Goal: Register for event/course: Sign up to attend an event or enroll in a course

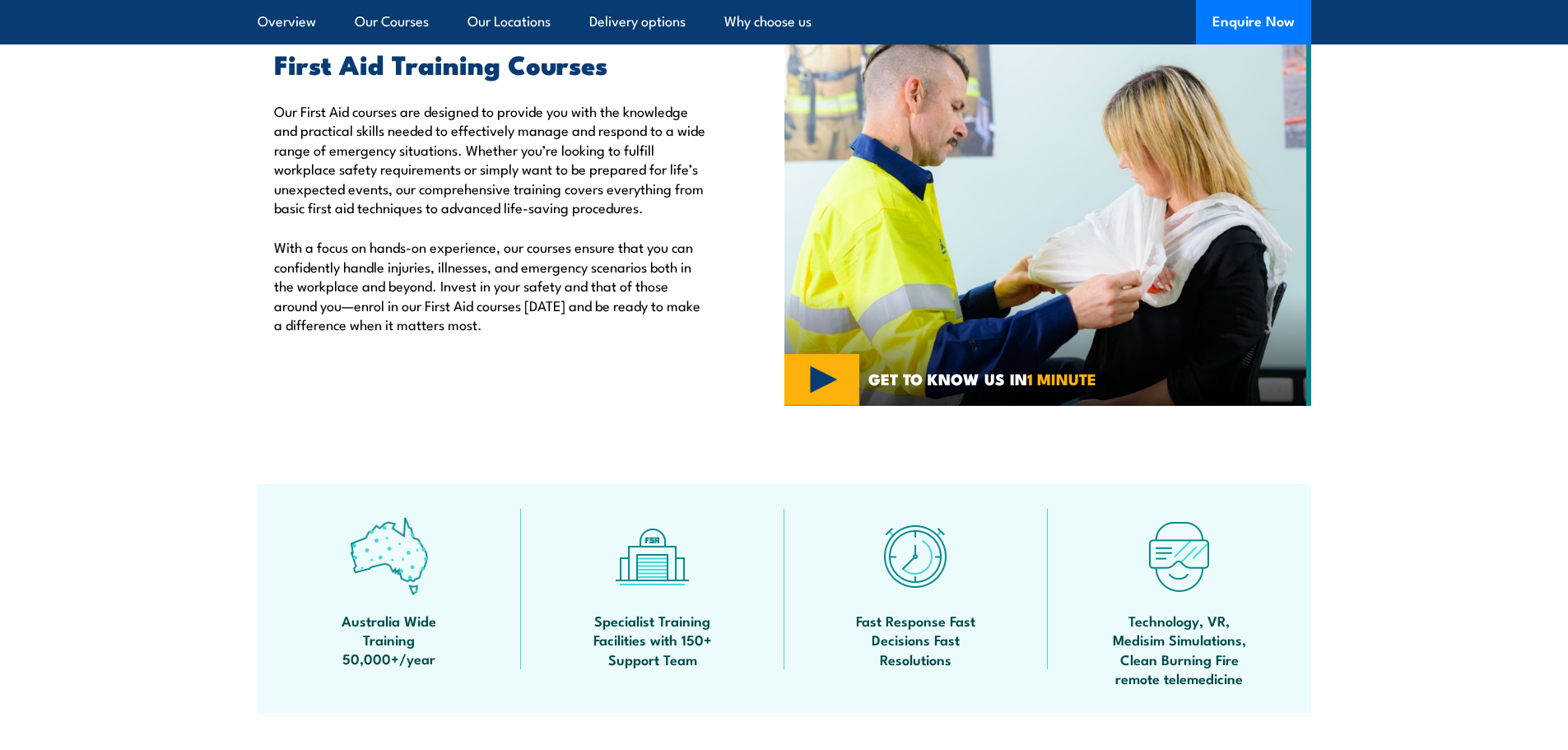
scroll to position [83, 0]
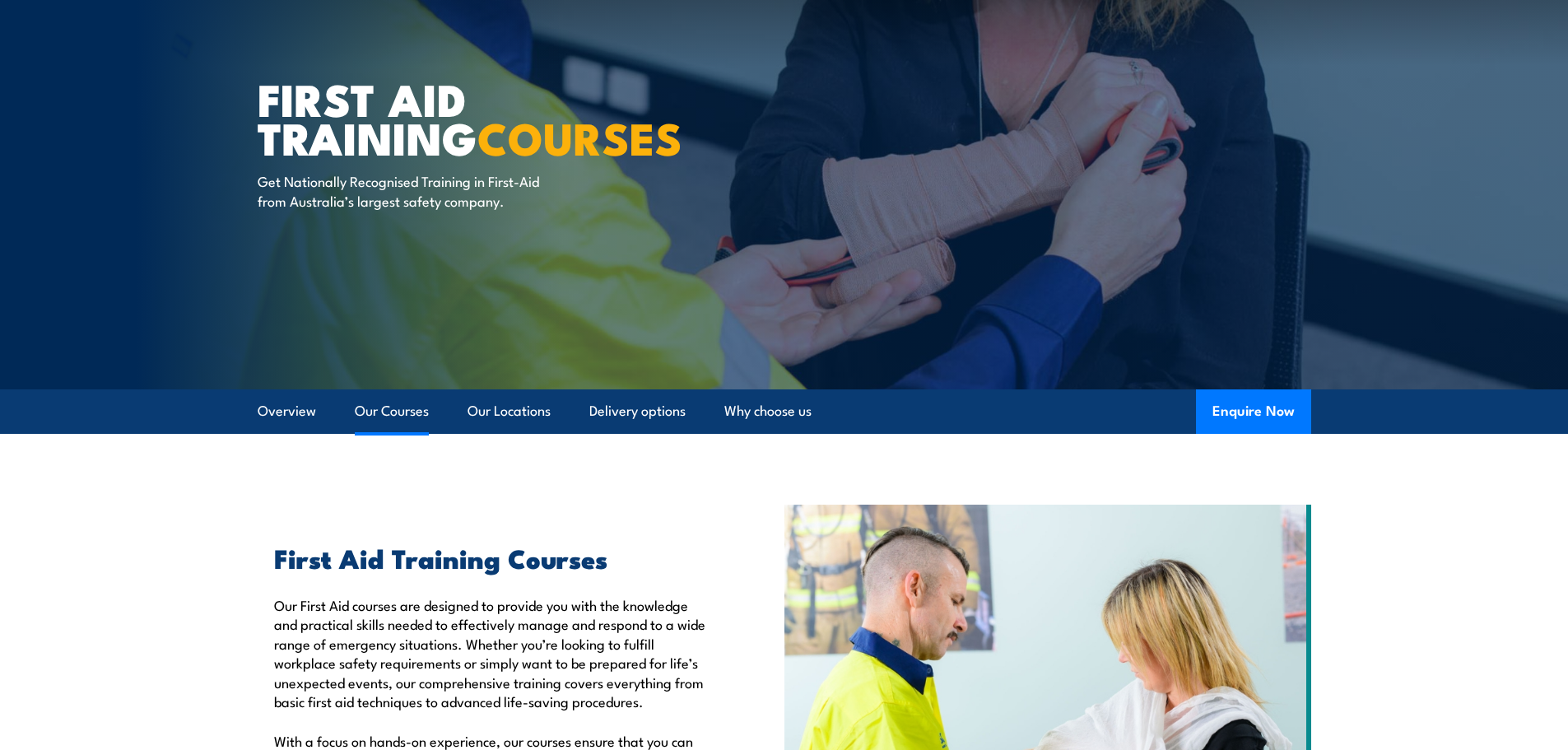
click at [388, 410] on link "Our Courses" at bounding box center [392, 411] width 74 height 43
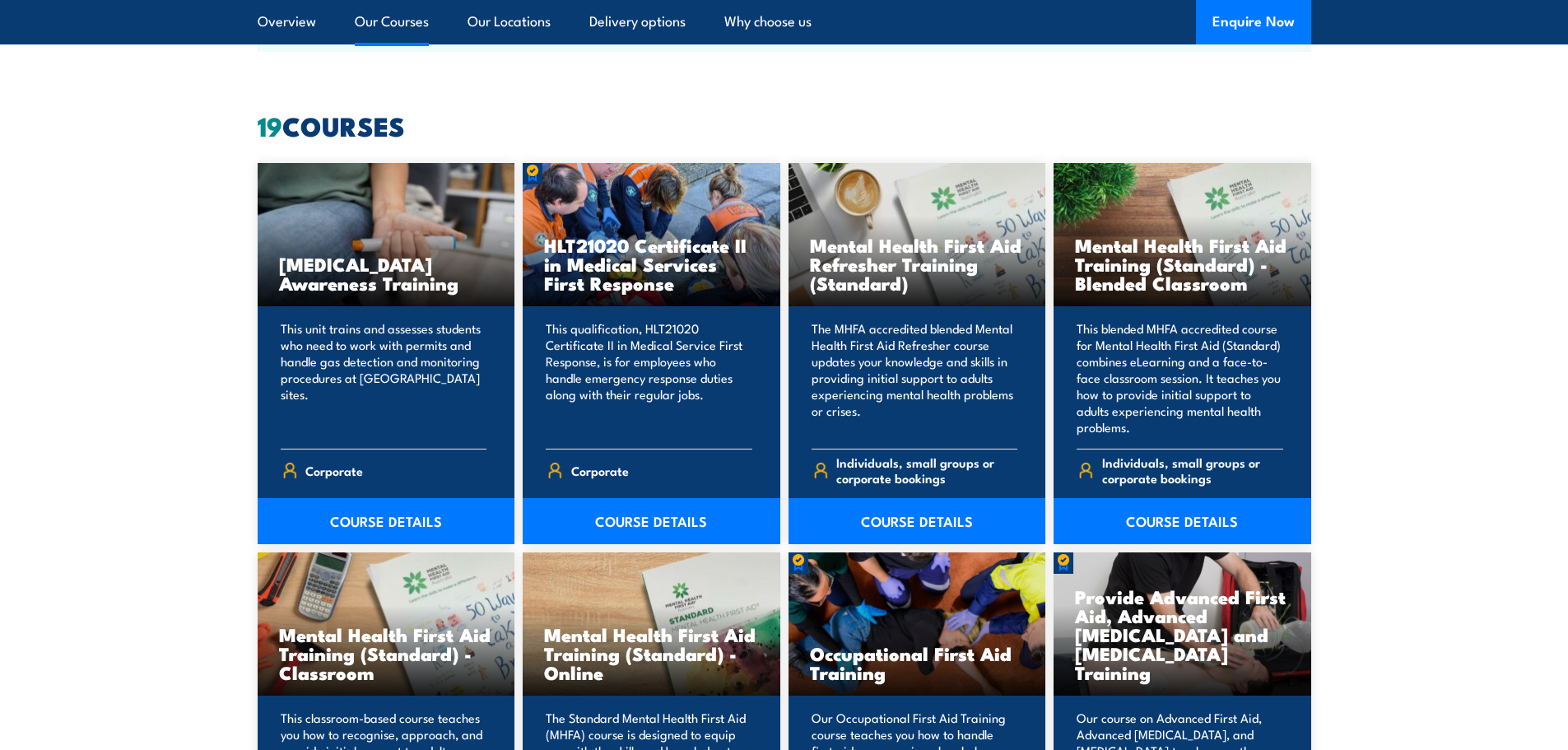
scroll to position [1248, 0]
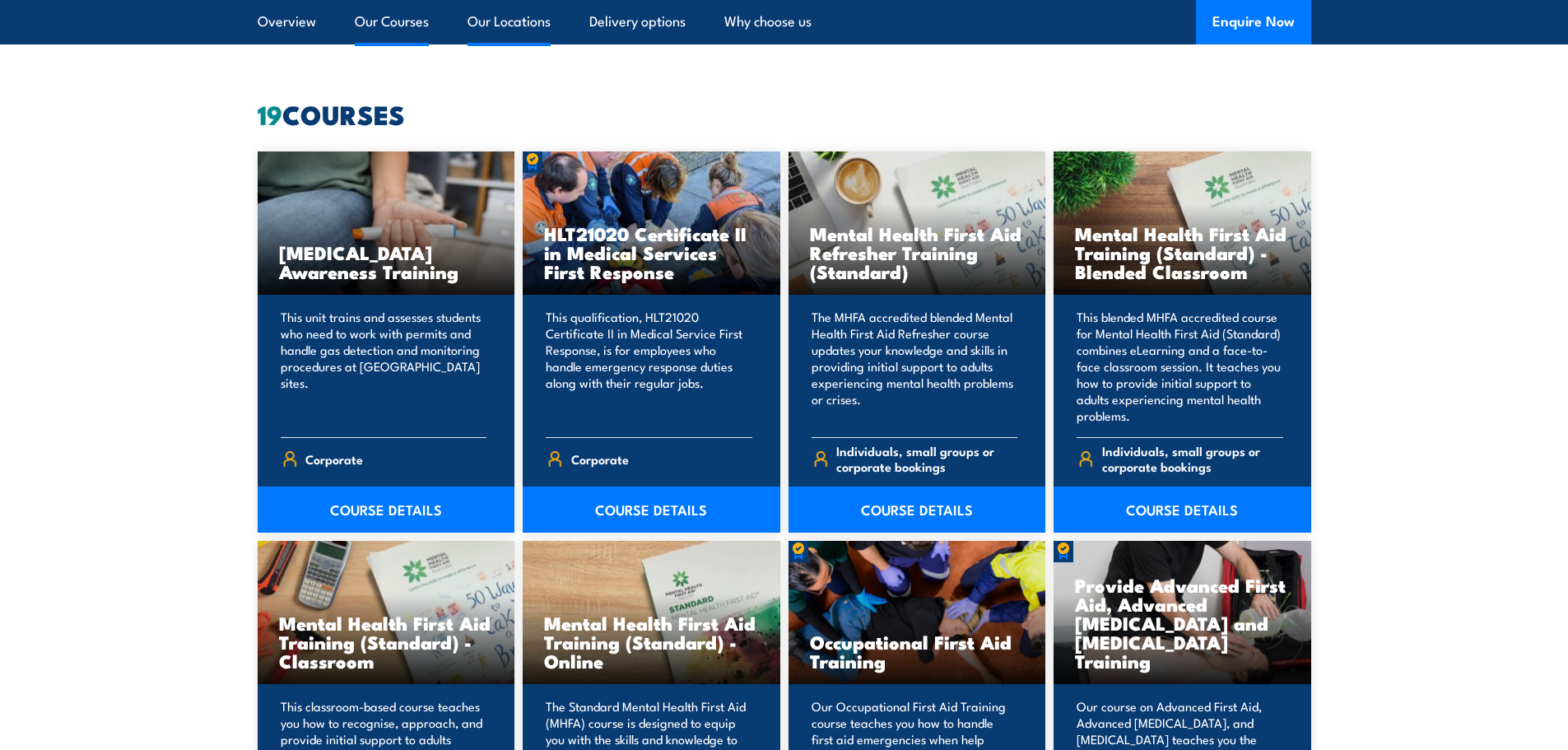
click at [531, 32] on link "Our Locations" at bounding box center [509, 21] width 83 height 43
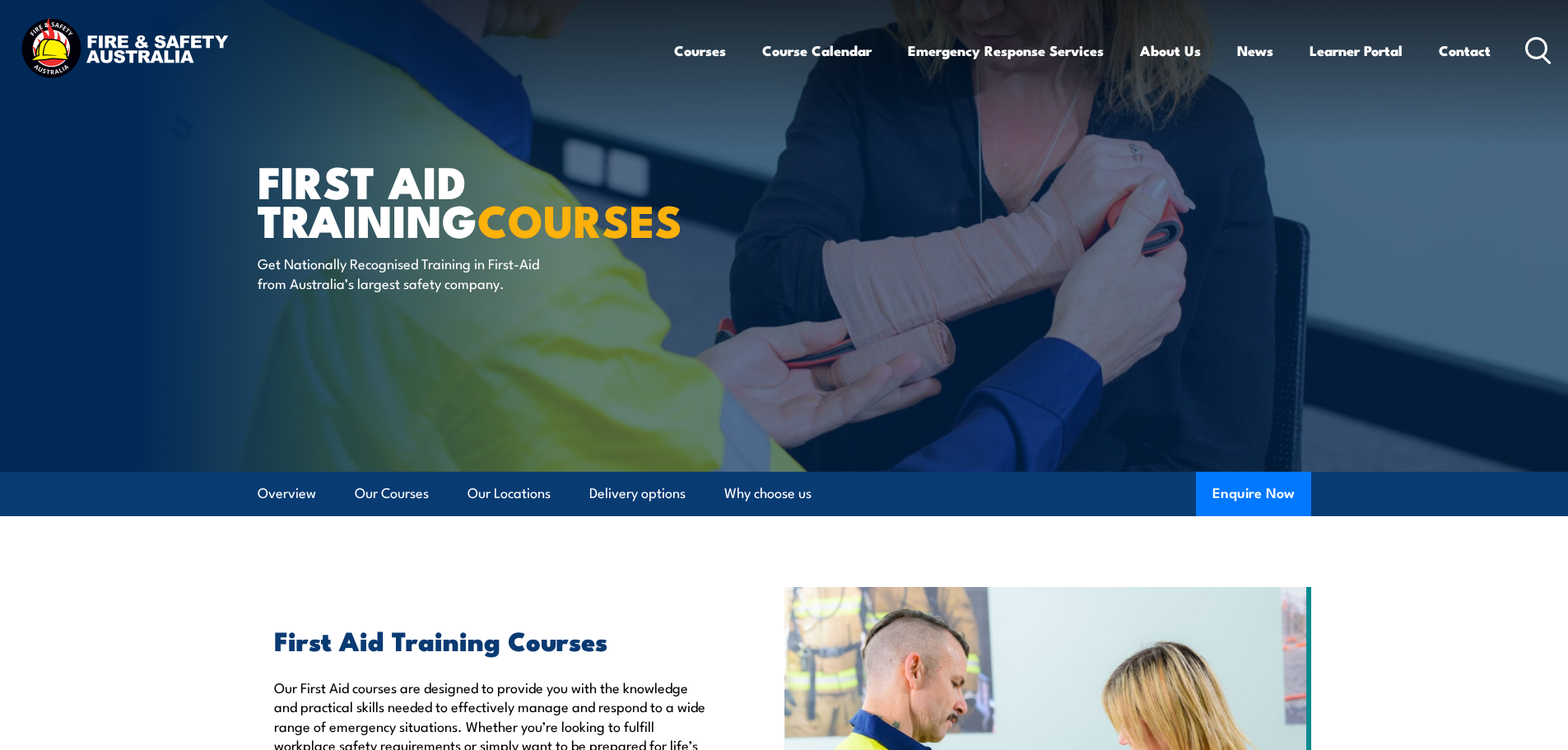
drag, startPoint x: 1257, startPoint y: 473, endPoint x: 1200, endPoint y: 275, distance: 206.0
click at [1226, 491] on button "Enquire Now" at bounding box center [1253, 494] width 115 height 44
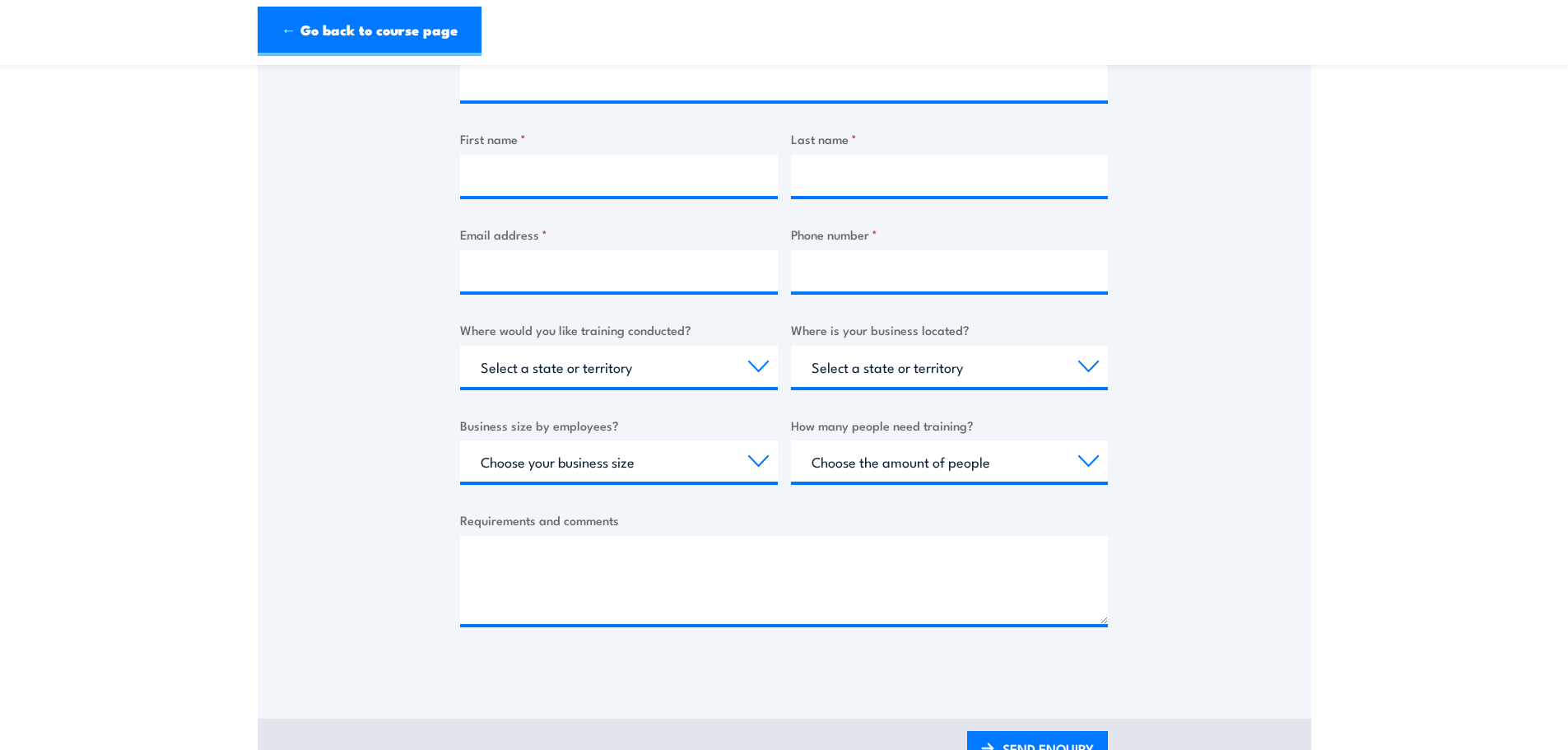
scroll to position [494, 0]
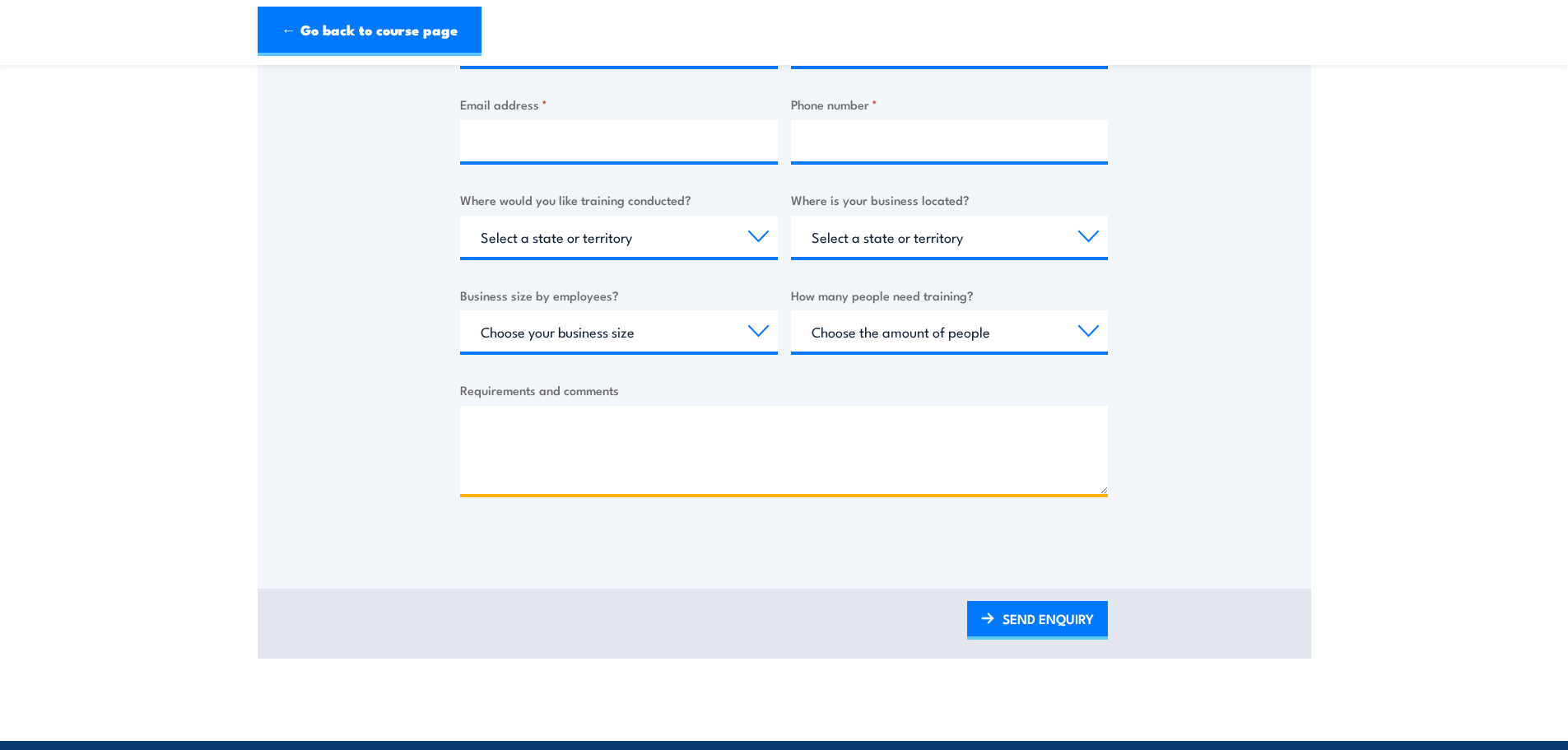
click at [673, 468] on textarea "Requirements and comments" at bounding box center [784, 449] width 648 height 88
paste textarea "Standalone First Aid/CPR/AED Course • Length of course: • Delivery method ( ble…"
type textarea "Standalone First Aid/CPR/AED Course • Length of course: • Delivery method ( ble…"
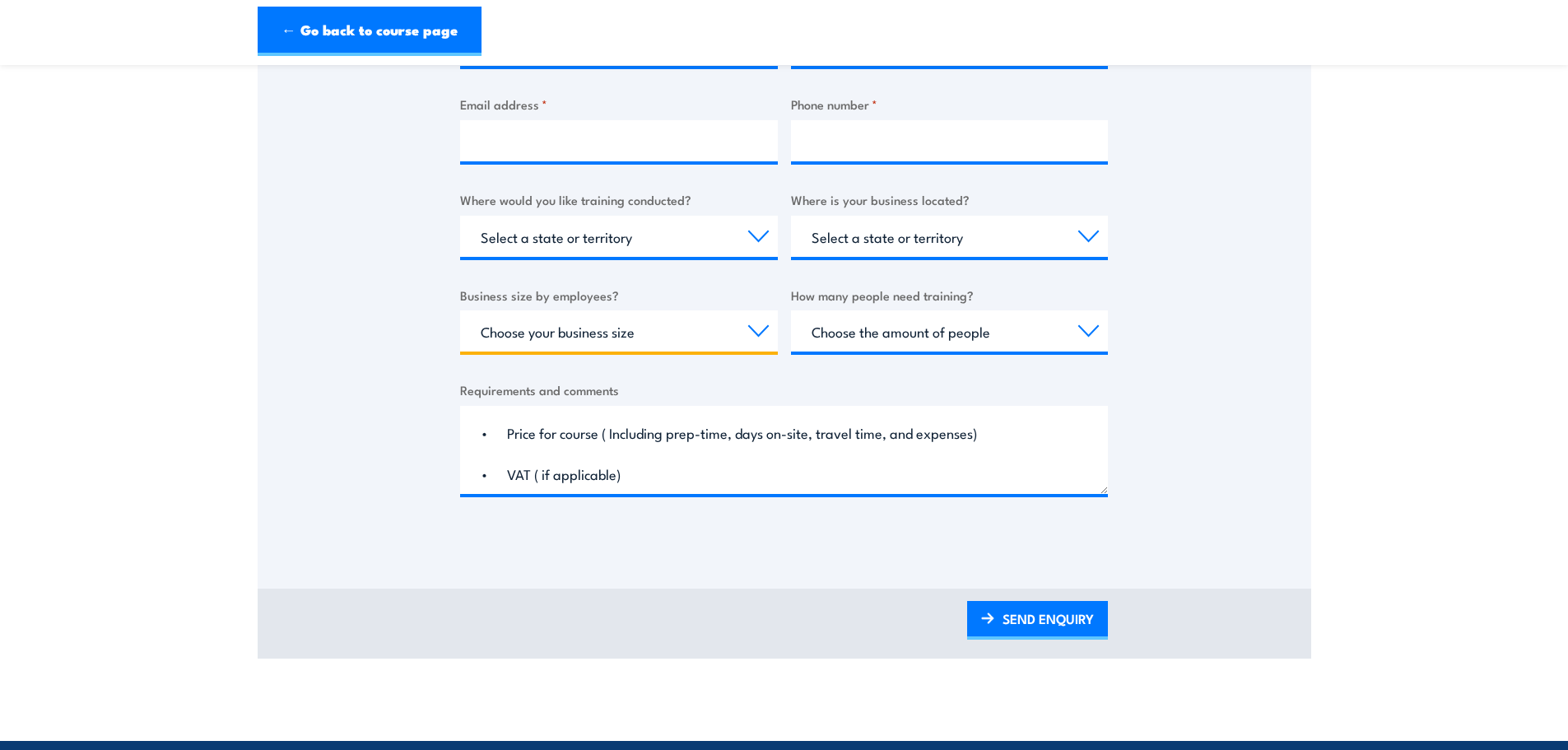
click at [690, 324] on select "Choose your business size 1 to 19 20 to 199 200+" at bounding box center [619, 331] width 318 height 41
select select "20 to 199"
click at [460, 311] on select "Choose your business size 1 to 19 20 to 199 200+" at bounding box center [619, 331] width 318 height 41
click at [879, 330] on select "Choose the amount of people 1 to 4 5 to 19 20+" at bounding box center [949, 331] width 318 height 41
select select "5 to 19"
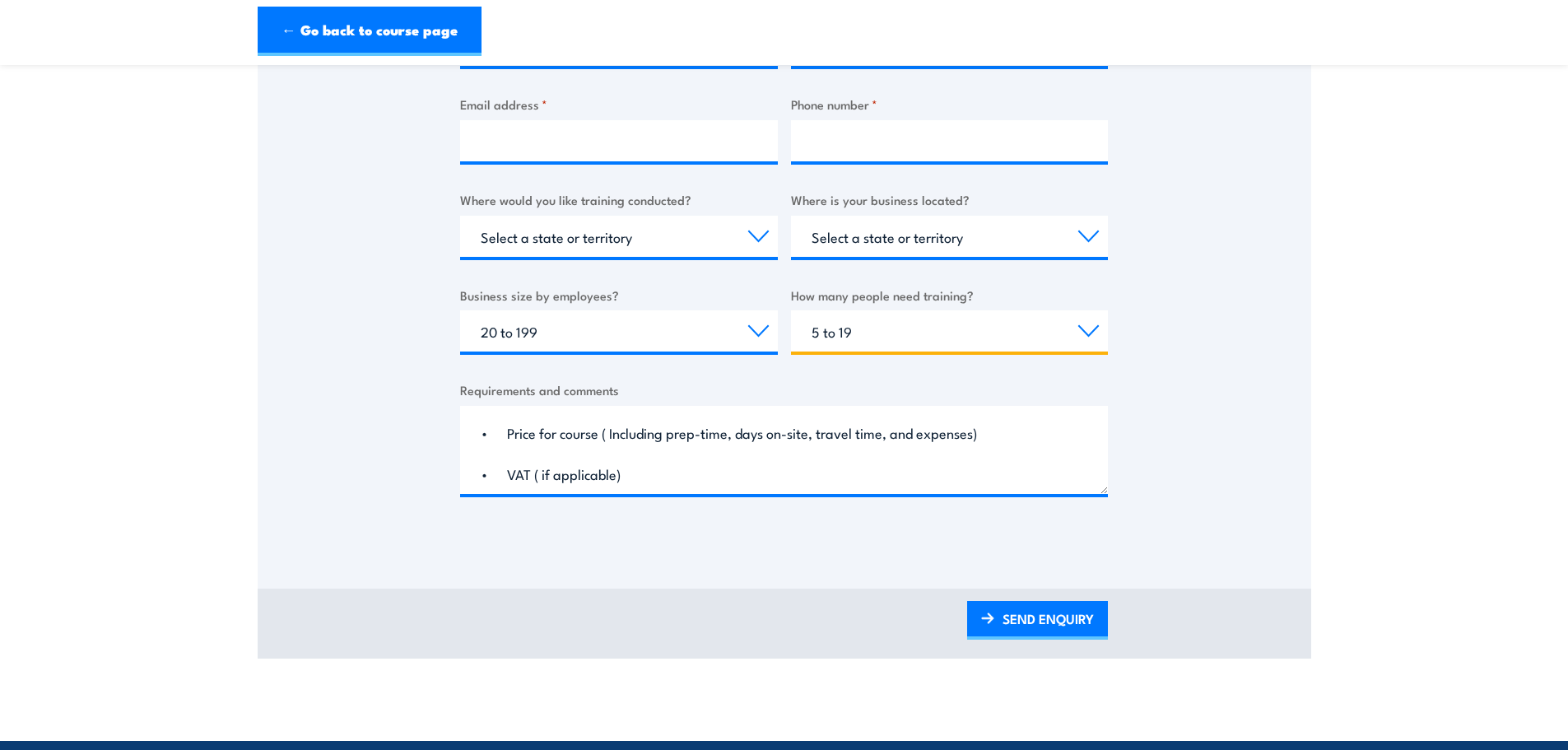
click at [790, 311] on select "Choose the amount of people 1 to 4 5 to 19 20+" at bounding box center [949, 331] width 318 height 41
click at [882, 260] on div "Business name * First name * Last name * Email address * Phone number * Where w…" at bounding box center [784, 212] width 648 height 619
click at [892, 244] on select "Select a state or territory QLD NSW VIC SA ACT WA TAS NT" at bounding box center [949, 236] width 318 height 41
select select "NSW"
click at [790, 216] on select "Select a state or territory QLD NSW VIC SA ACT WA TAS NT" at bounding box center [949, 236] width 318 height 41
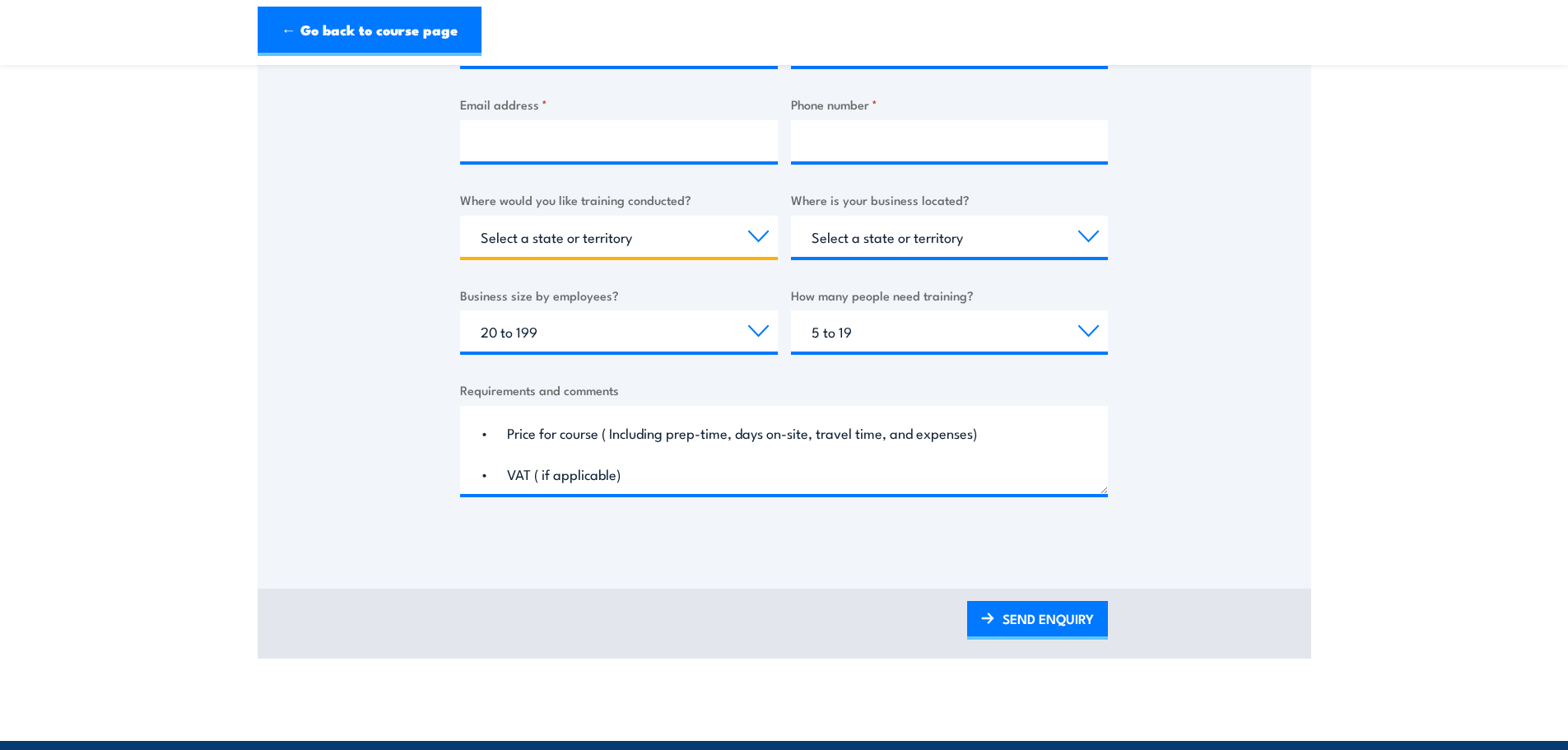
click at [667, 220] on select "Select a state or territory Nationally - multiple locations QLD NSW VIC SA ACT …" at bounding box center [619, 236] width 318 height 41
select select "NSW"
click at [460, 216] on select "Select a state or territory Nationally - multiple locations QLD NSW VIC SA ACT …" at bounding box center [619, 236] width 318 height 41
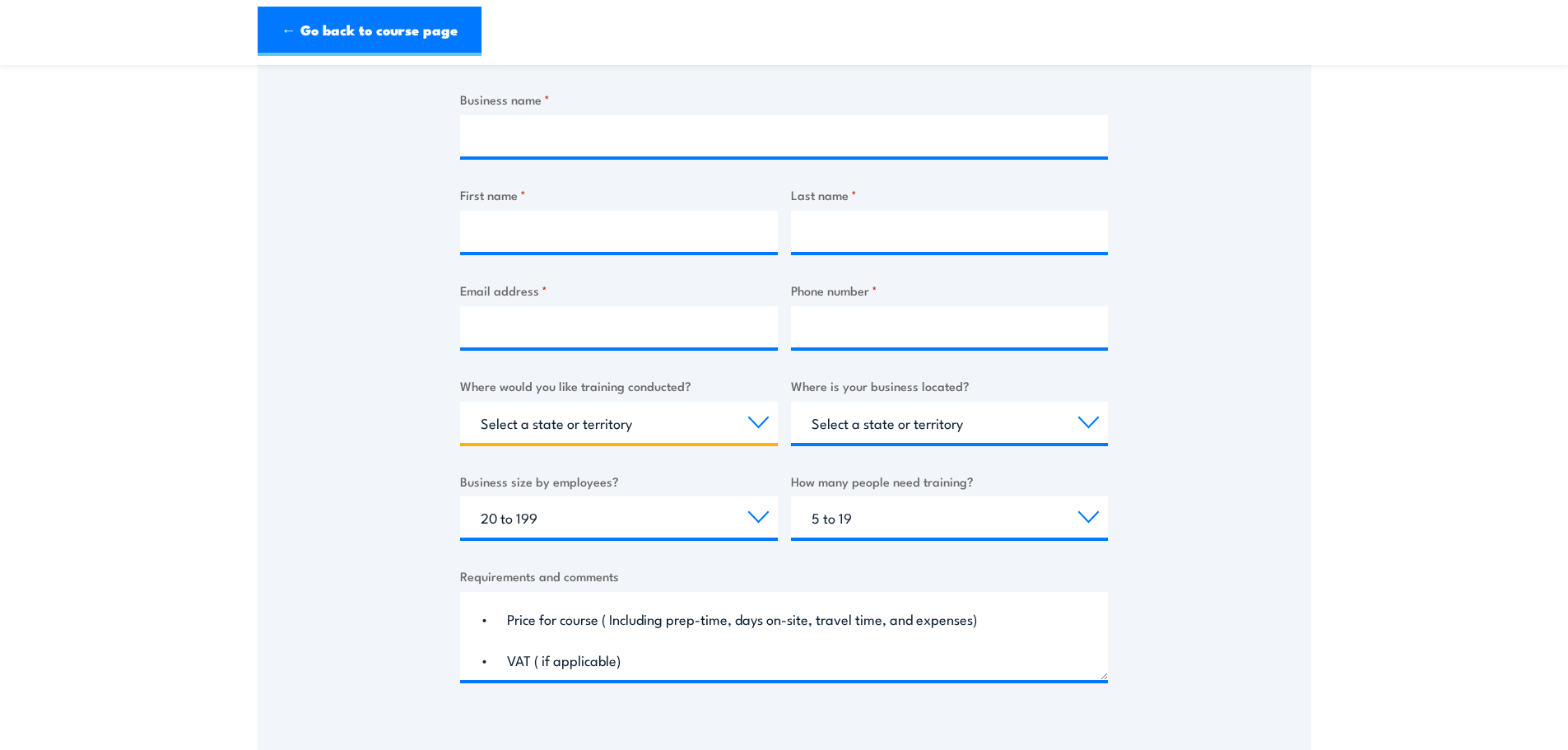
scroll to position [165, 0]
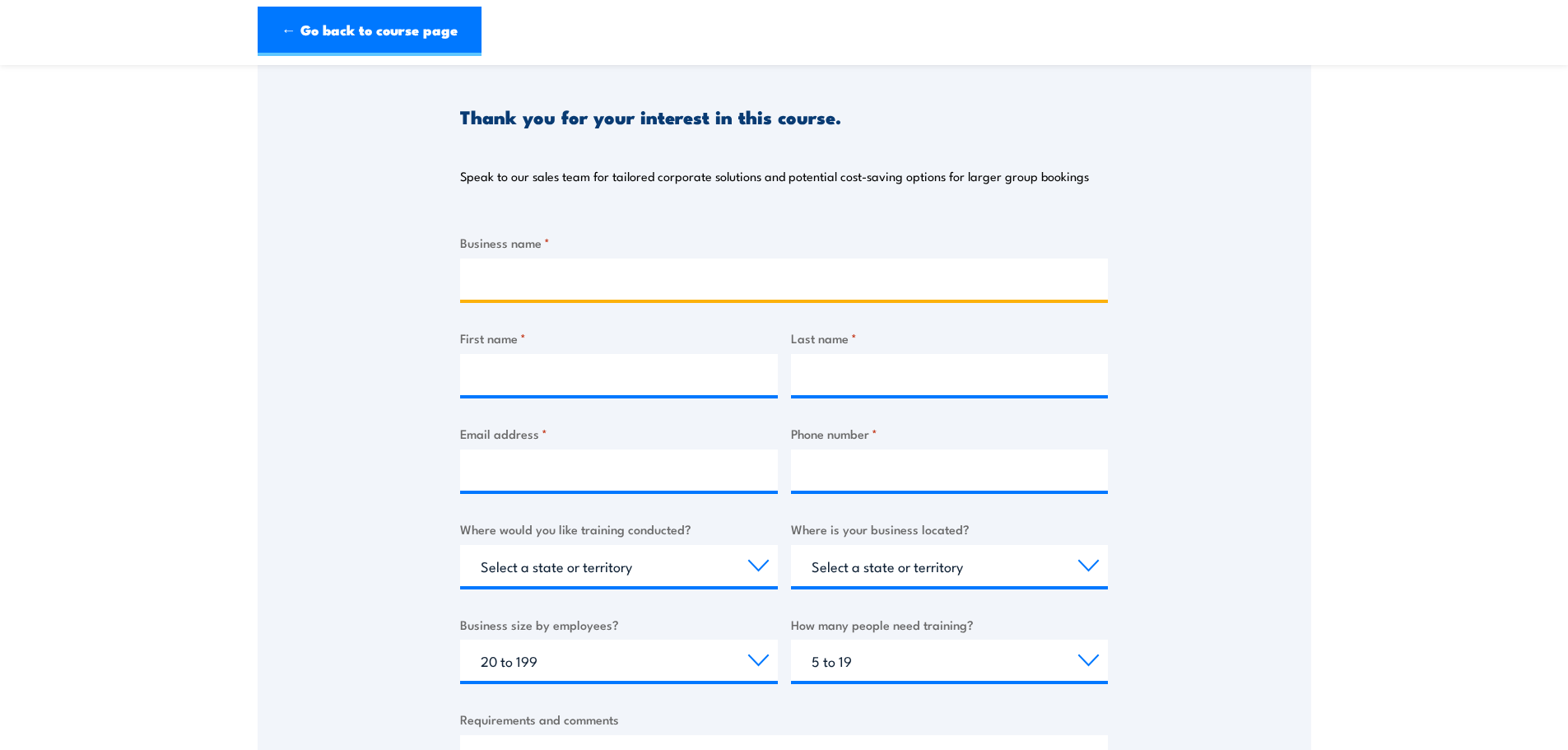
click at [604, 279] on input "Business name *" at bounding box center [784, 278] width 648 height 41
type input "Peter J Ramsay and Associates"
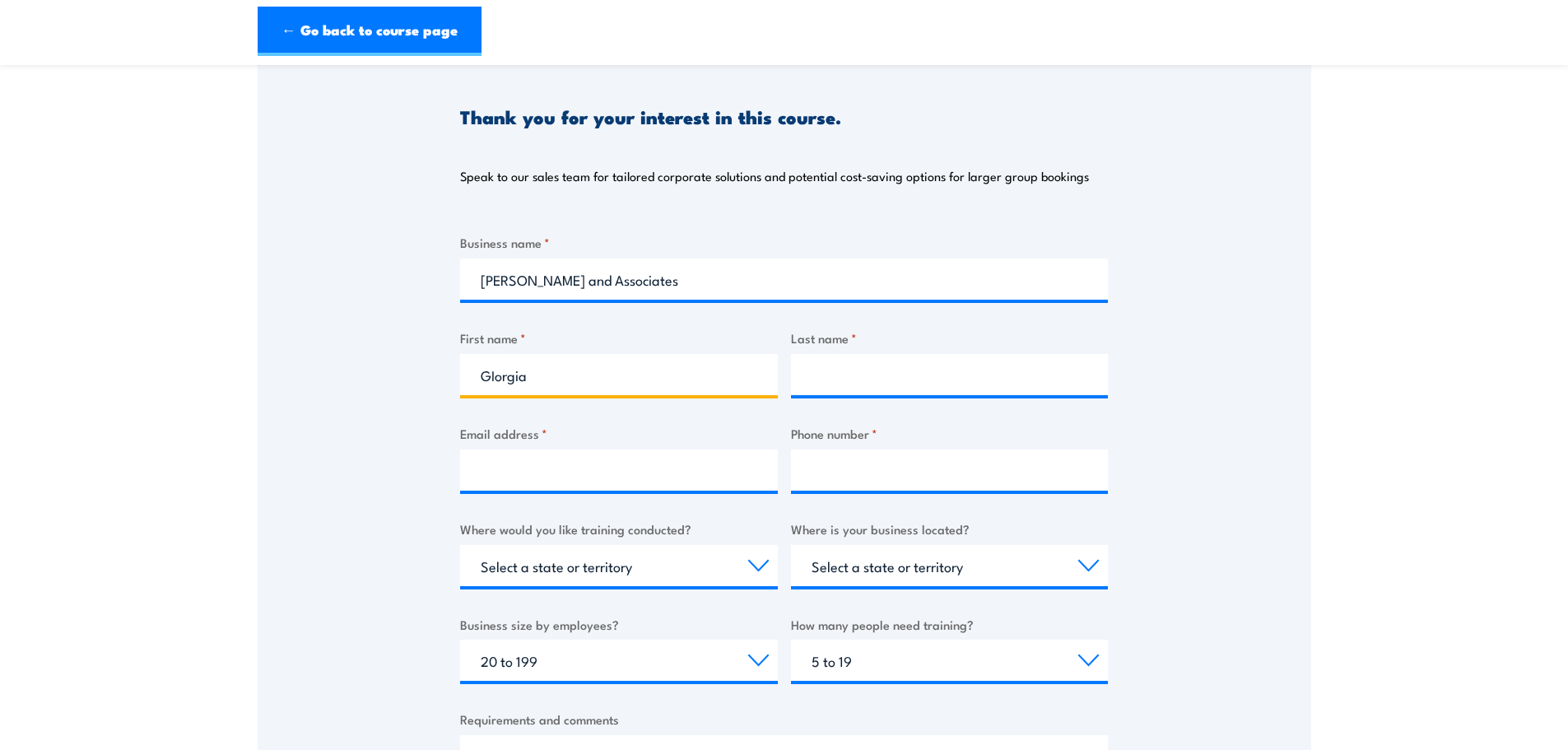
type input "GIorgia"
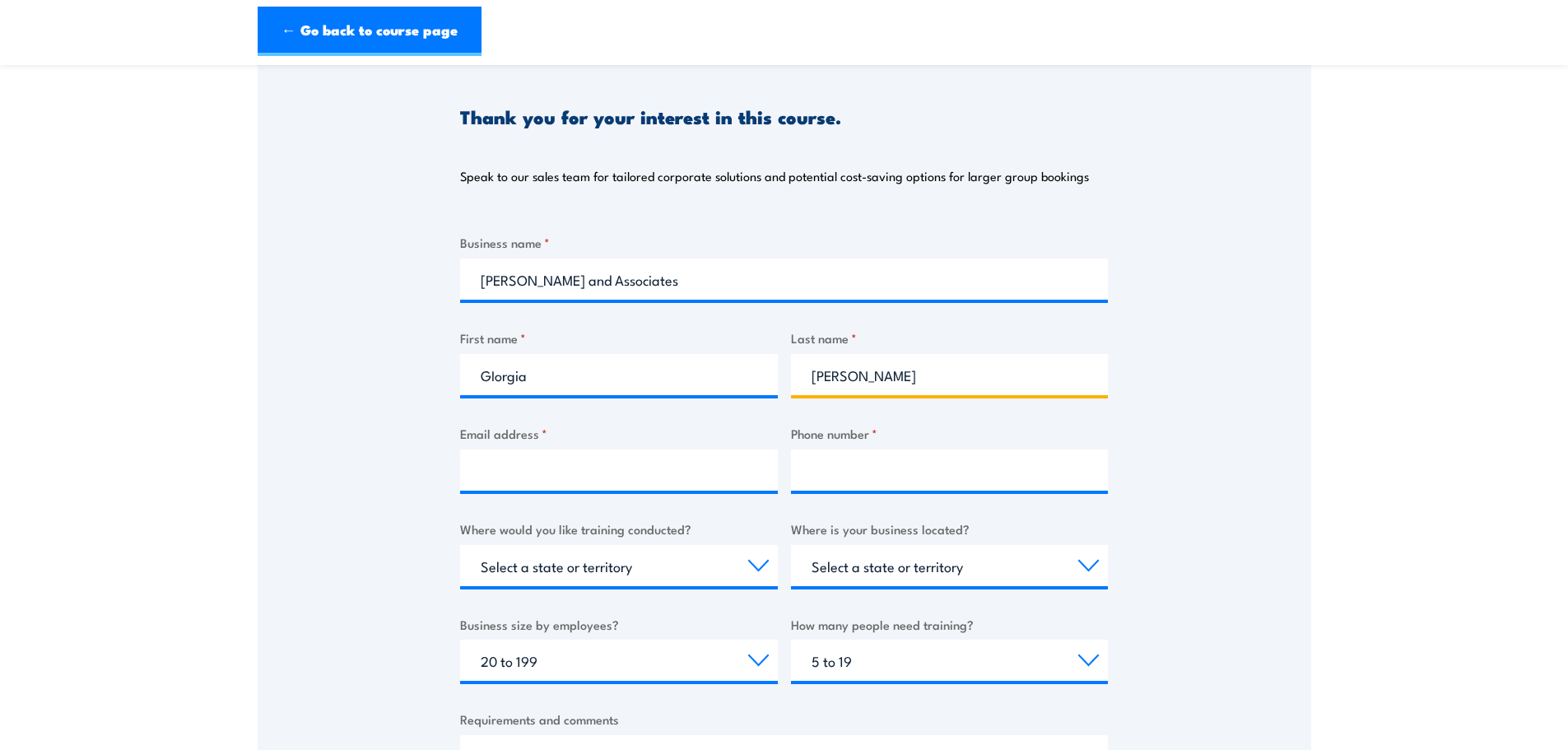
type input "Kendall"
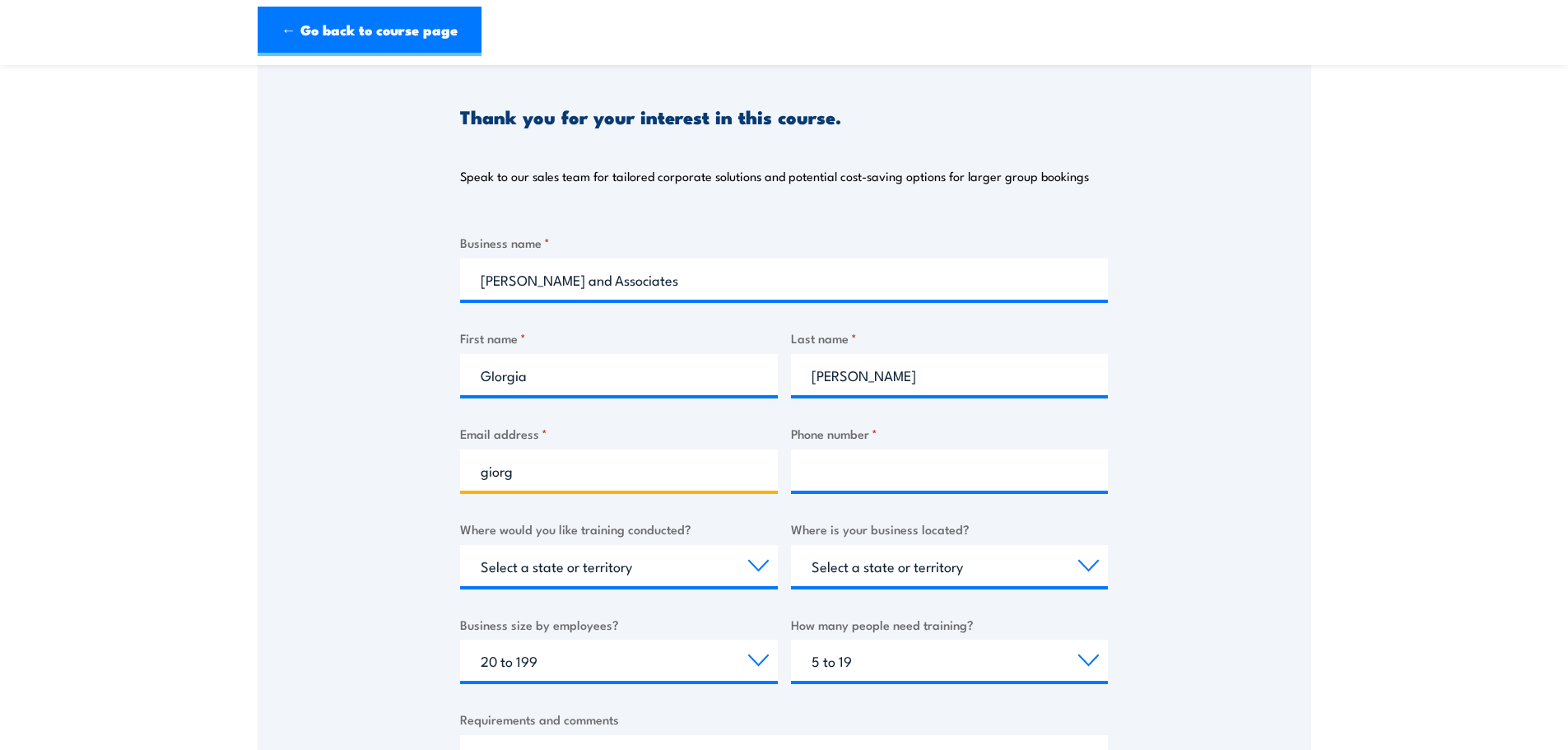
type input "giorgia.kendall@pjra.com.au"
type input "0405681733"
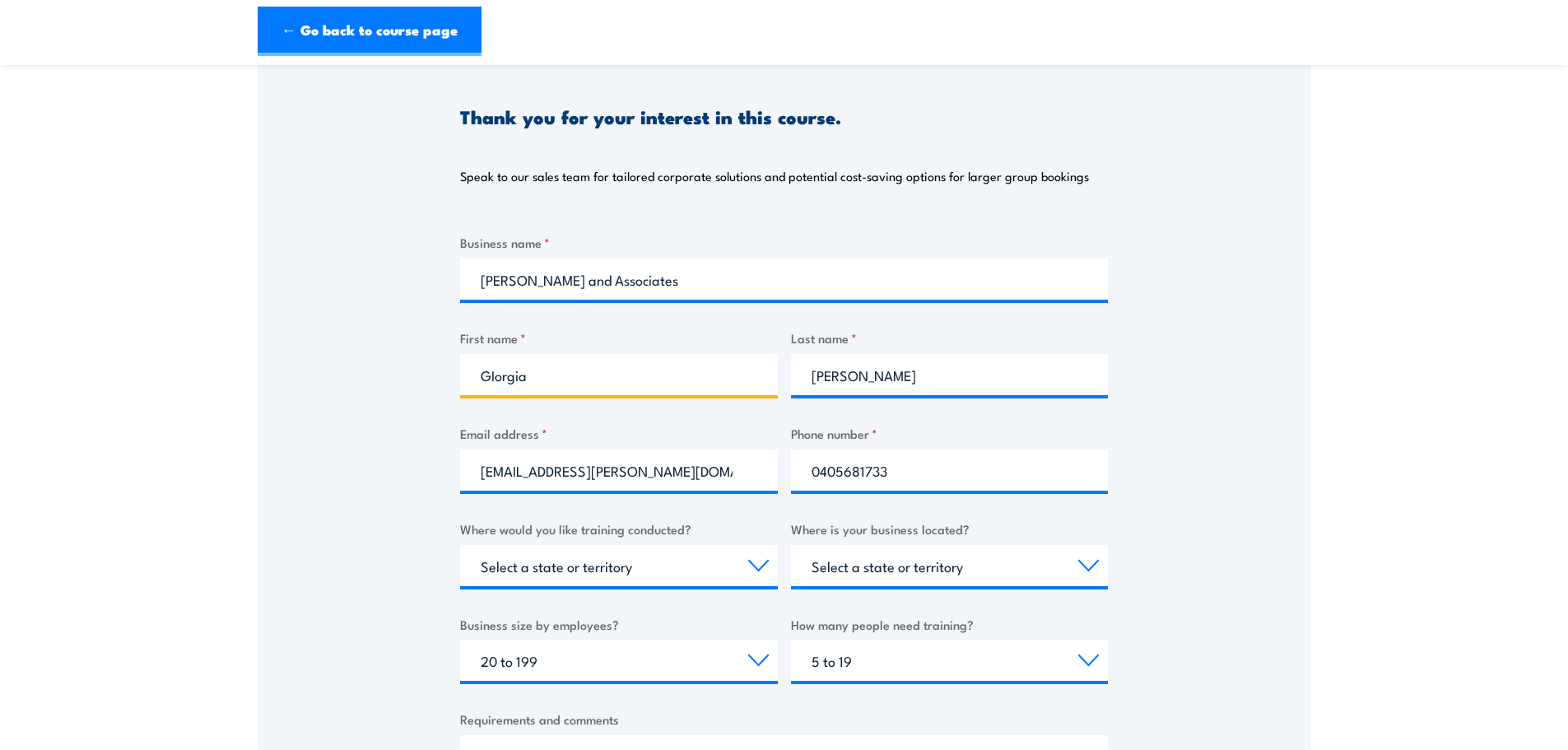
click at [571, 382] on input "GIorgia" at bounding box center [619, 374] width 318 height 41
type input "Giorgia"
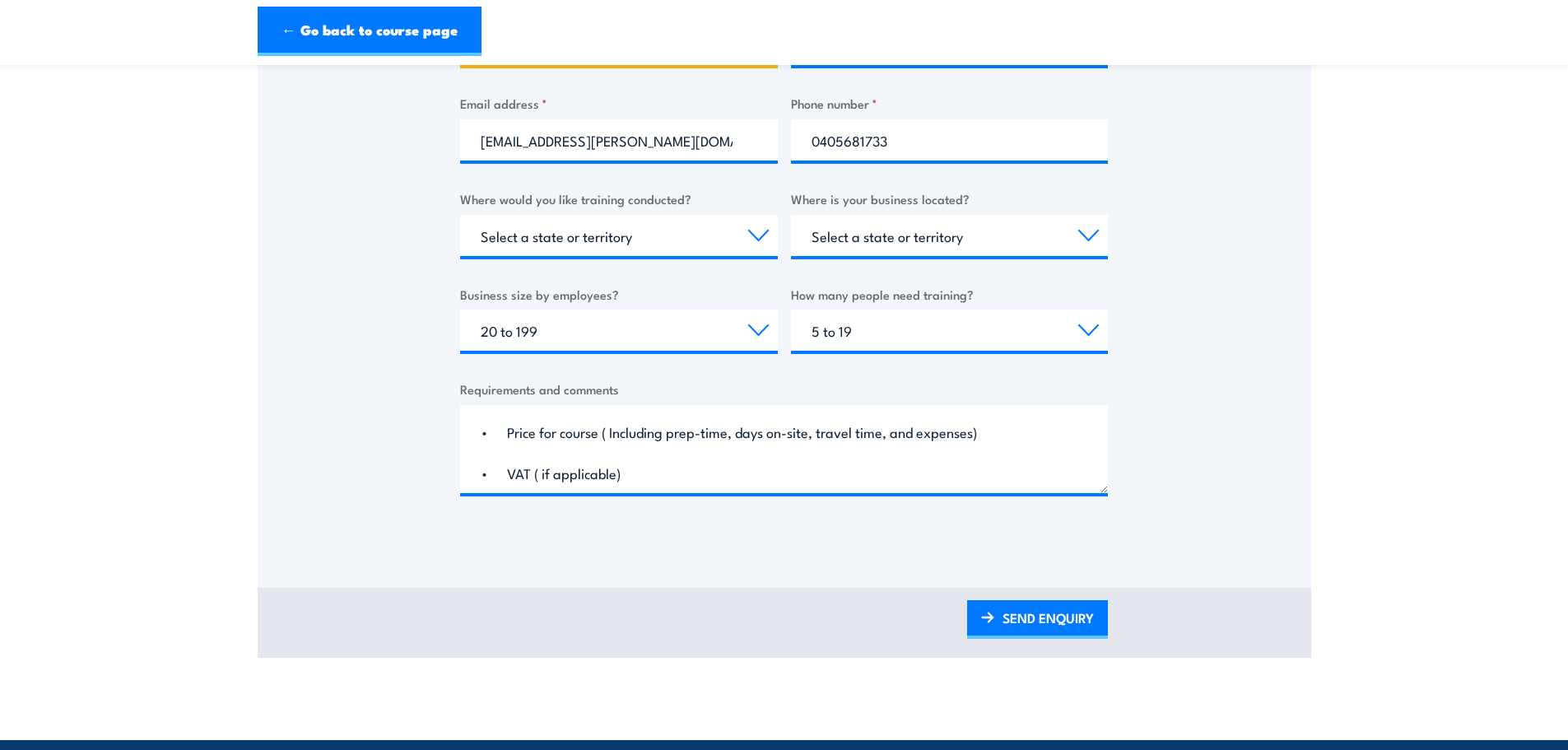
scroll to position [658, 0]
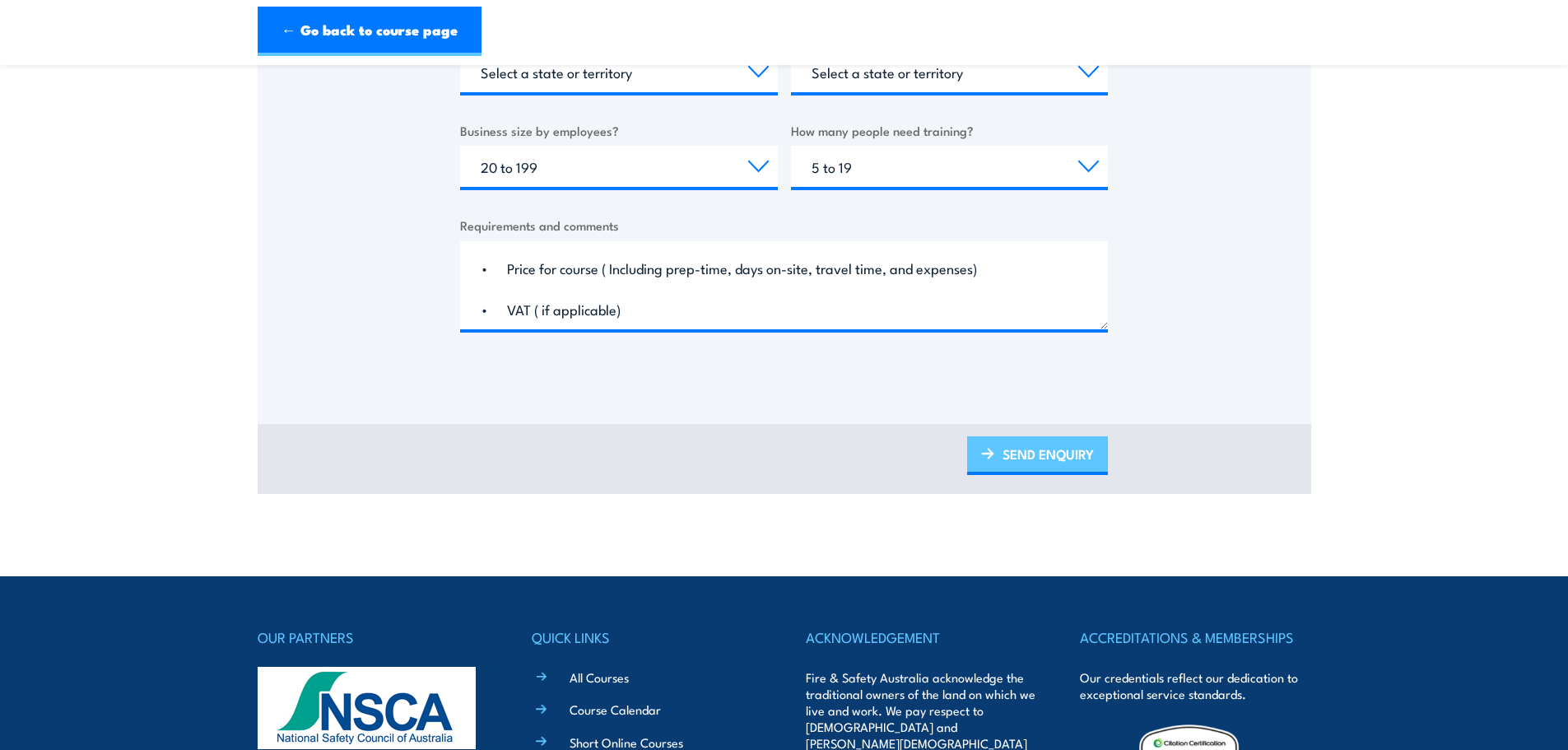
click at [1086, 472] on link "SEND ENQUIRY" at bounding box center [1037, 456] width 141 height 39
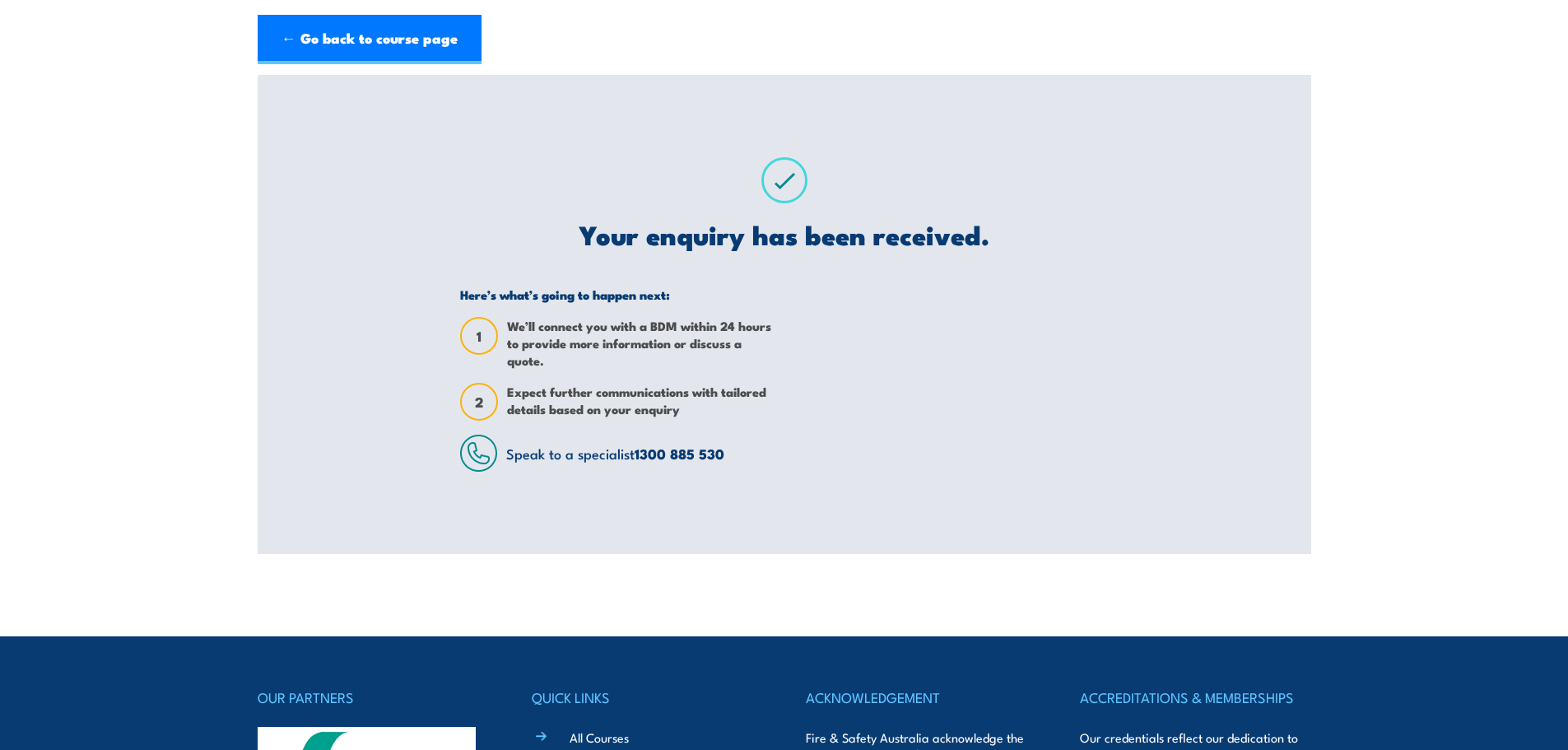
scroll to position [0, 0]
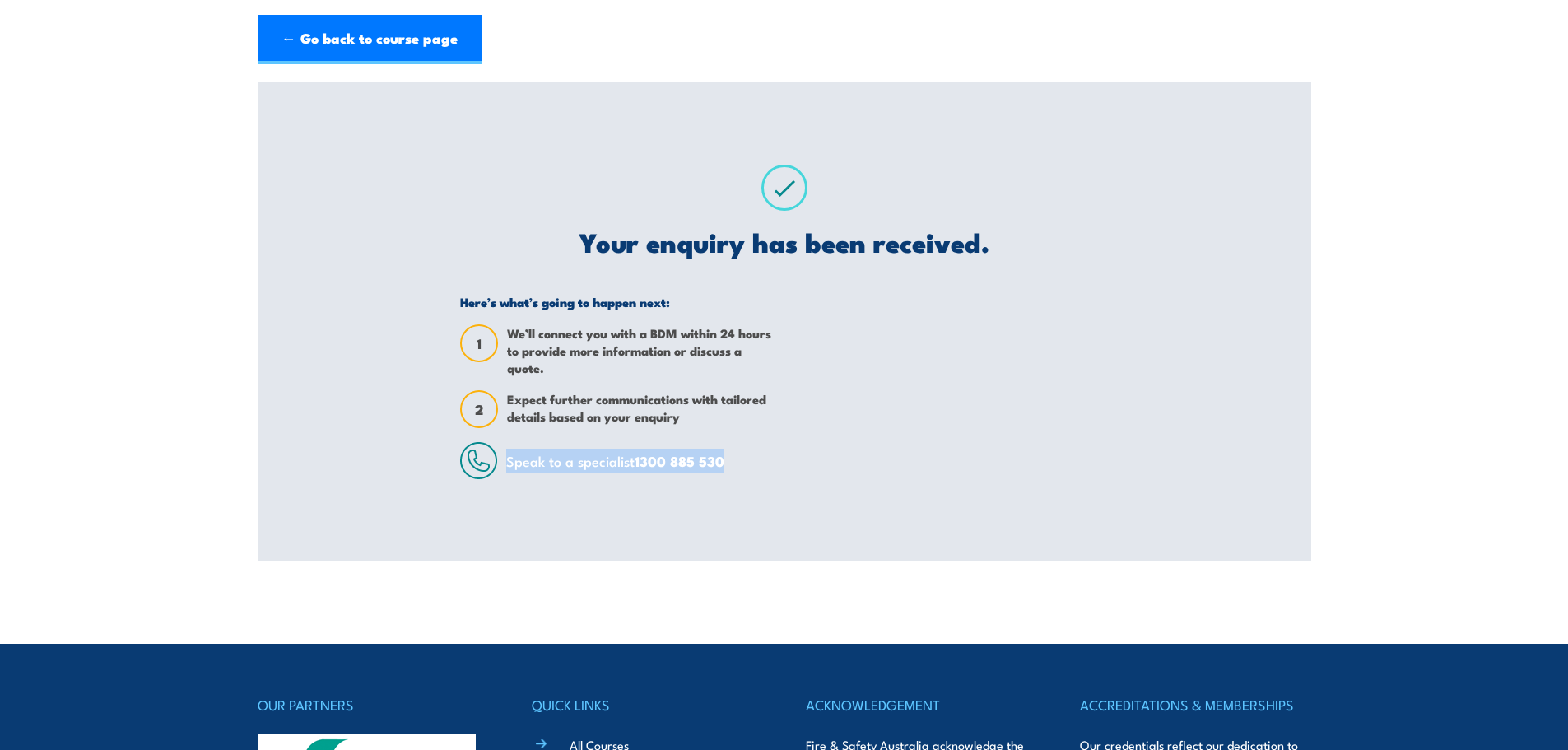
drag, startPoint x: 744, startPoint y: 464, endPoint x: 414, endPoint y: 460, distance: 330.0
click at [414, 460] on div "First Aid Training Courses Thank you for your interest in this course. Speak to…" at bounding box center [784, 322] width 1053 height 479
copy div "Speak to a specialist 1300 885 530"
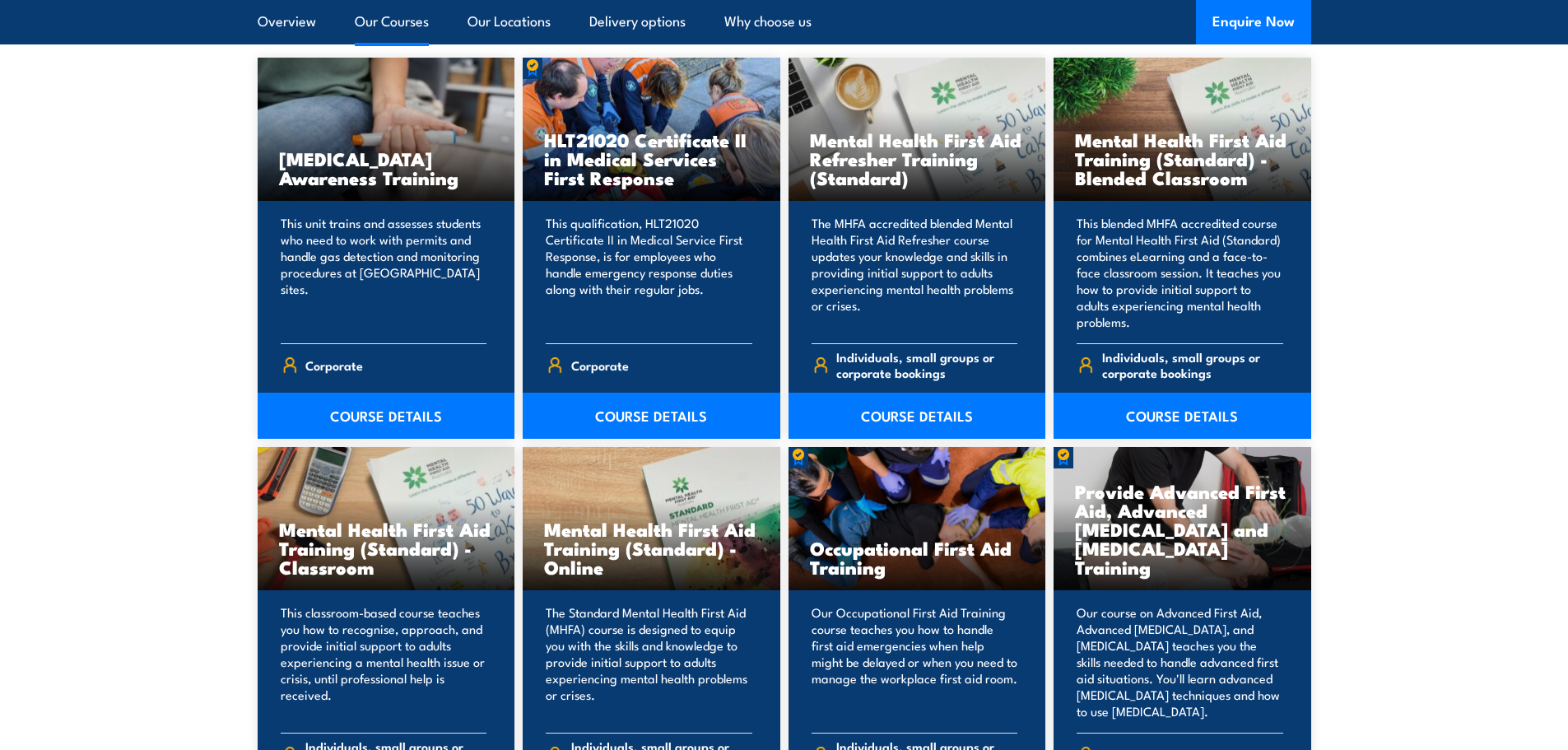
scroll to position [1344, 0]
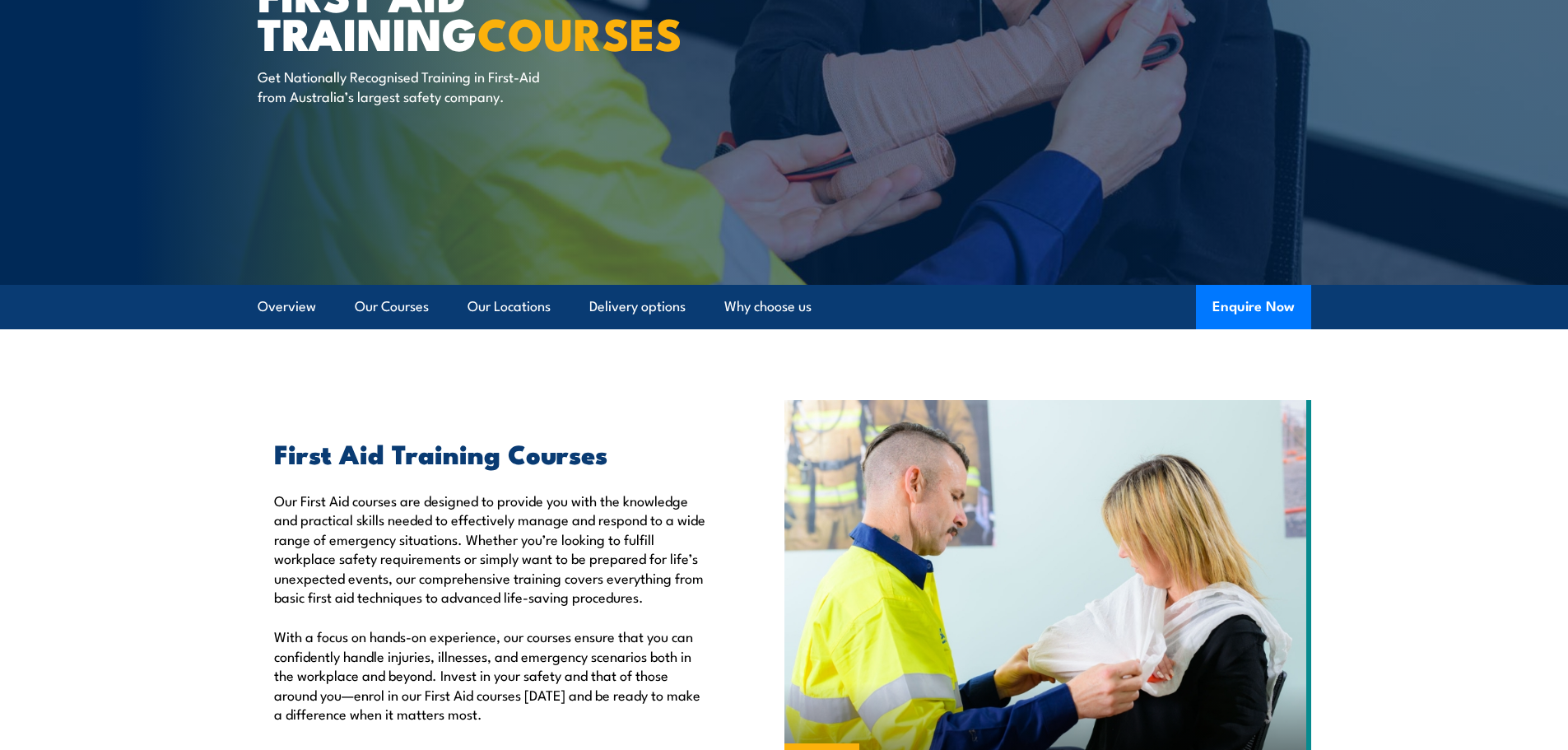
scroll to position [183, 0]
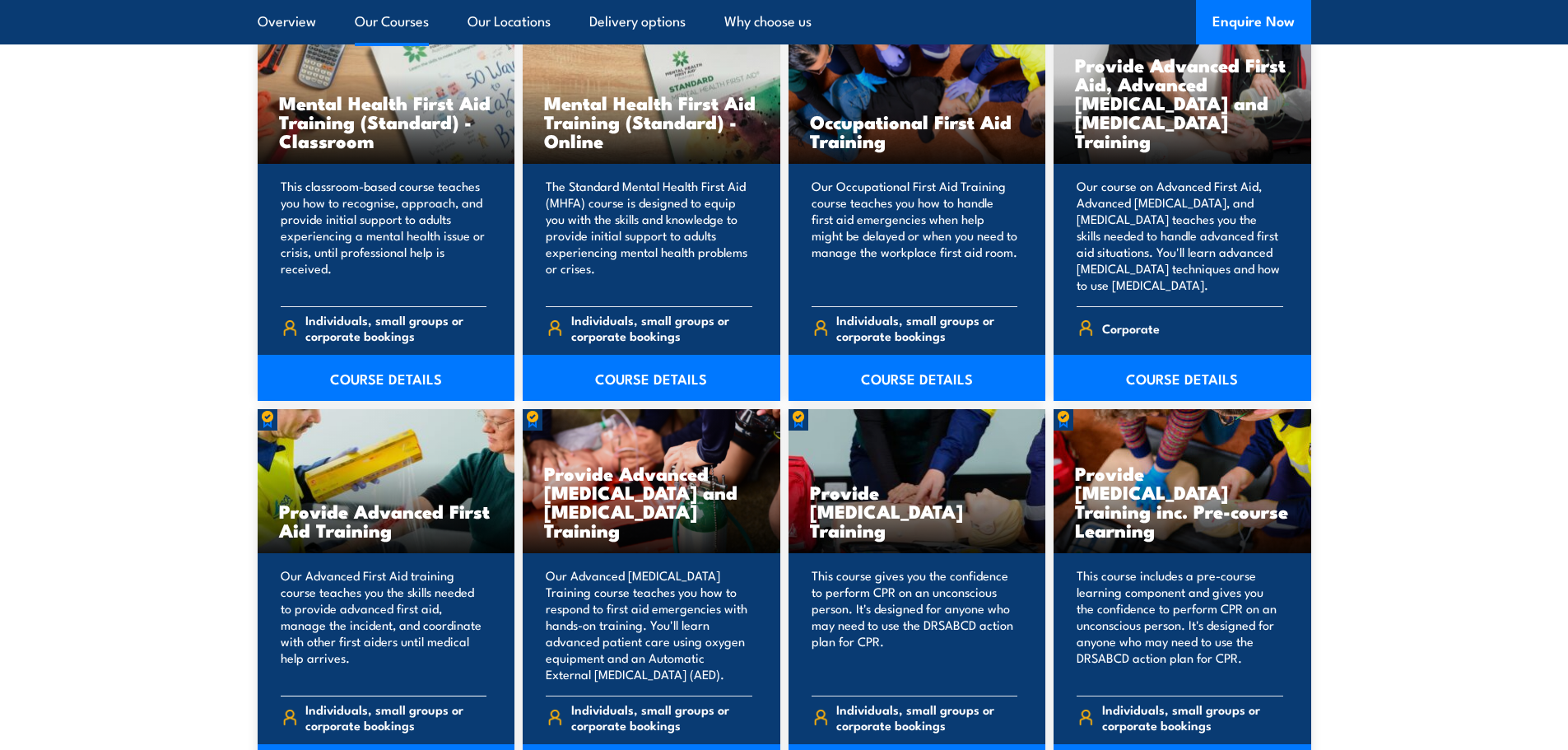
scroll to position [1728, 0]
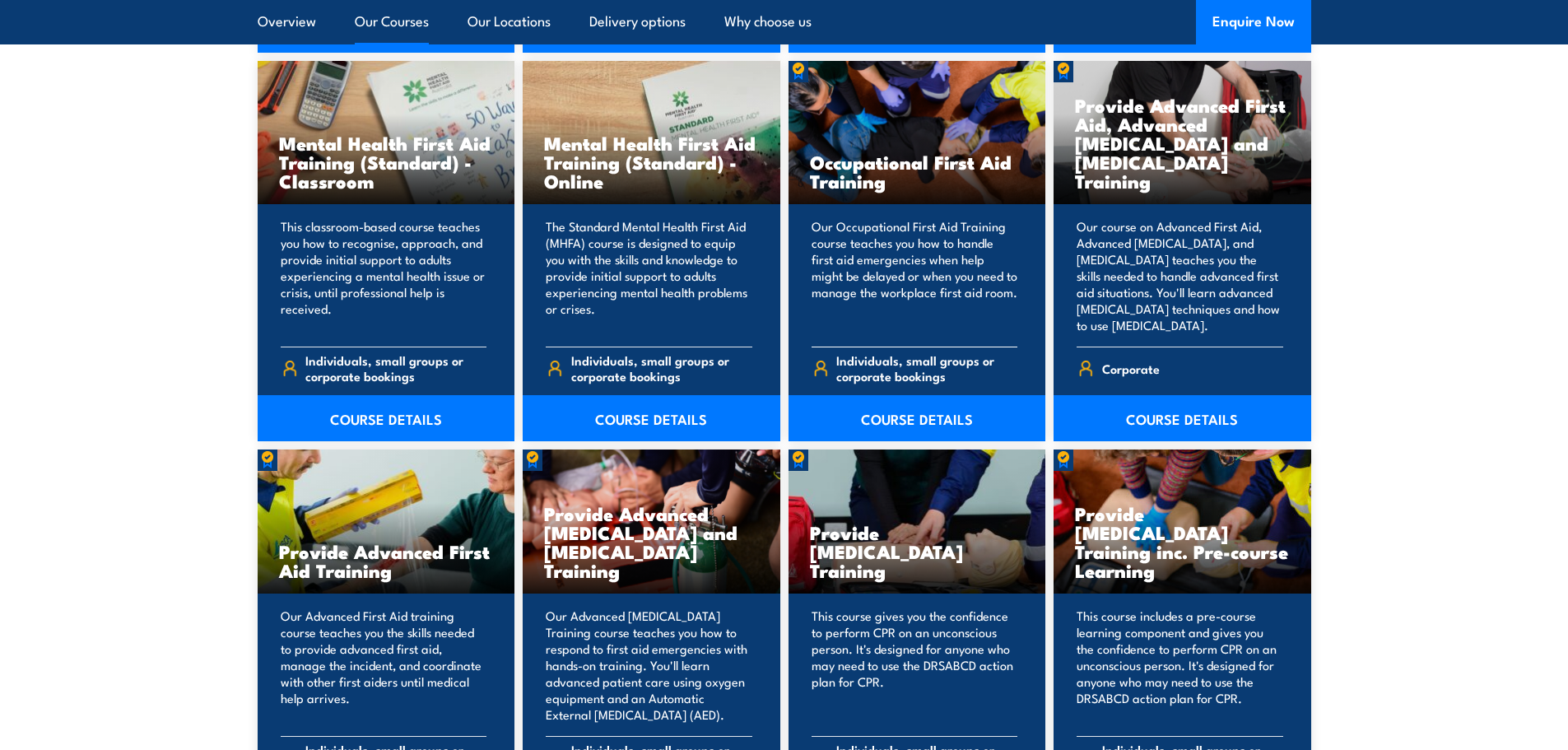
click at [955, 218] on p "Our Occupational First Aid Training course teaches you how to handle first aid …" at bounding box center [915, 275] width 207 height 115
click at [901, 368] on span "Individuals, small groups or corporate bookings" at bounding box center [926, 368] width 181 height 31
click at [884, 439] on link "COURSE DETAILS" at bounding box center [917, 418] width 257 height 46
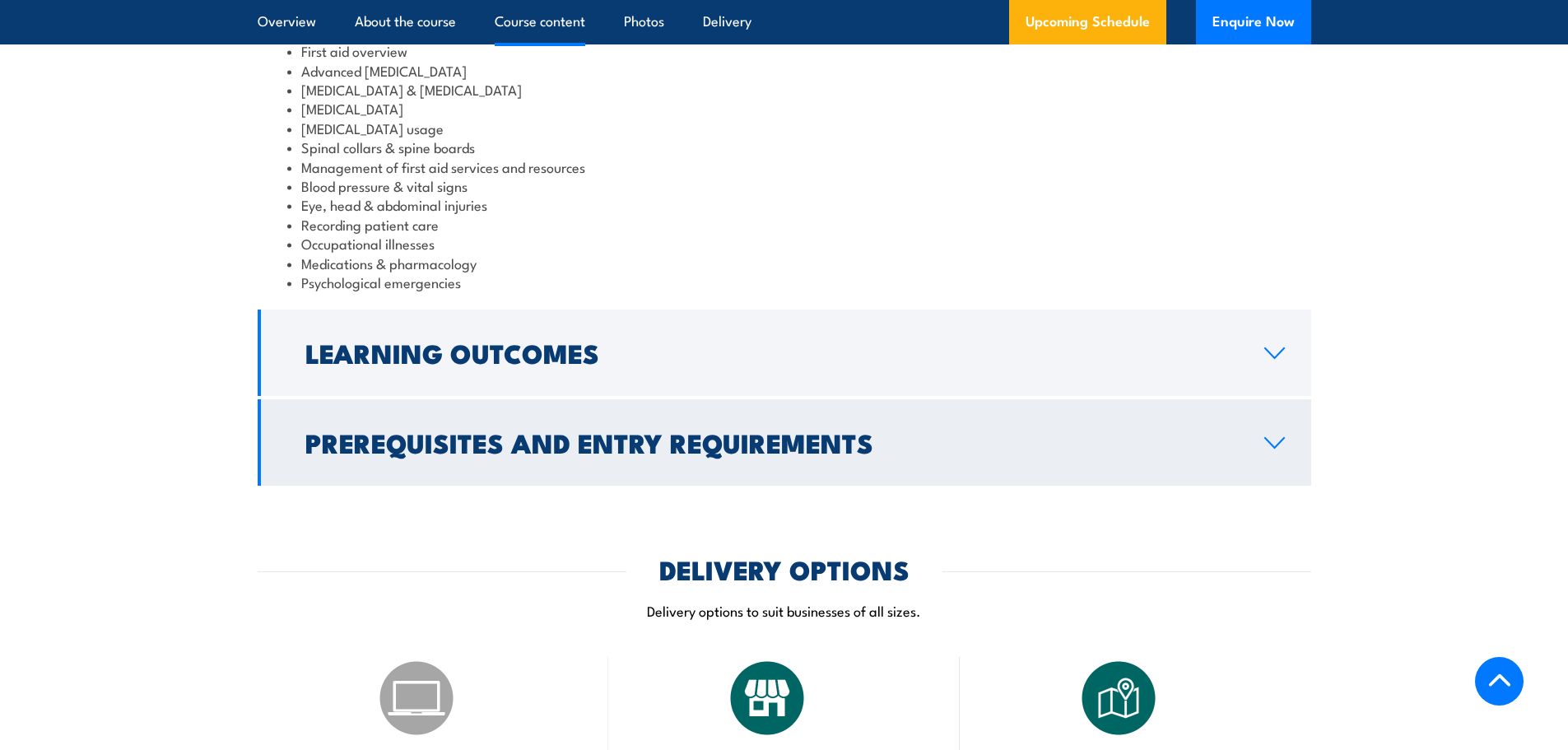
scroll to position [1811, 0]
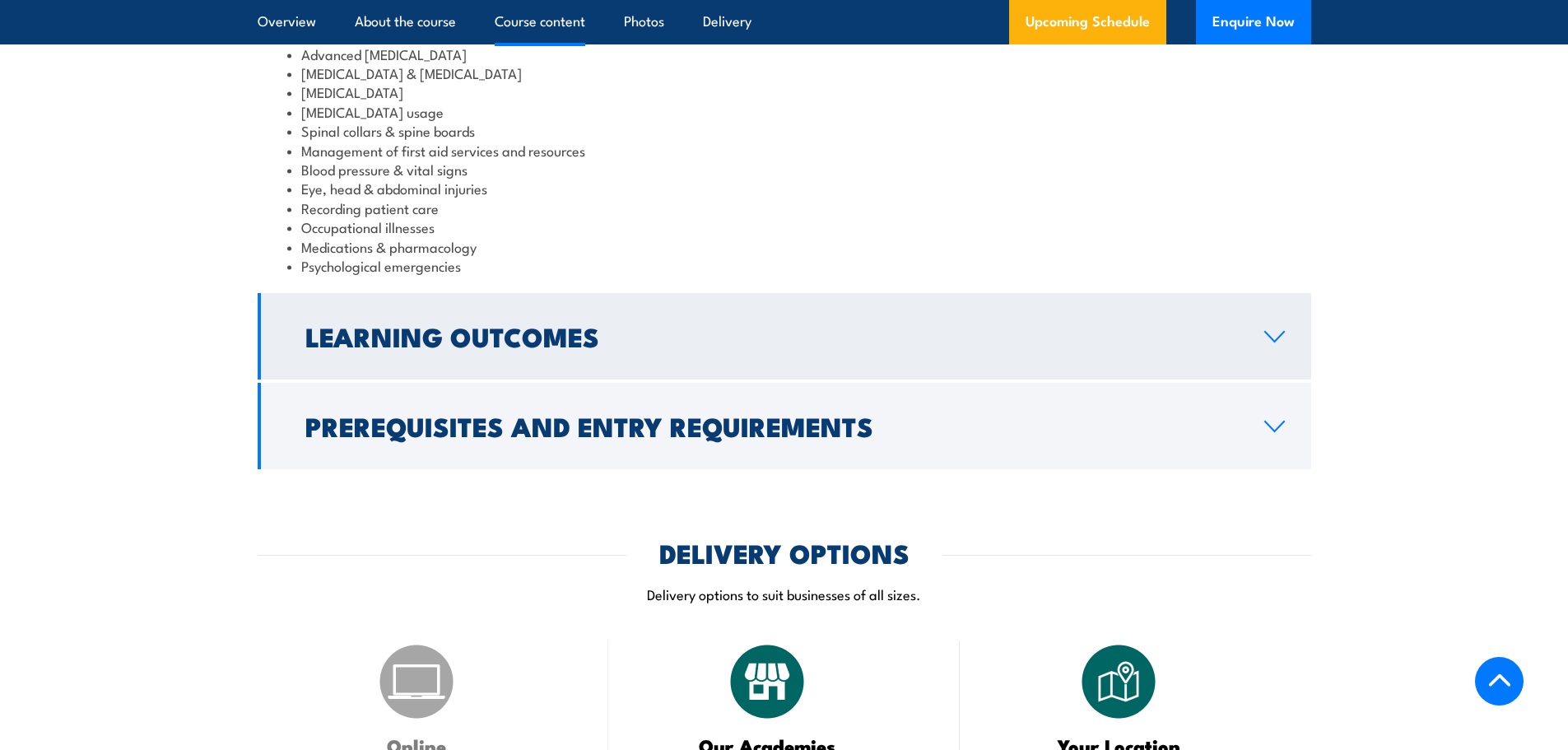
click at [581, 333] on h2 "Learning Outcomes" at bounding box center [771, 335] width 932 height 23
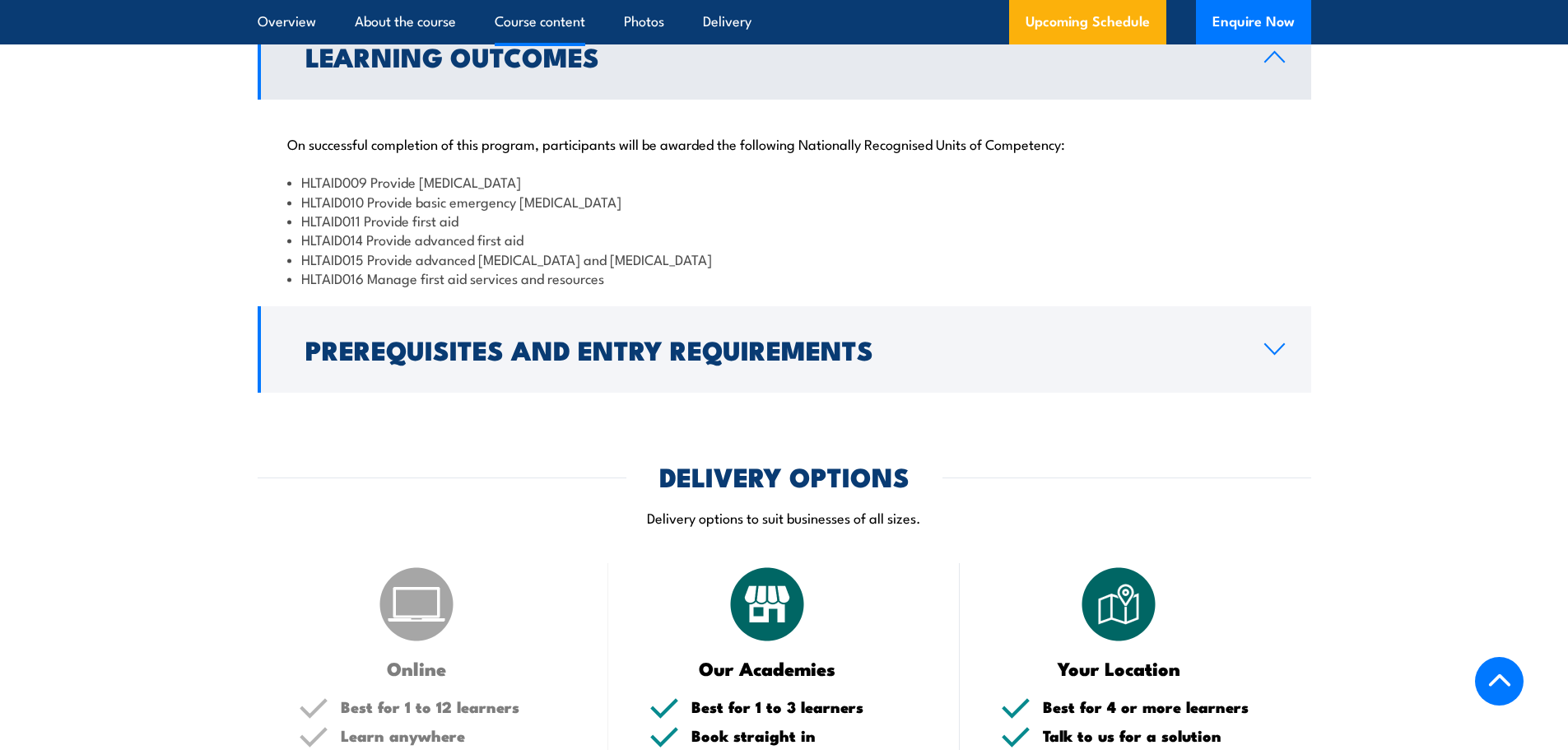
scroll to position [1808, 0]
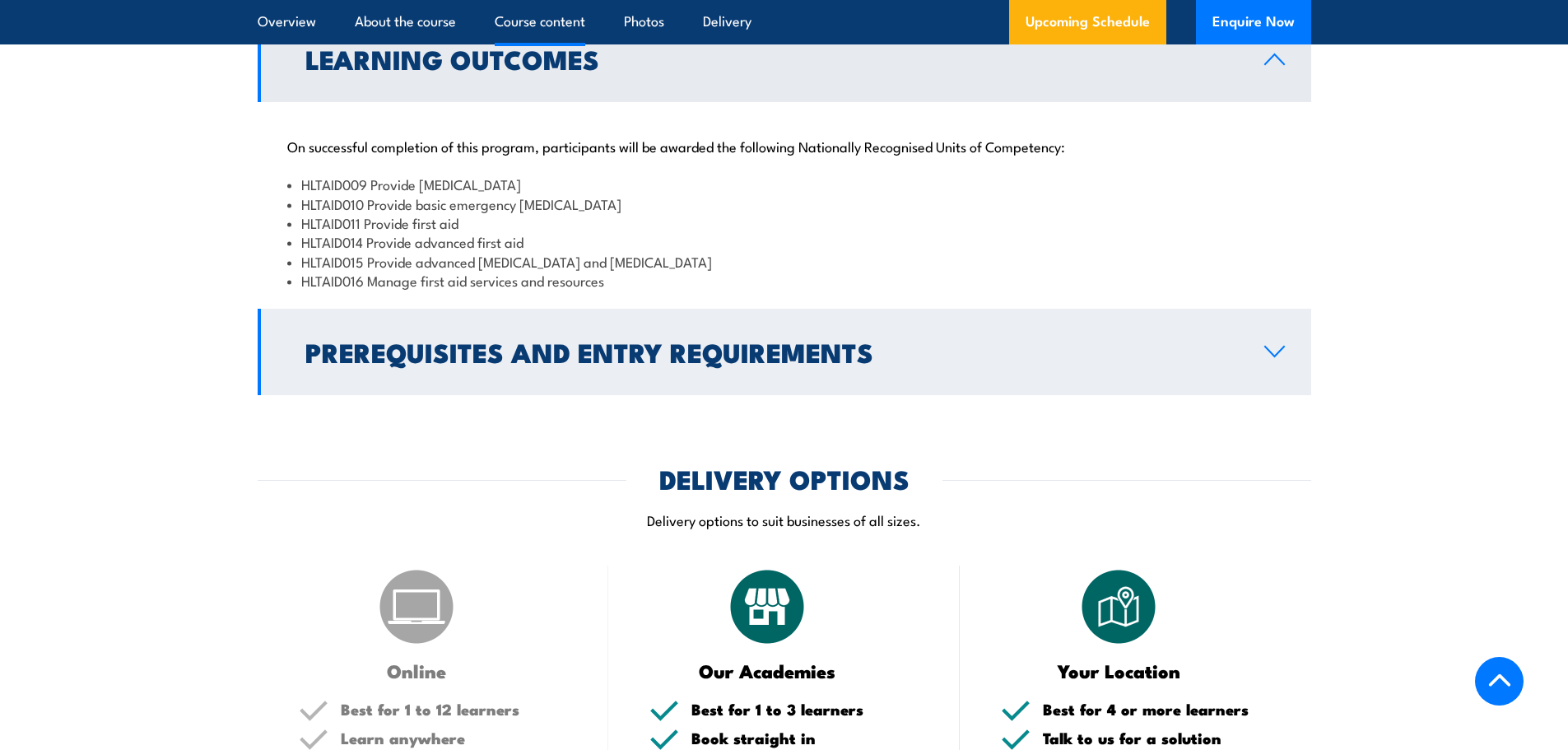
click at [579, 340] on h2 "Prerequisites and Entry Requirements" at bounding box center [771, 351] width 932 height 23
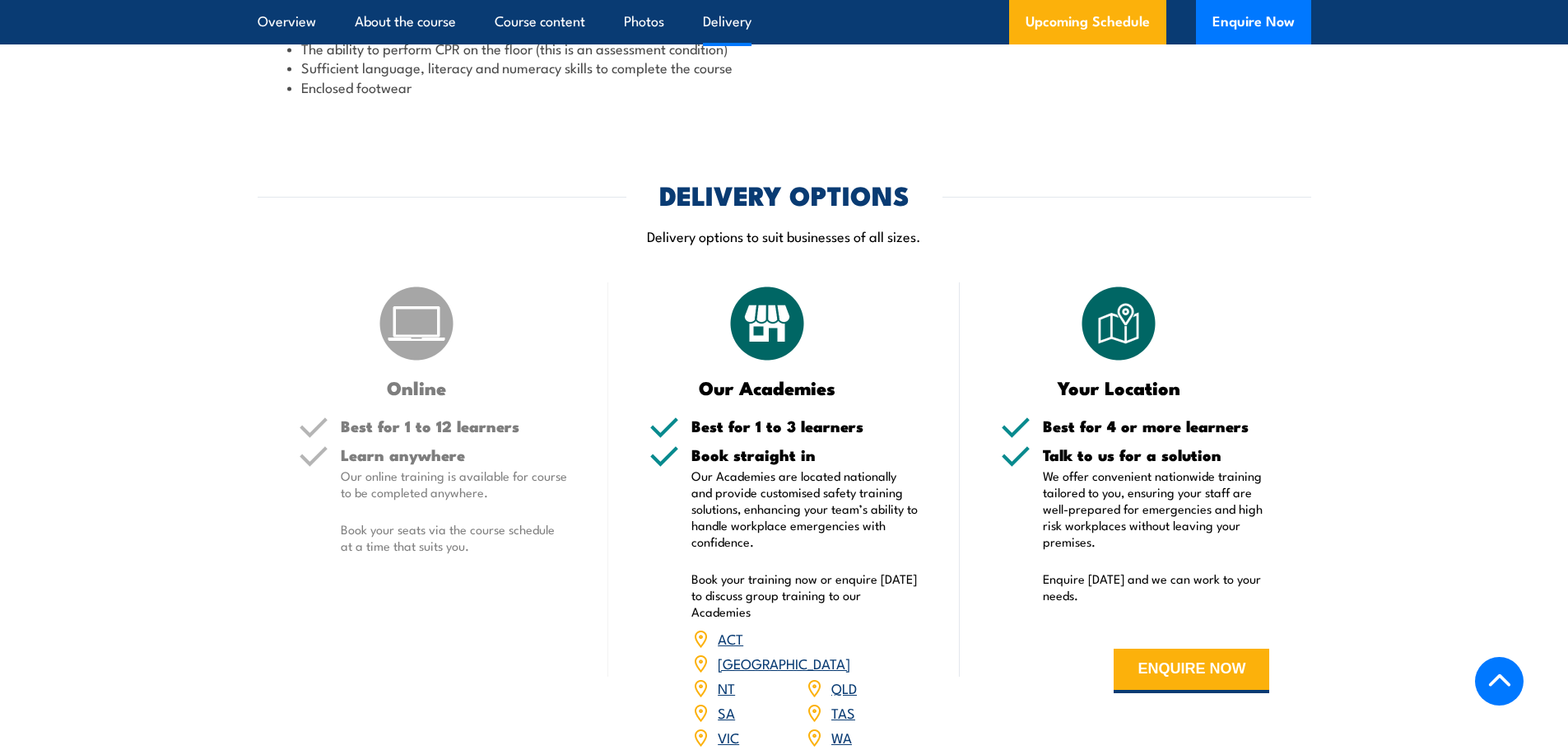
scroll to position [2137, 0]
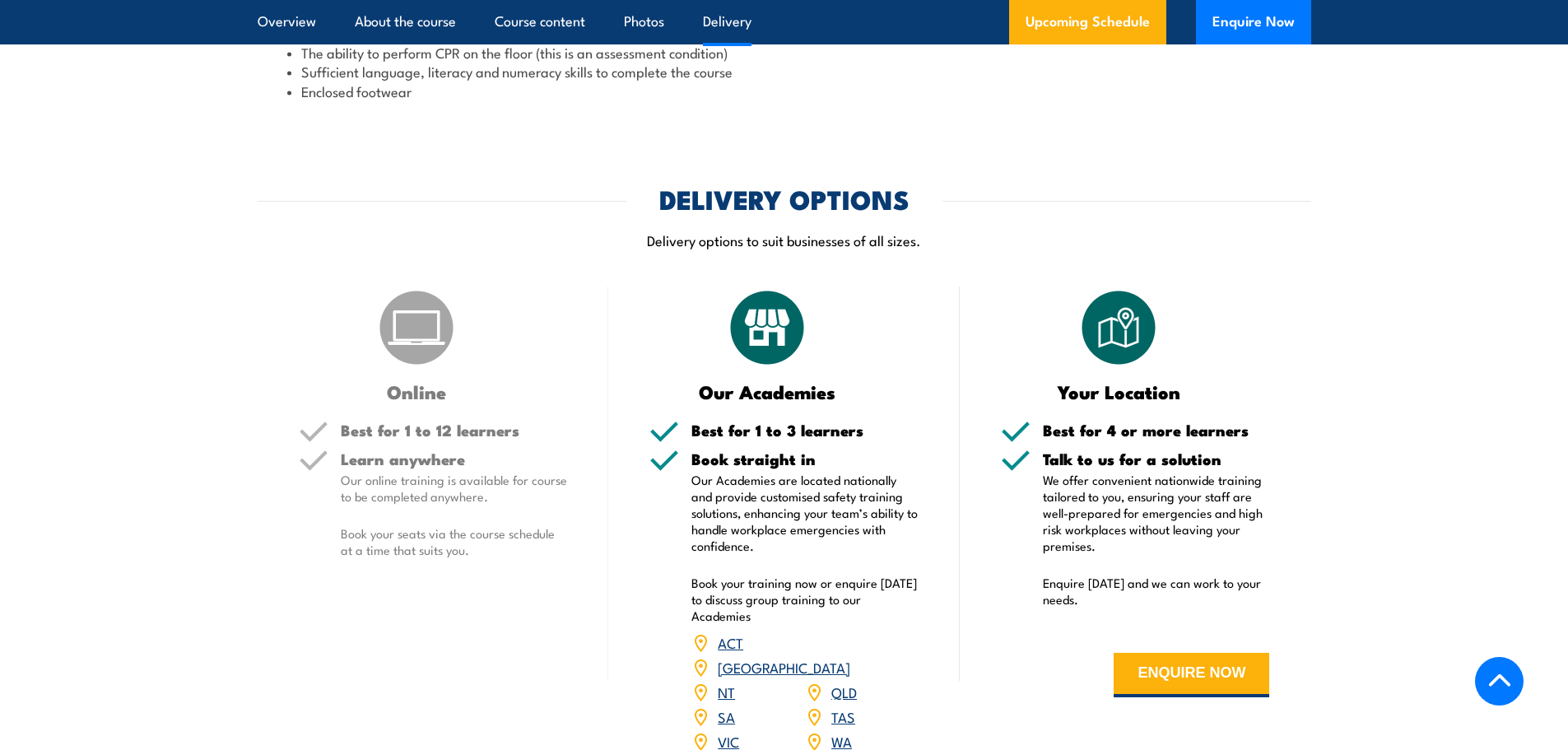
click at [790, 393] on div "Our Academies Best for 1 to 3 learners Book straight in Our Academies are locat…" at bounding box center [784, 530] width 351 height 488
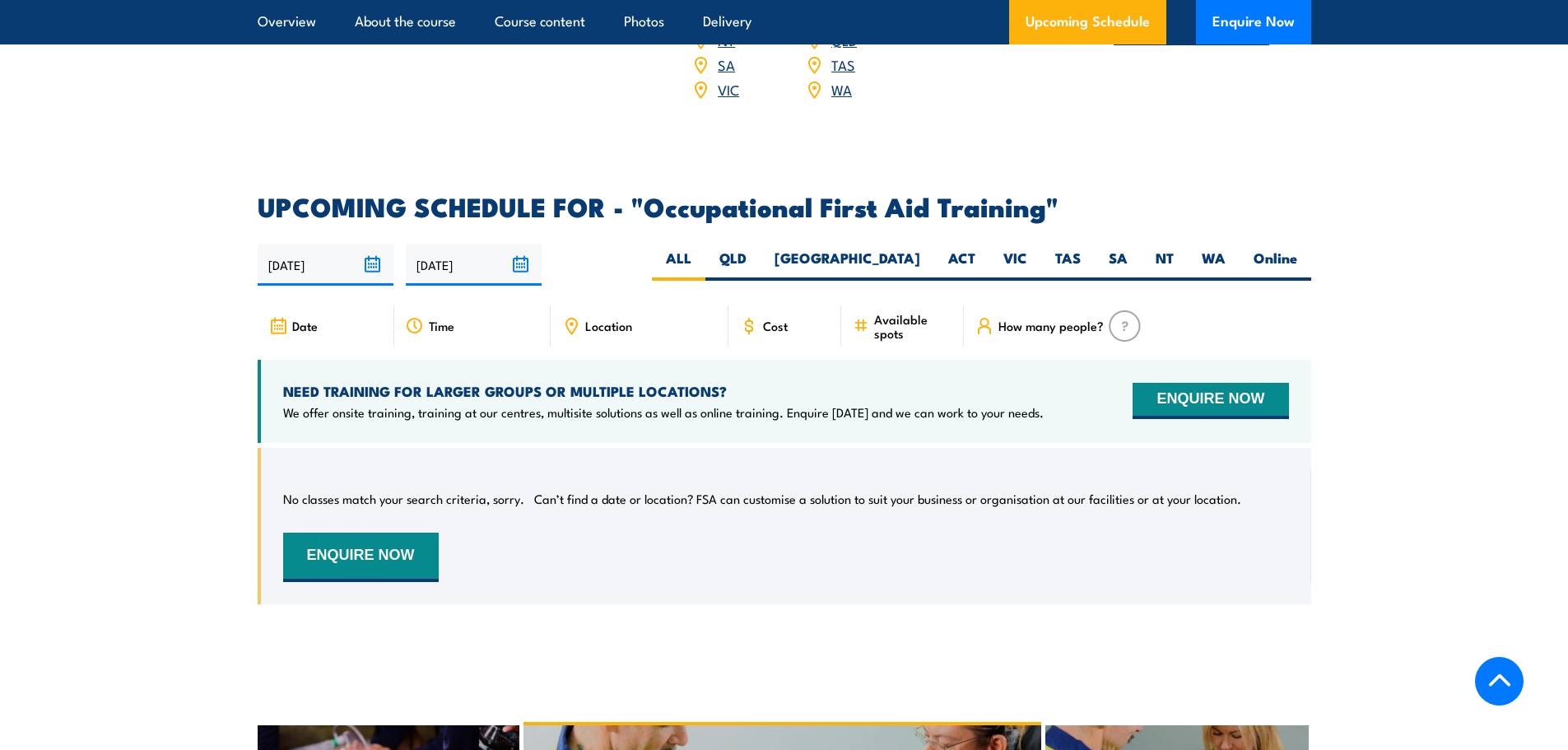
scroll to position [2796, 0]
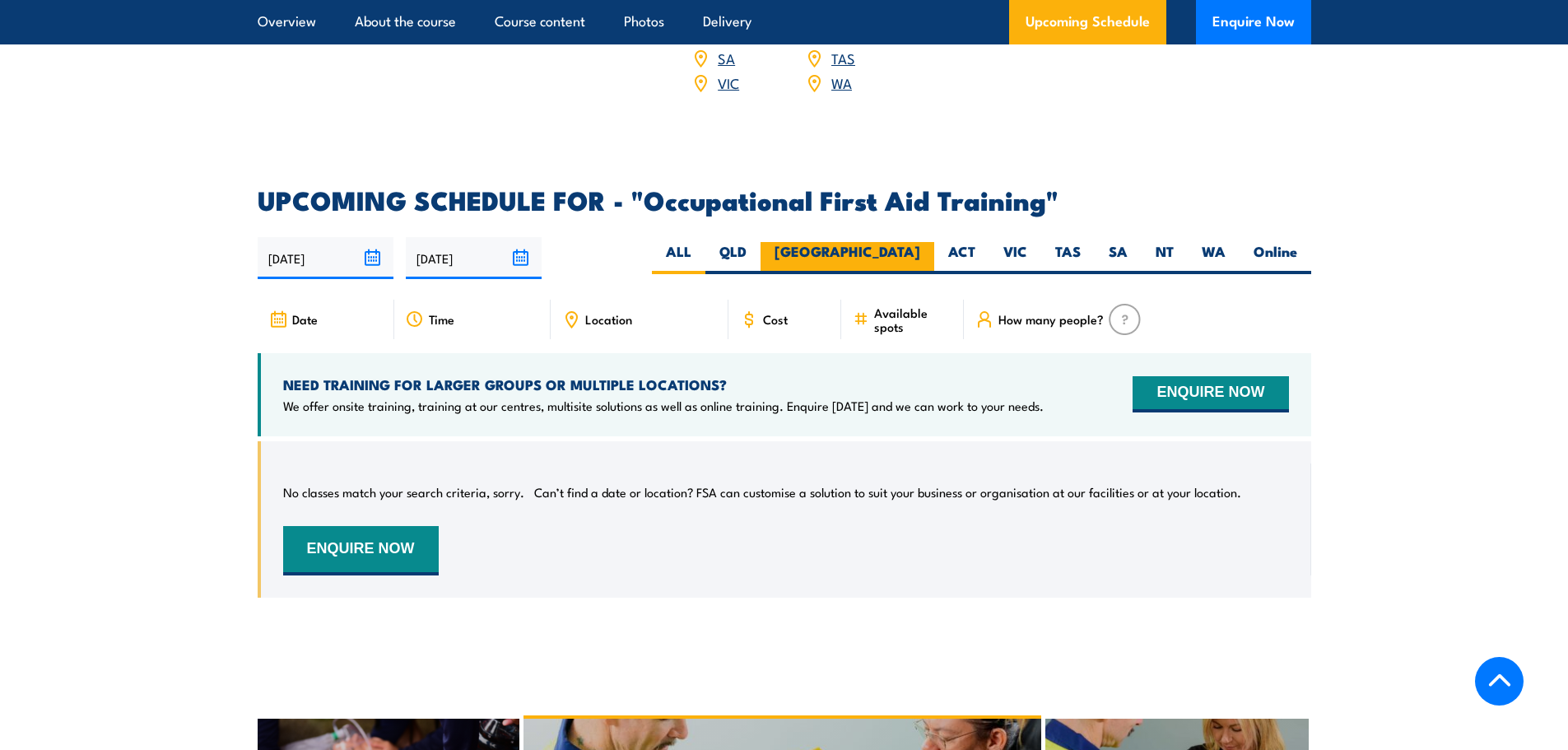
click at [914, 242] on label "[GEOGRAPHIC_DATA]" at bounding box center [846, 257] width 174 height 32
click at [920, 242] on input "[GEOGRAPHIC_DATA]" at bounding box center [926, 247] width 11 height 11
radio input "true"
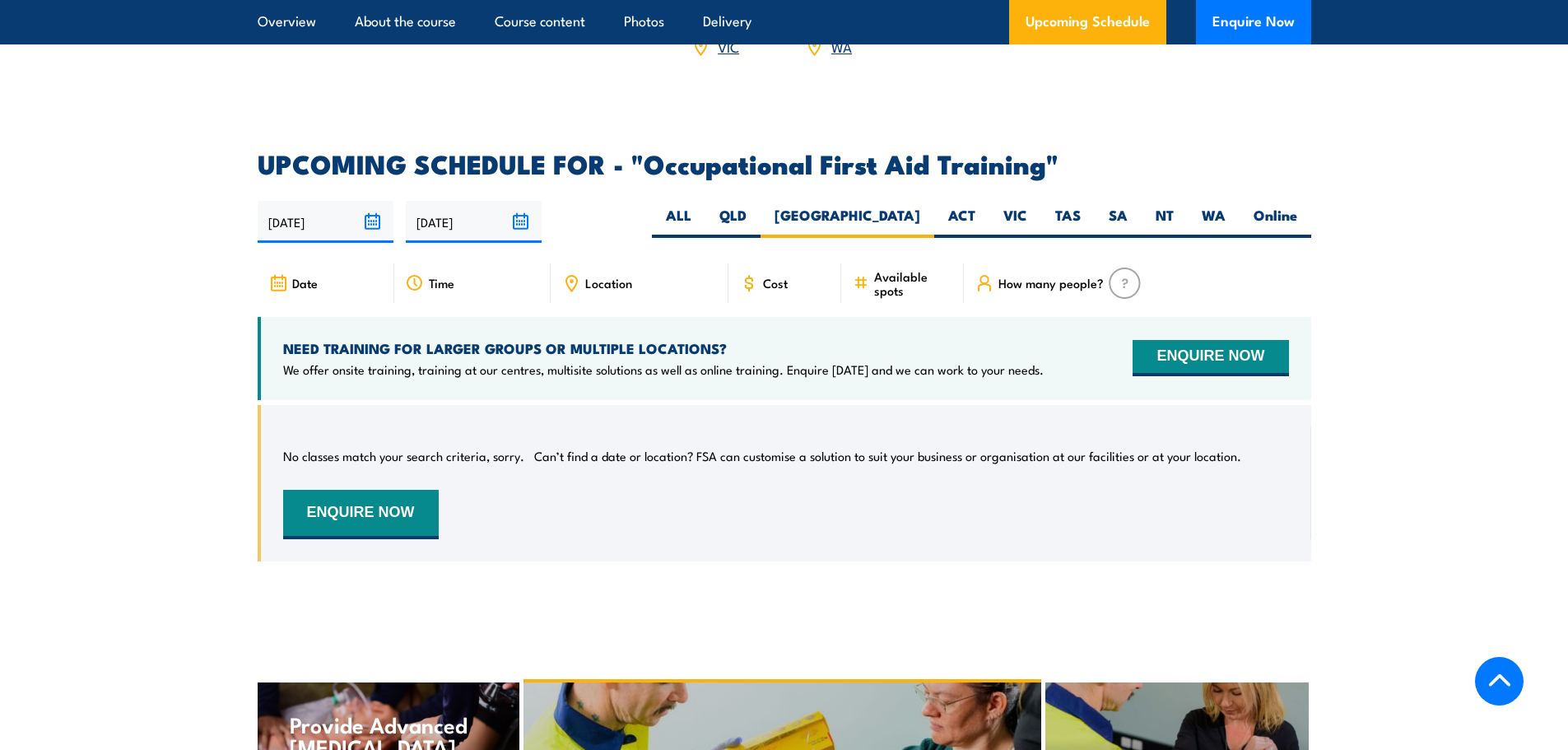
scroll to position [2801, 0]
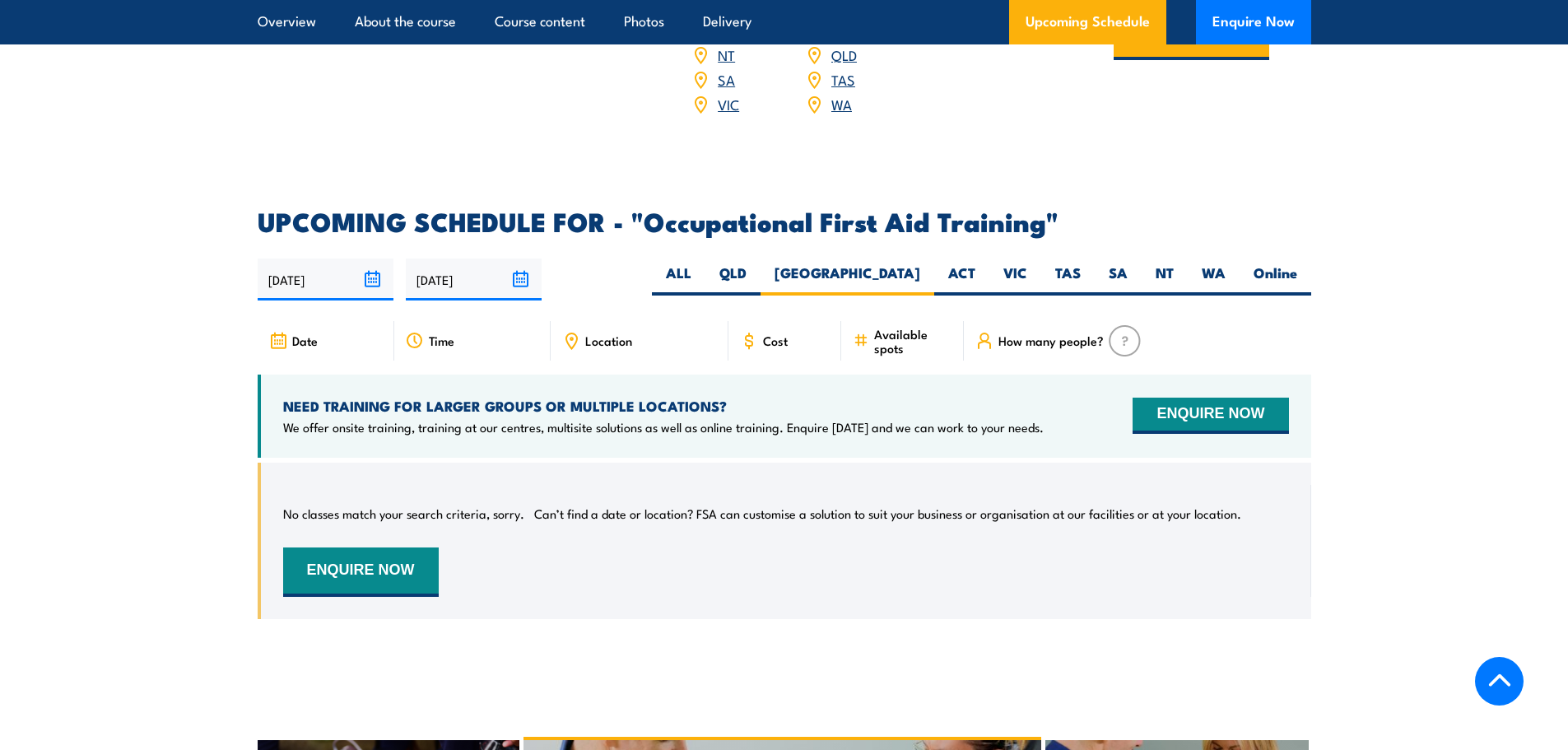
click at [521, 258] on input "24/03/2026" at bounding box center [473, 279] width 136 height 42
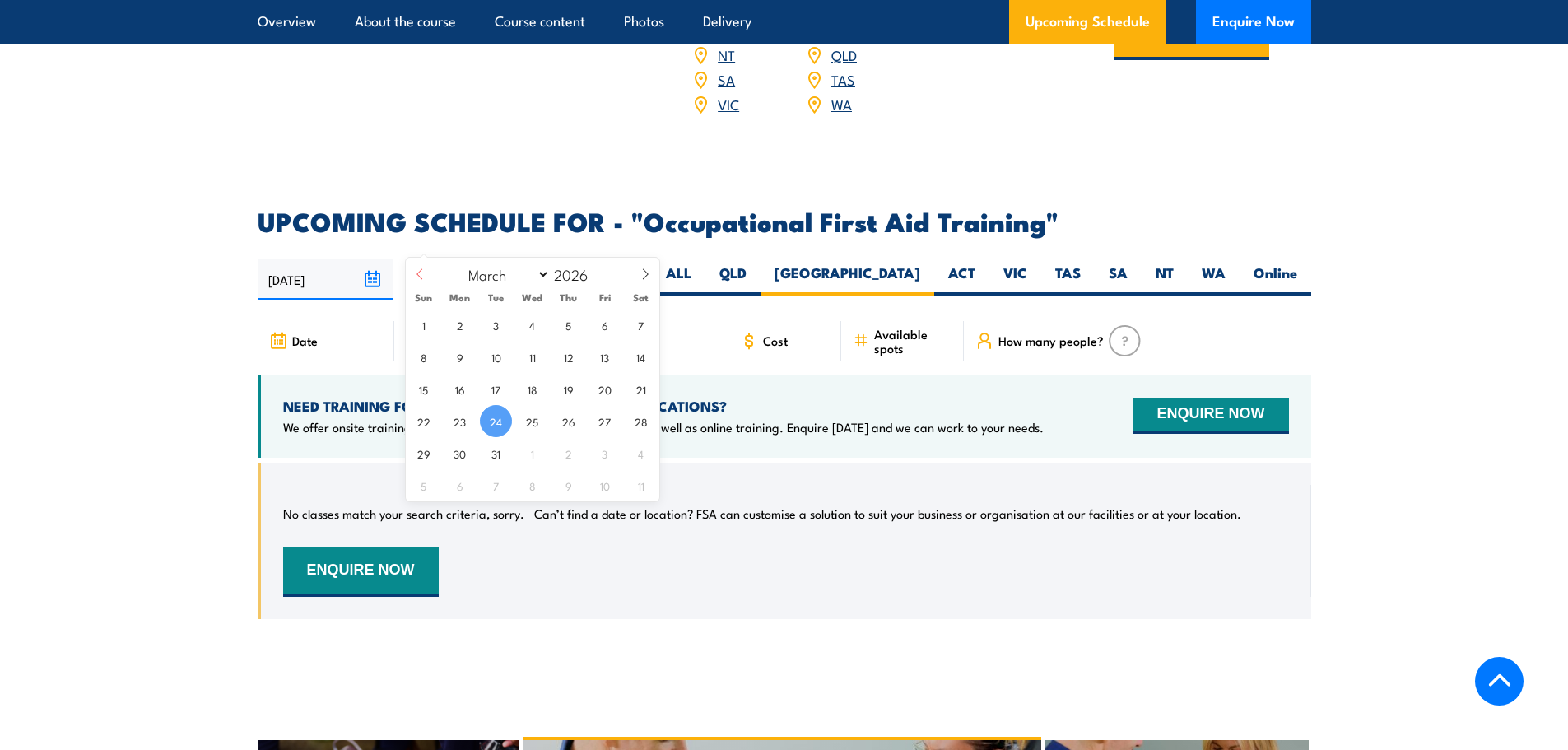
click at [426, 277] on span at bounding box center [419, 279] width 28 height 44
select select "0"
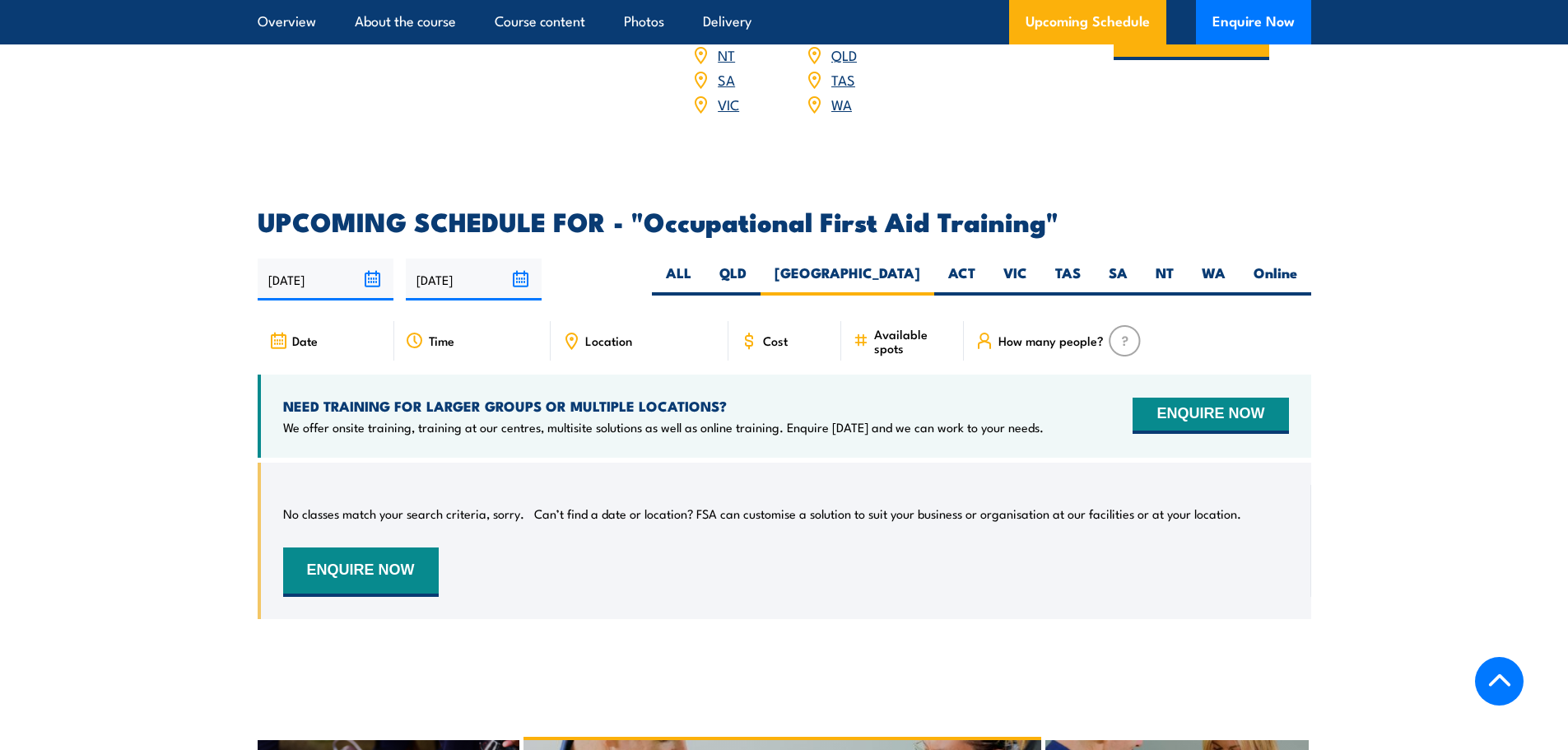
click at [611, 209] on article "UPCOMING SCHEDULE FOR - "Occupational First Aid Training" 25/09/2025 24/03/2026" at bounding box center [784, 426] width 1053 height 435
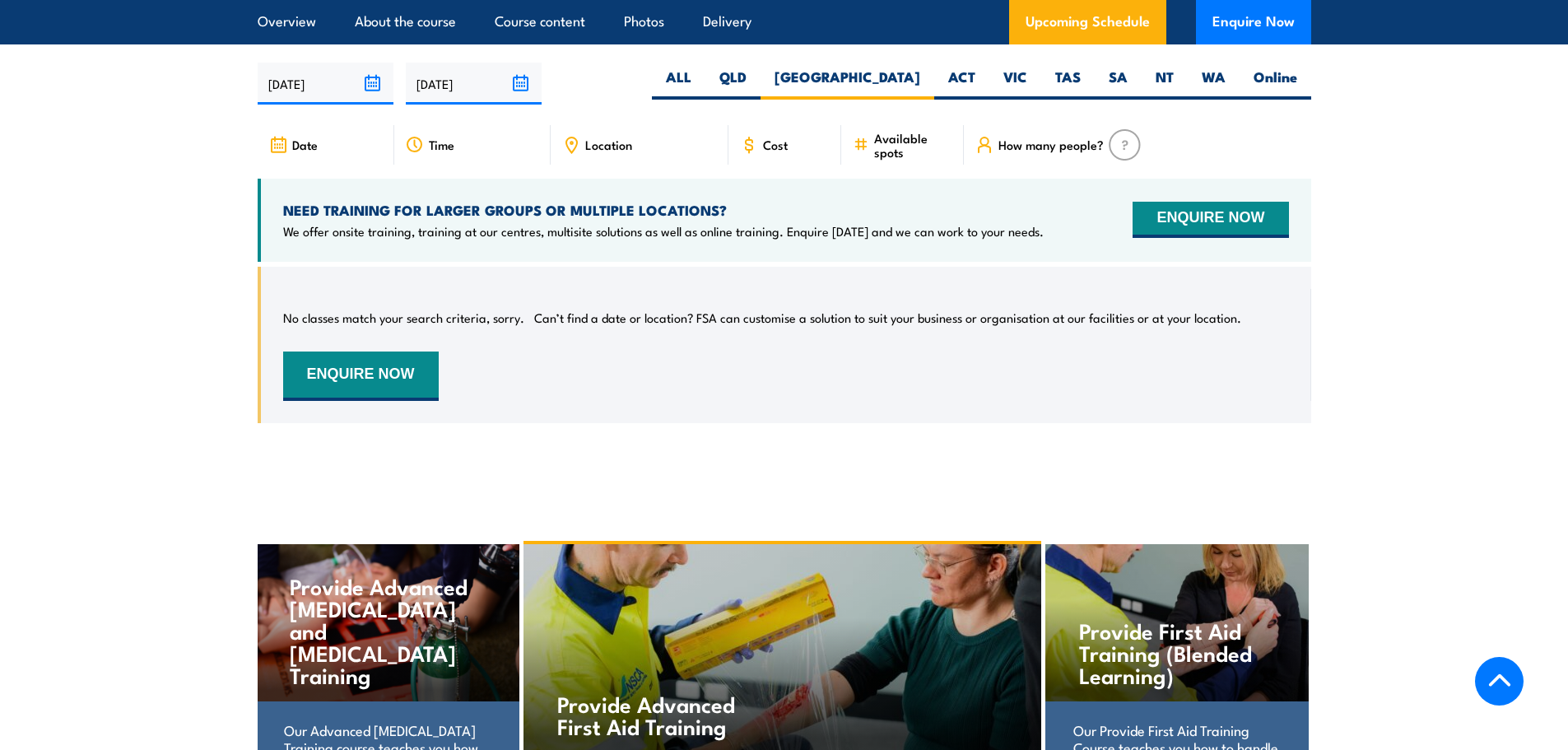
scroll to position [3295, 0]
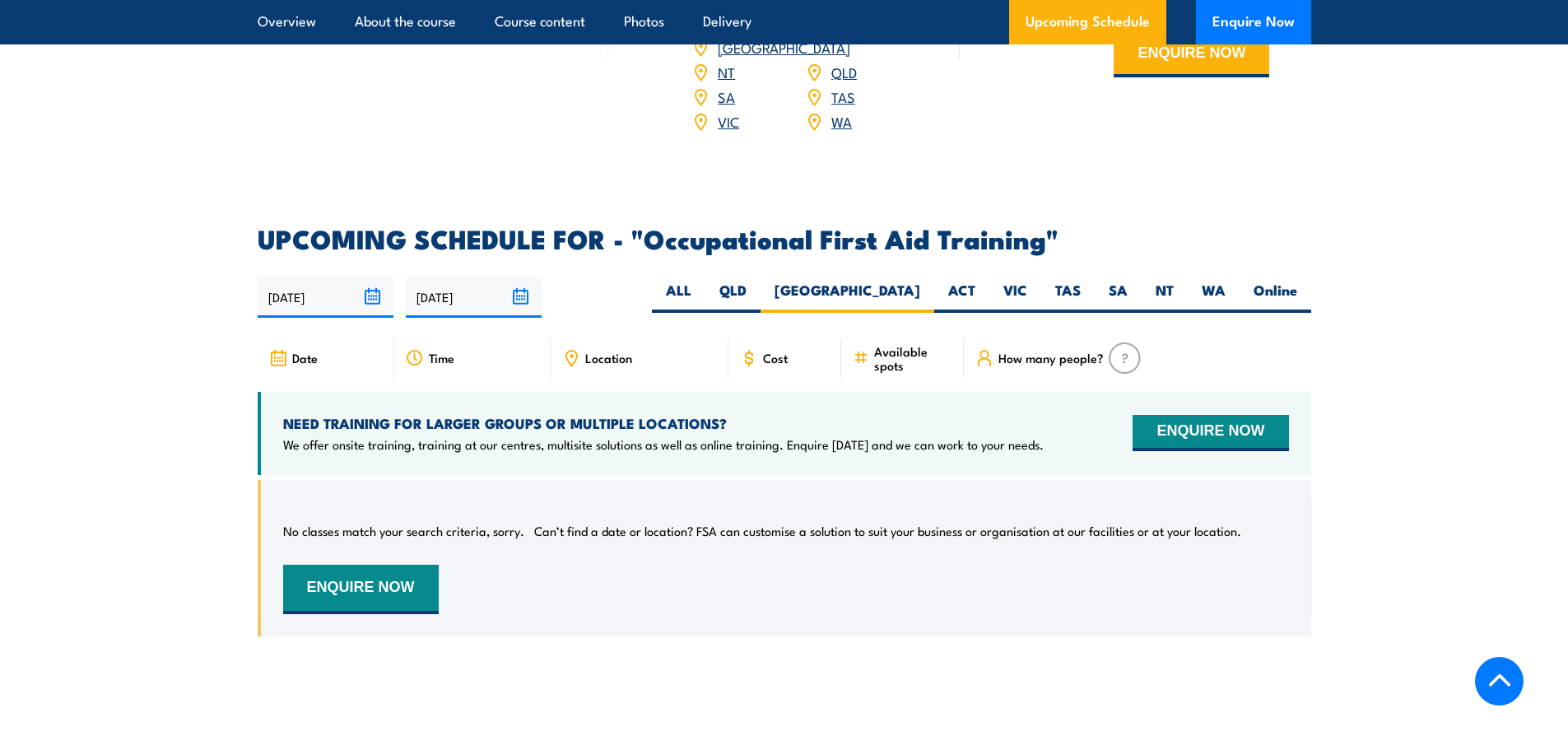
scroll to position [2796, 0]
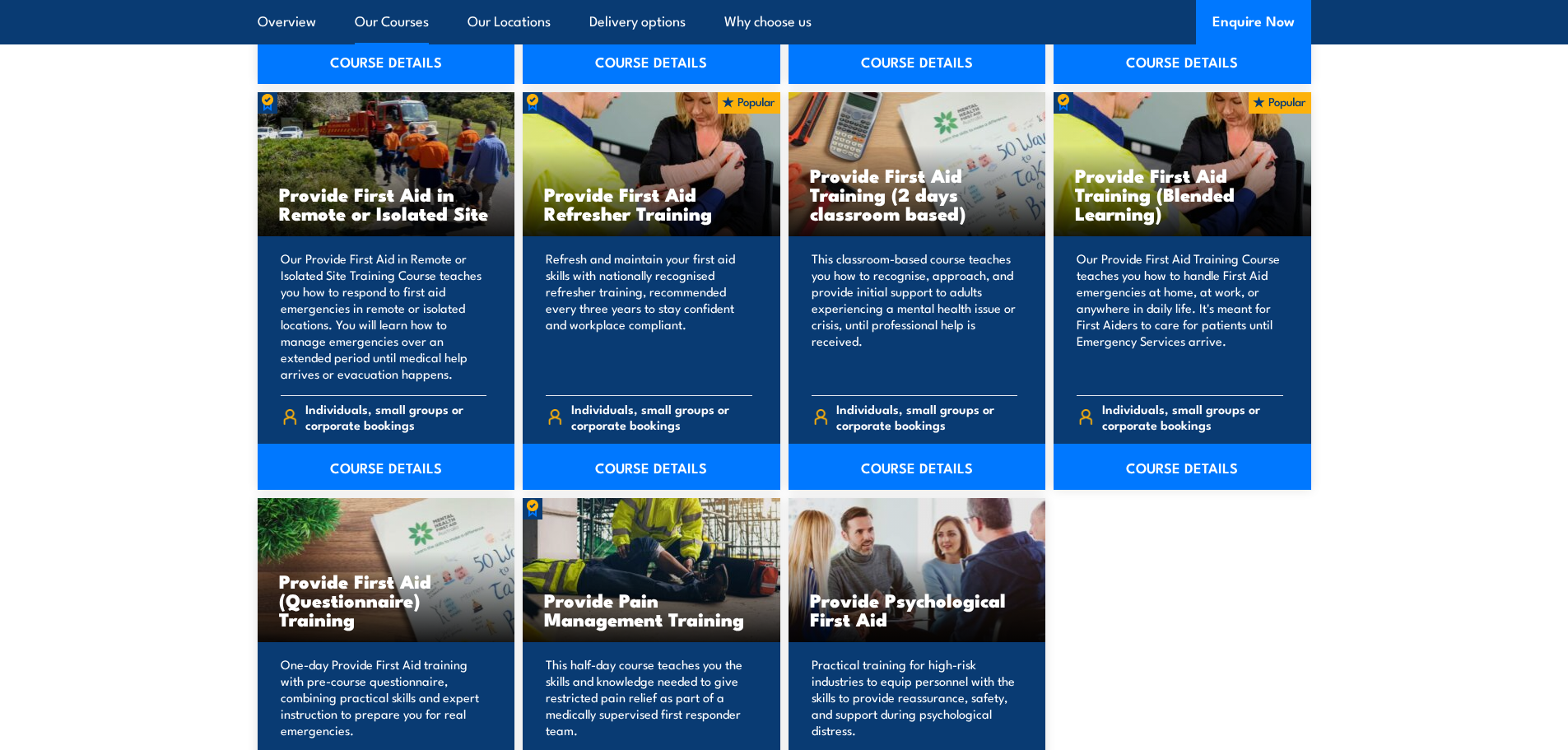
scroll to position [2469, 0]
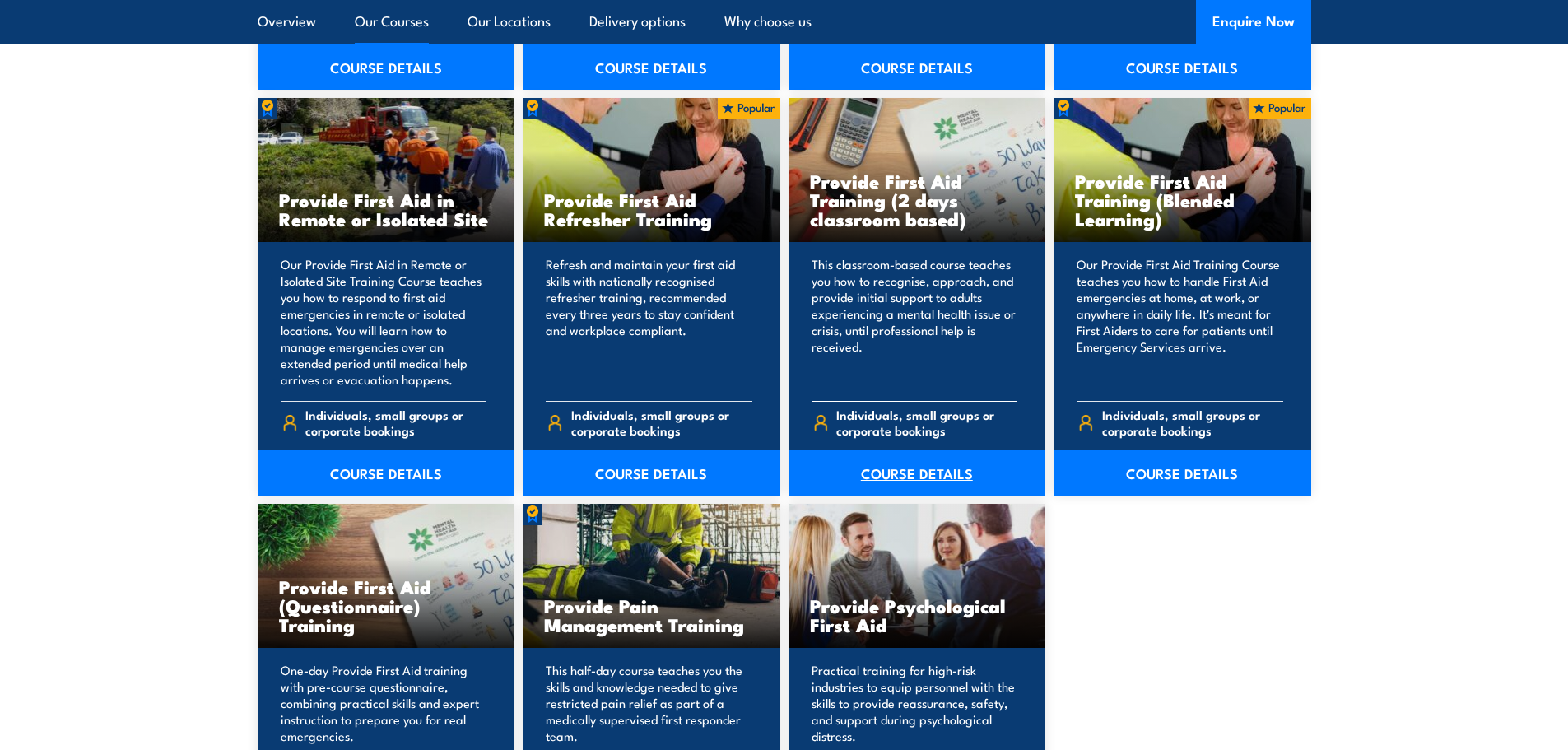
click at [865, 475] on link "COURSE DETAILS" at bounding box center [917, 472] width 257 height 46
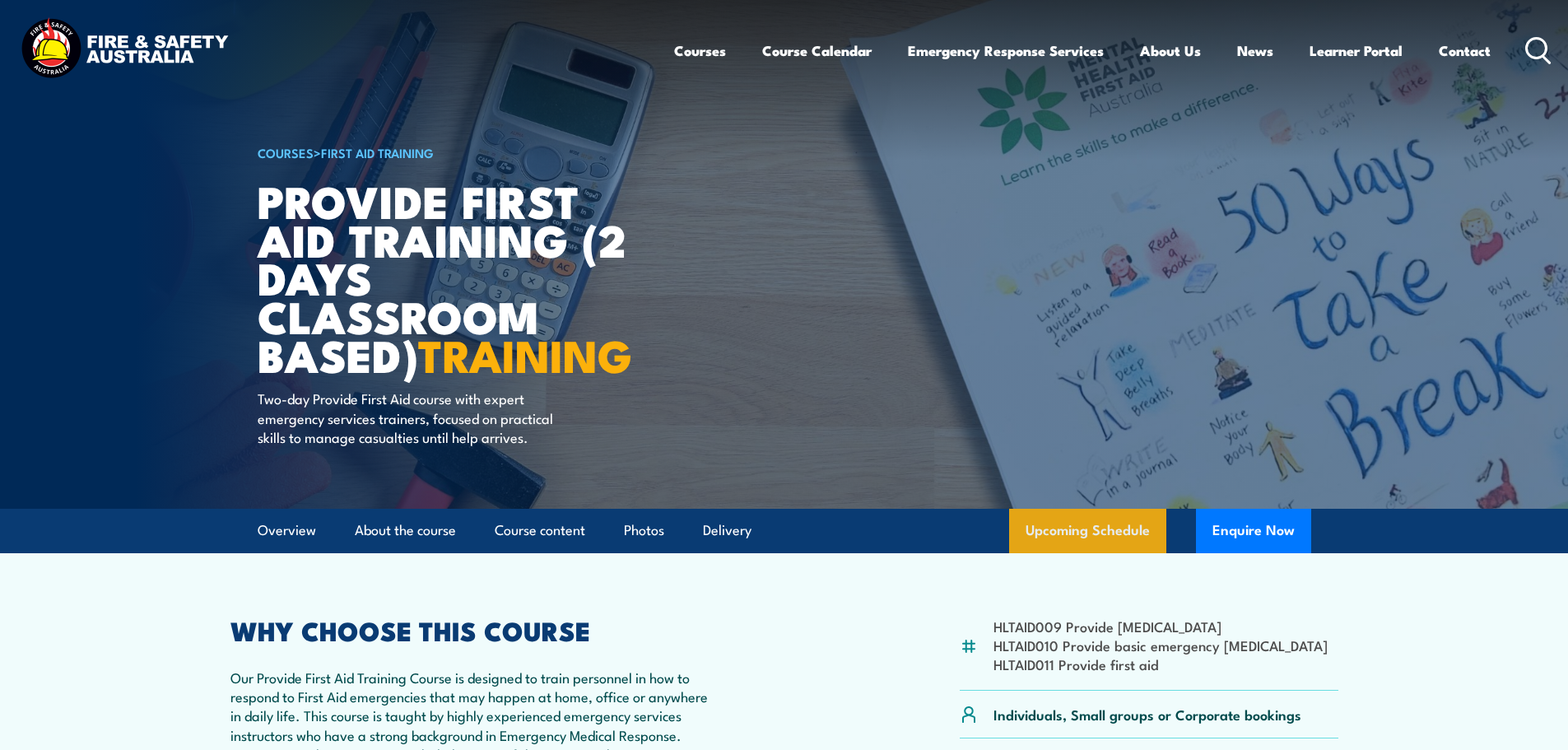
click at [1051, 530] on link "Upcoming Schedule" at bounding box center [1087, 530] width 157 height 44
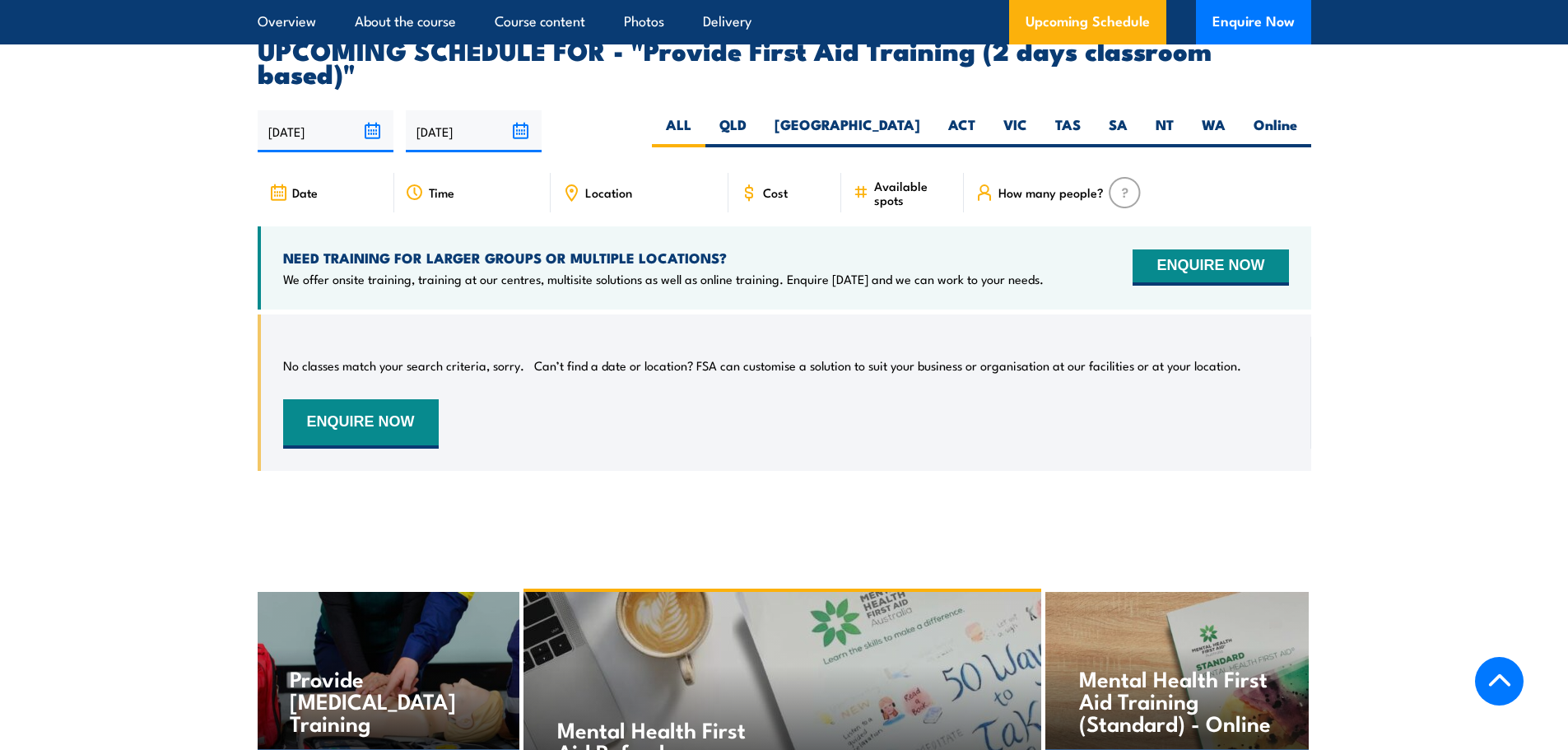
scroll to position [3027, 0]
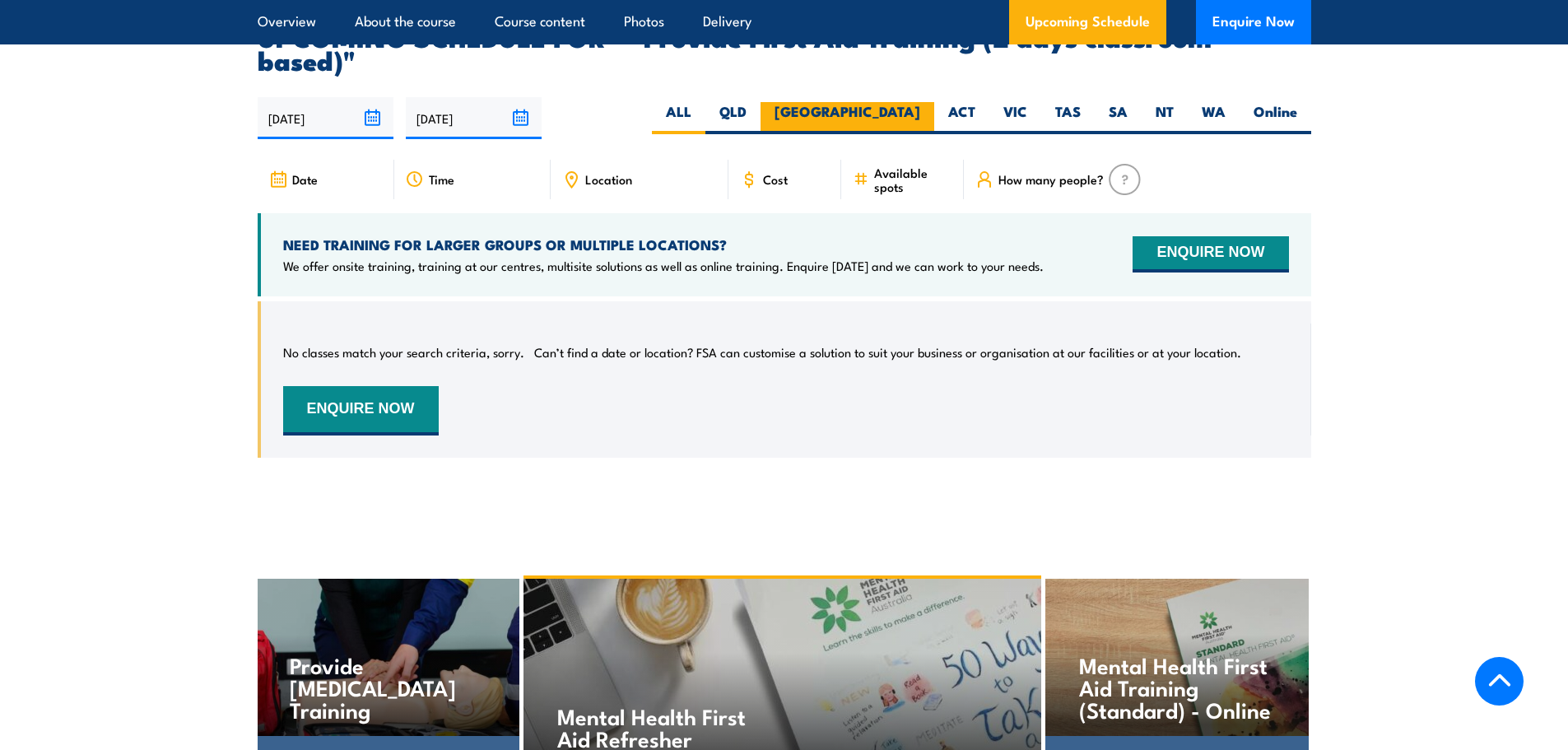
click at [886, 102] on label "[GEOGRAPHIC_DATA]" at bounding box center [846, 118] width 174 height 32
click at [920, 102] on input "[GEOGRAPHIC_DATA]" at bounding box center [926, 108] width 11 height 11
radio input "true"
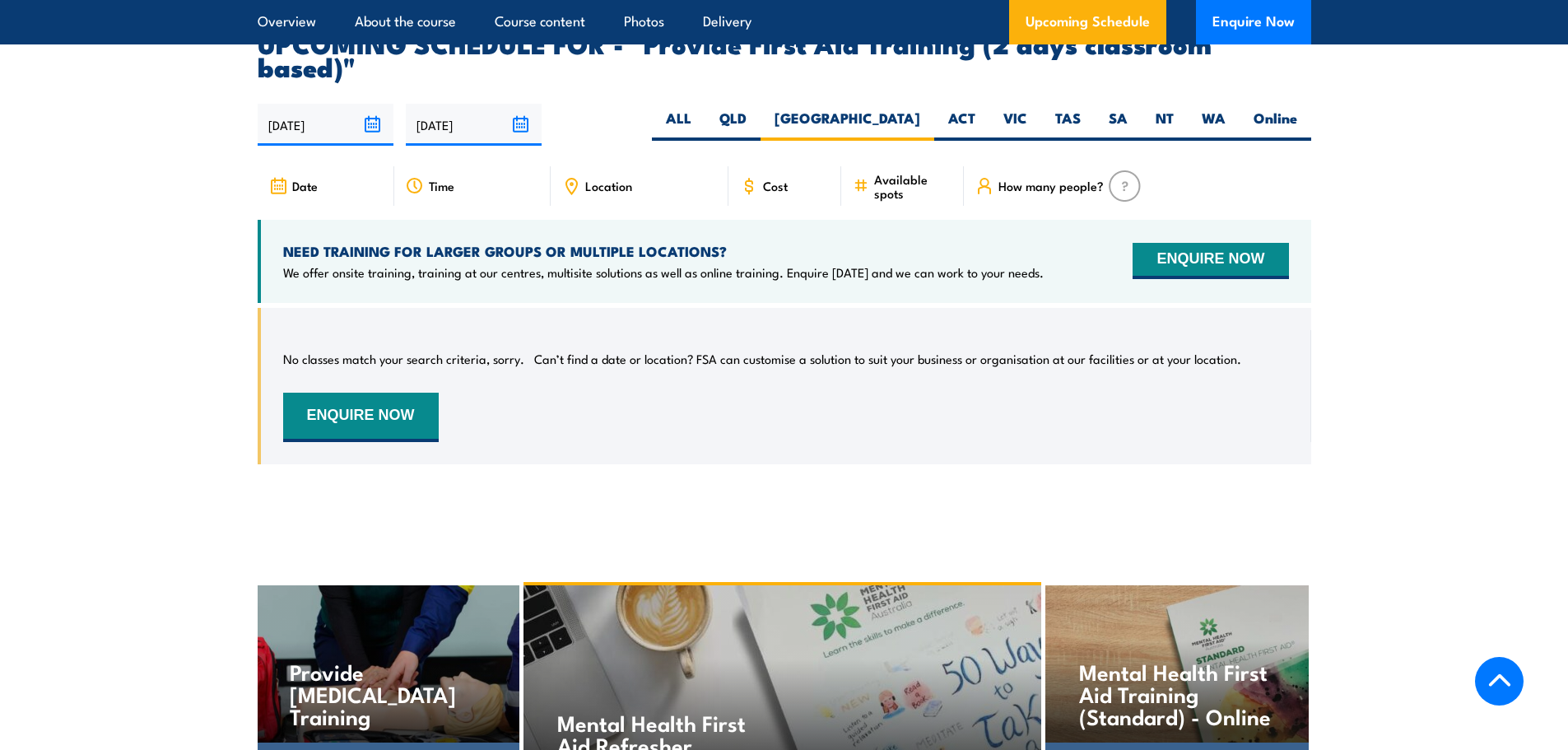
scroll to position [3027, 0]
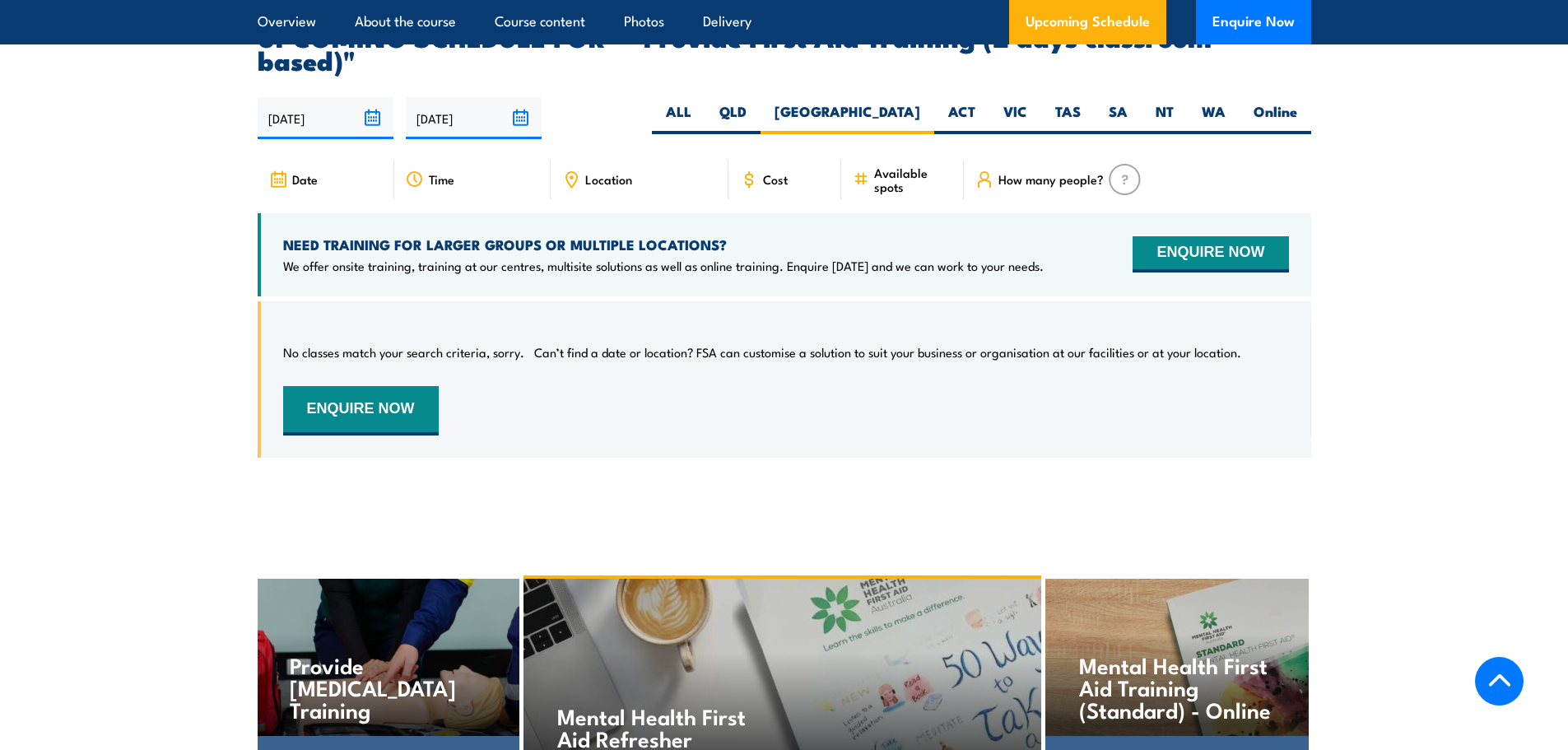
click at [1123, 164] on img at bounding box center [1124, 179] width 32 height 31
click at [336, 164] on div "Date" at bounding box center [325, 179] width 137 height 40
click at [440, 165] on div "Time" at bounding box center [472, 179] width 156 height 40
click at [644, 160] on div "Location" at bounding box center [639, 179] width 177 height 40
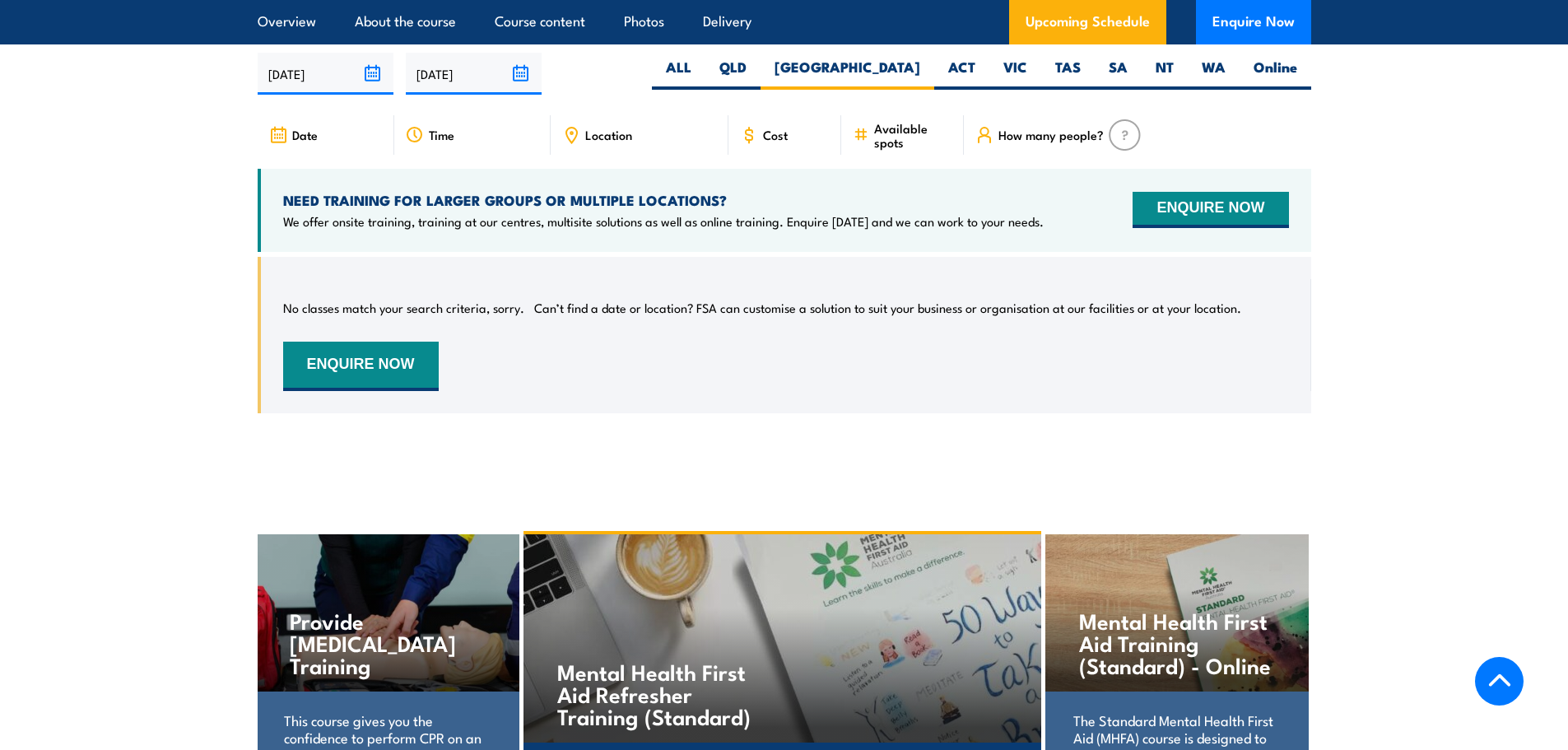
scroll to position [3109, 0]
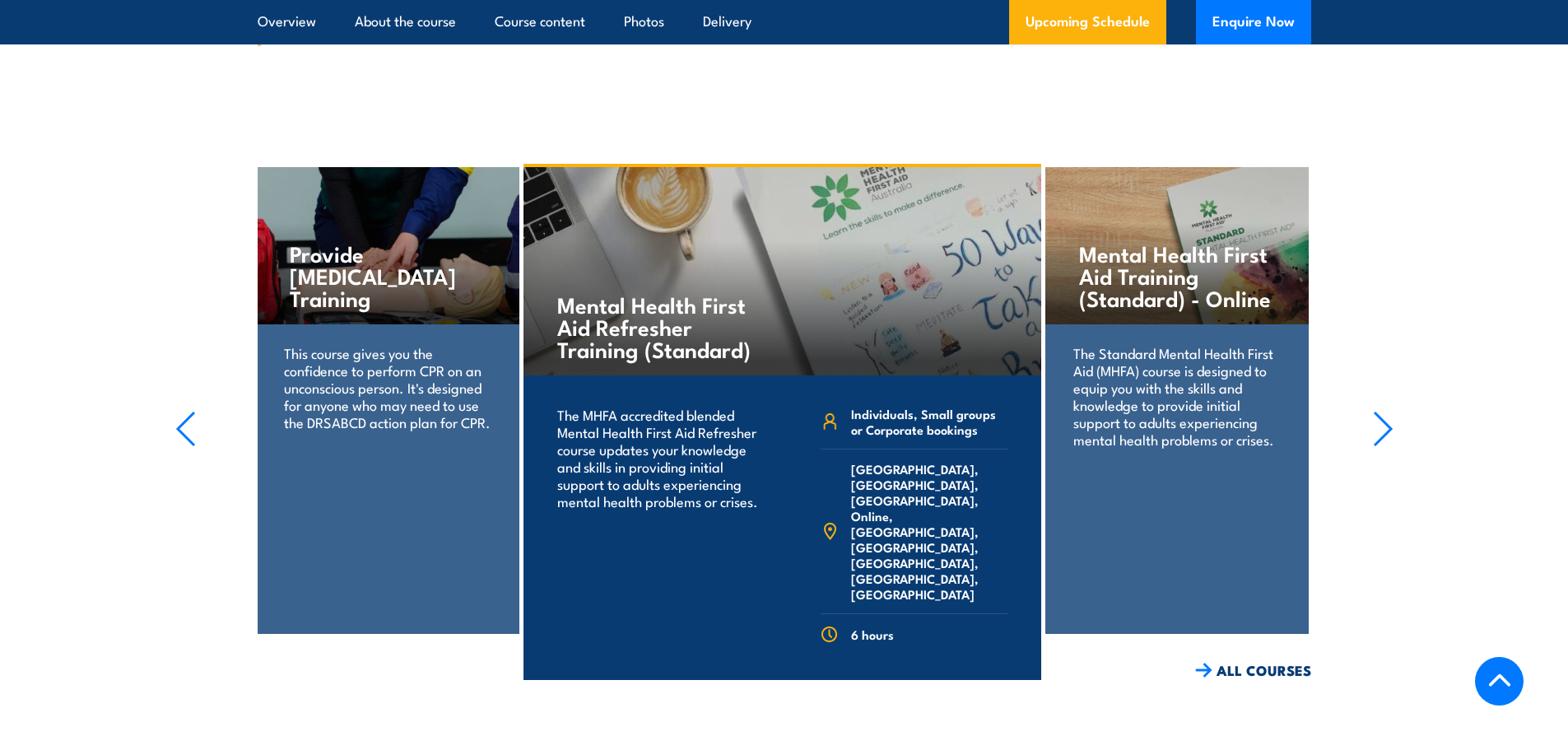
scroll to position [3448, 0]
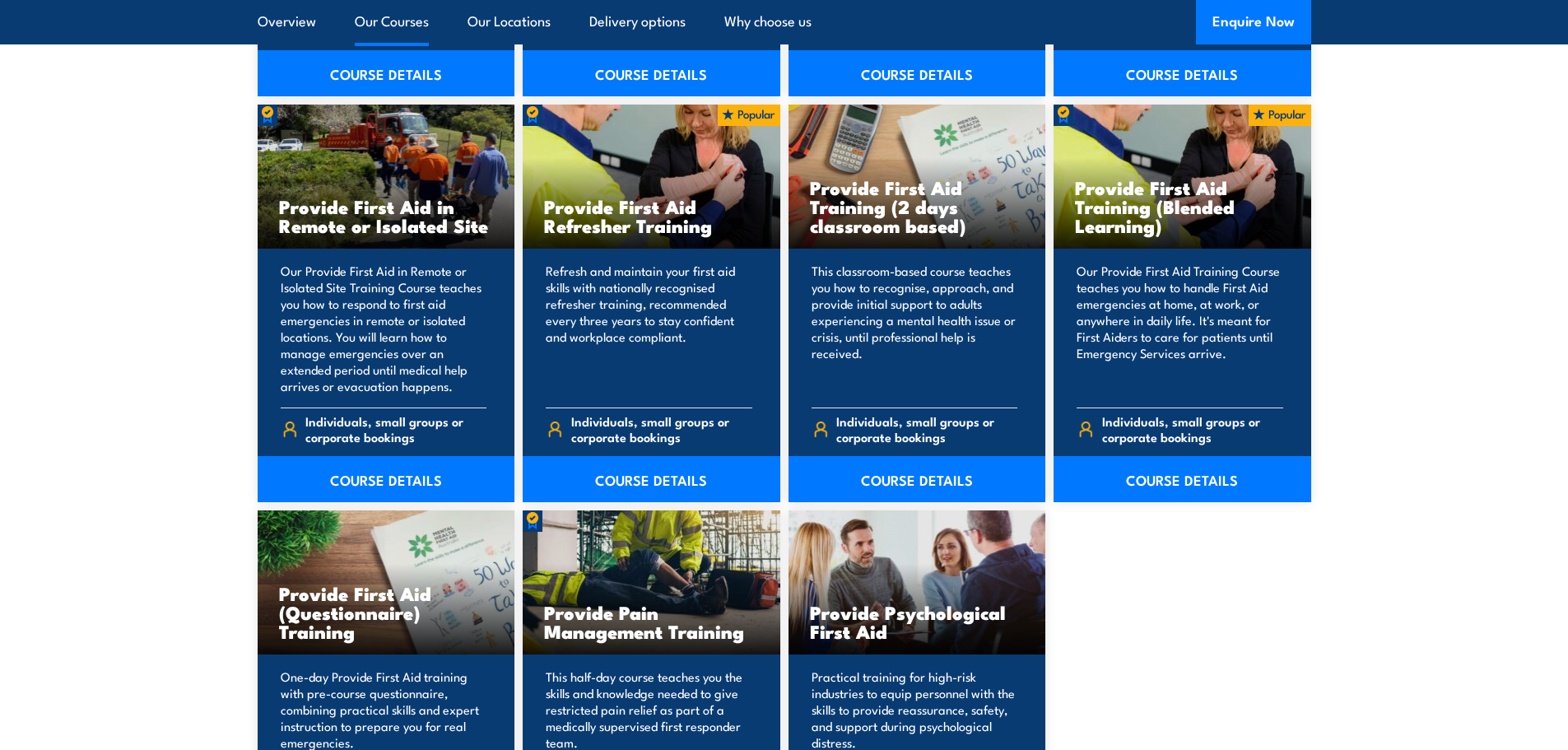
scroll to position [2469, 0]
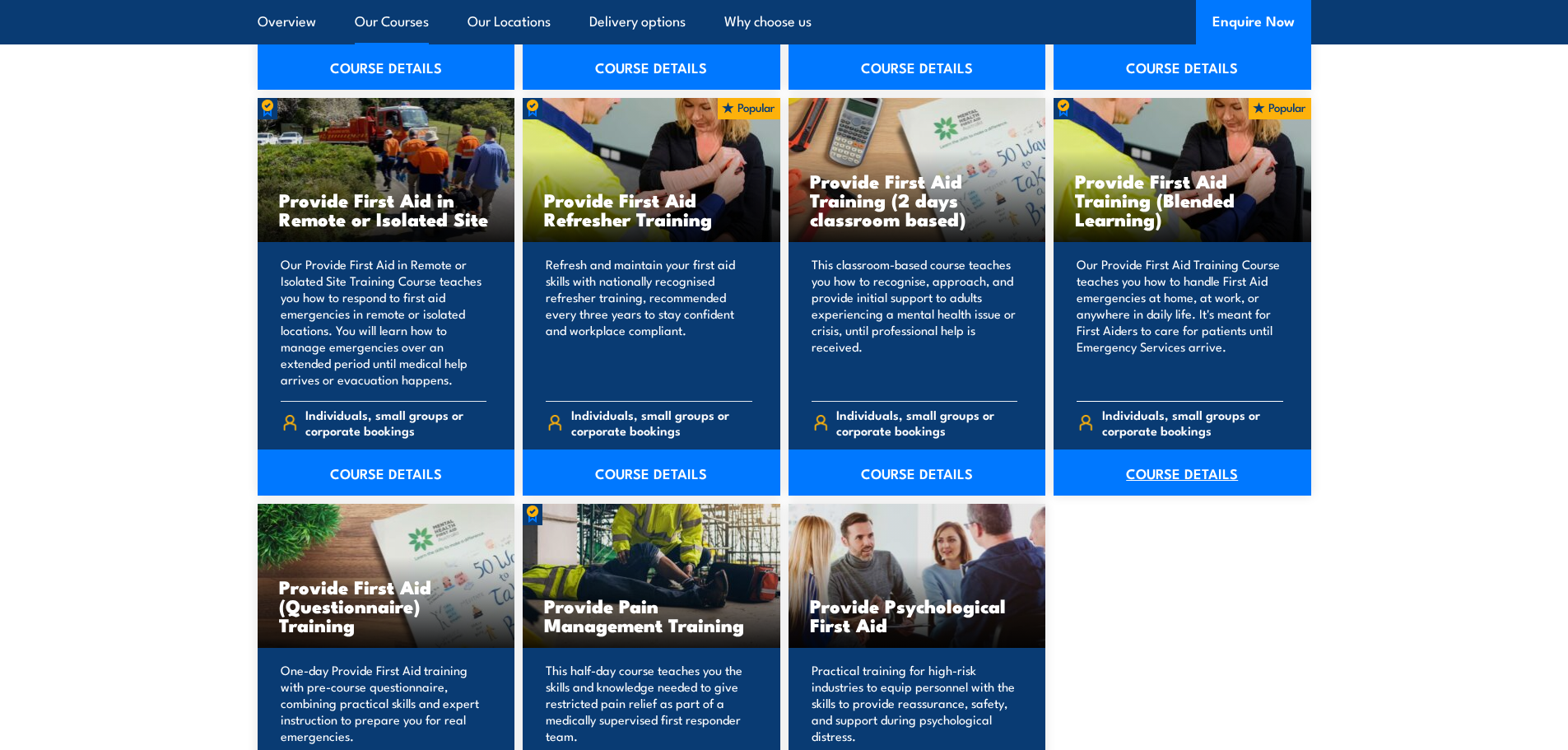
click at [1287, 472] on link "COURSE DETAILS" at bounding box center [1182, 472] width 257 height 46
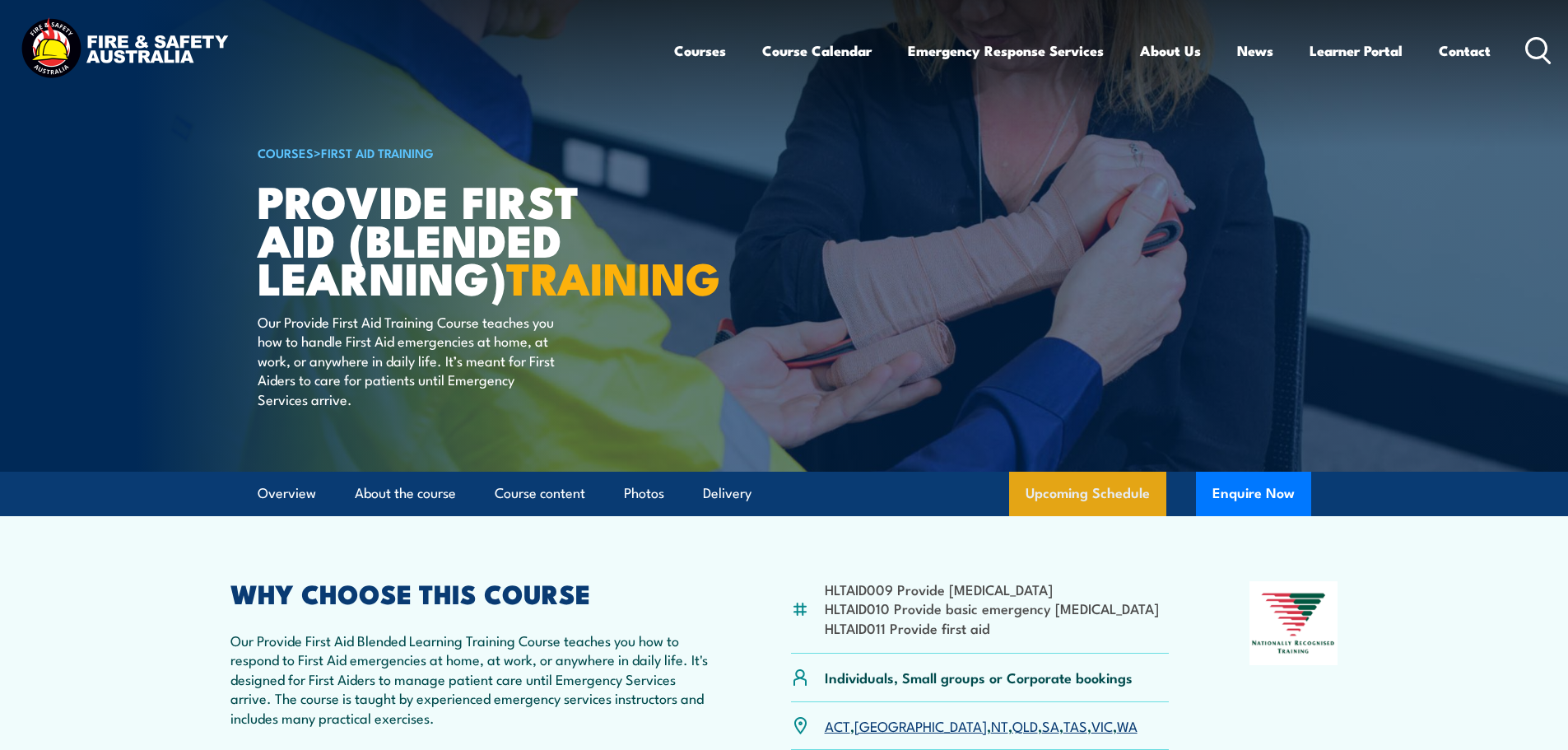
click at [1082, 516] on link "Upcoming Schedule" at bounding box center [1087, 494] width 157 height 44
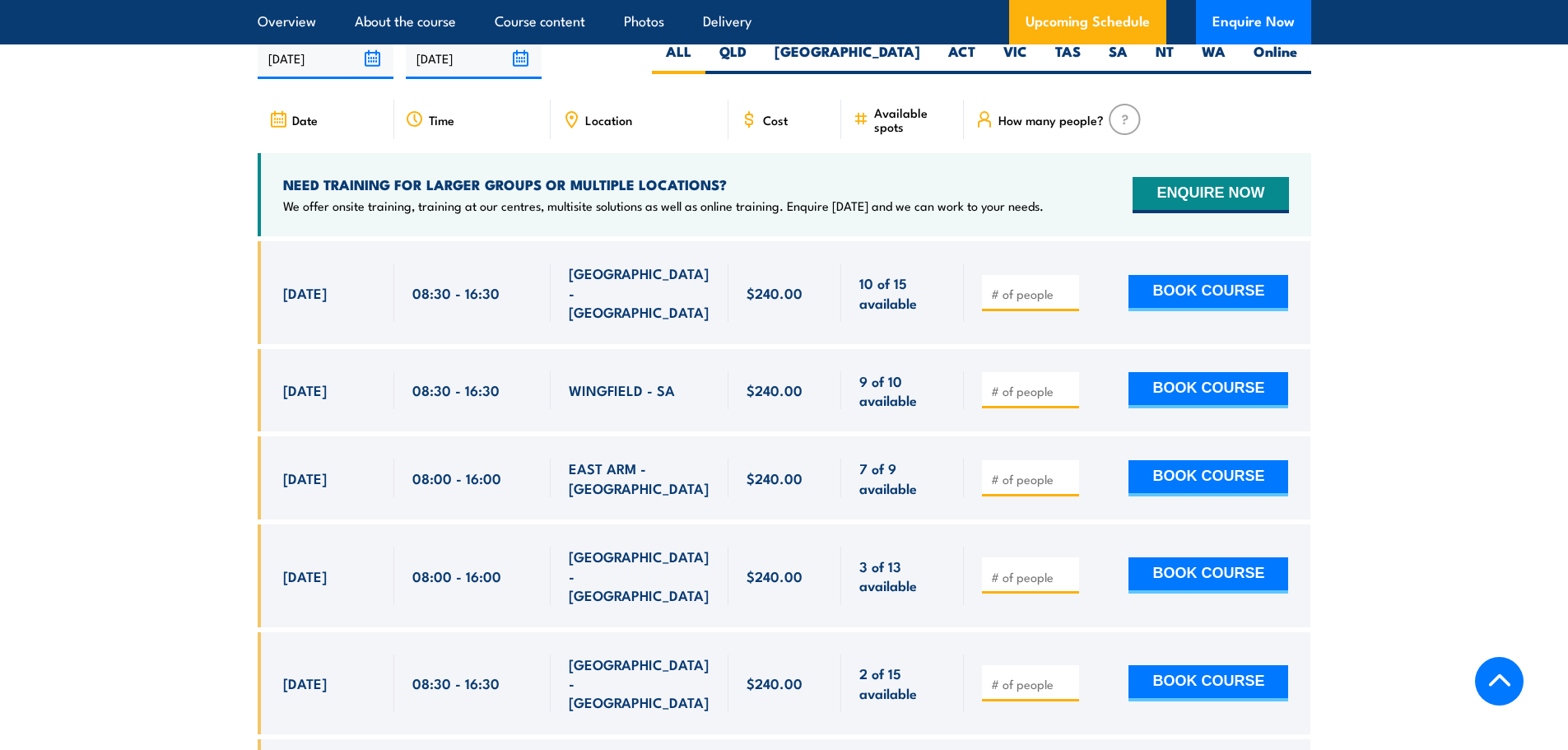
scroll to position [3179, 0]
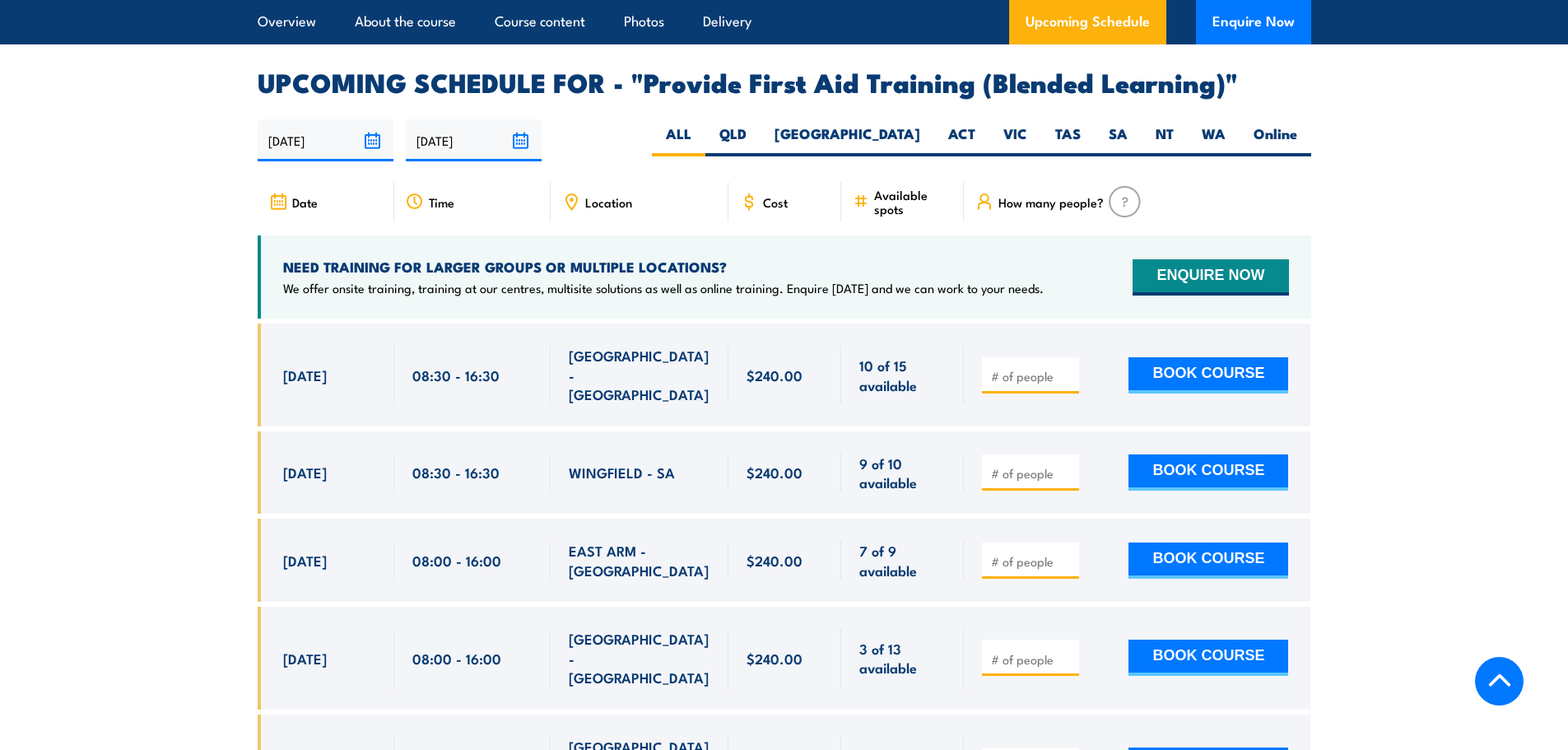
click at [1038, 383] on input "number" at bounding box center [1032, 376] width 83 height 17
click at [896, 140] on label "[GEOGRAPHIC_DATA]" at bounding box center [846, 140] width 174 height 32
click at [920, 135] on input "[GEOGRAPHIC_DATA]" at bounding box center [926, 130] width 11 height 11
radio input "true"
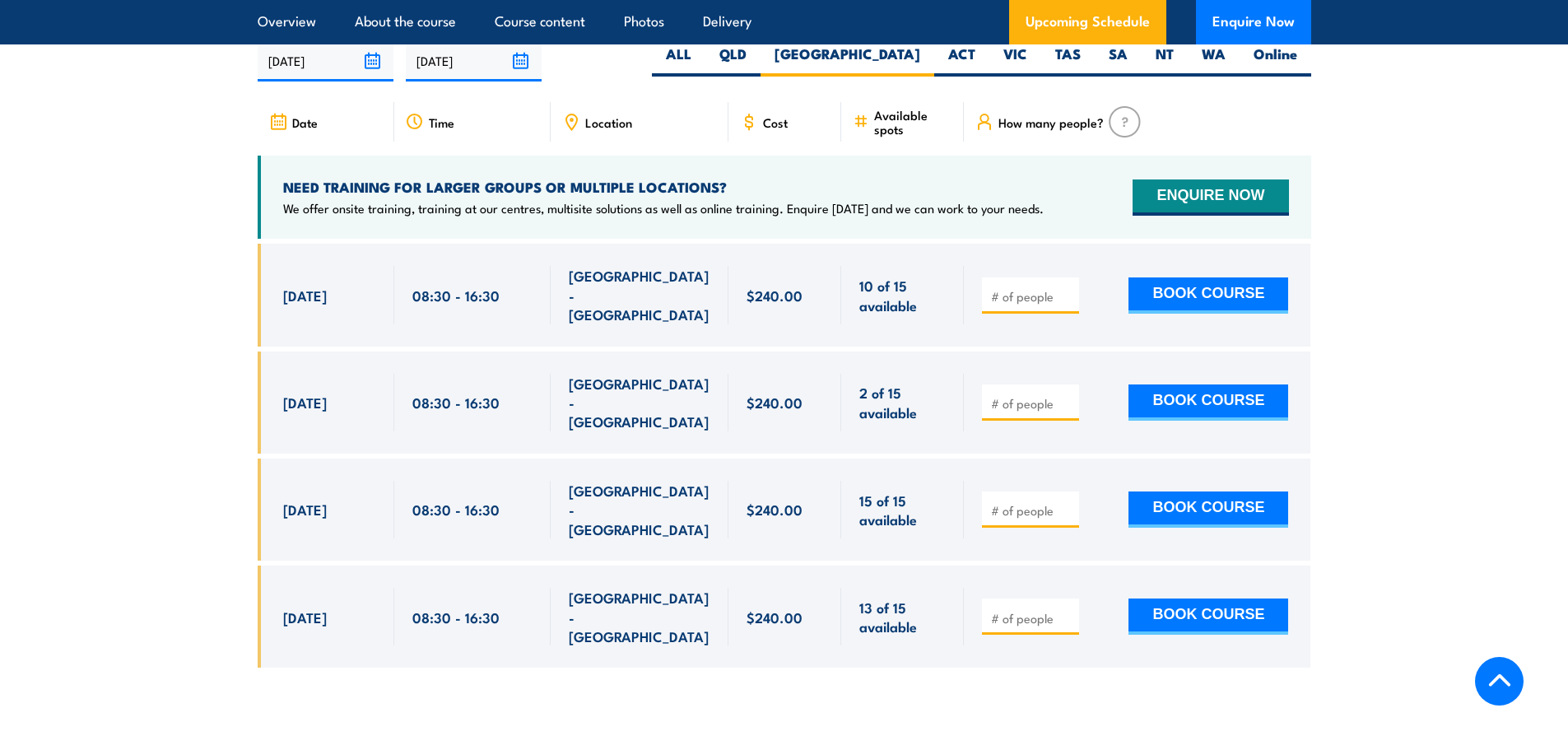
scroll to position [3261, 0]
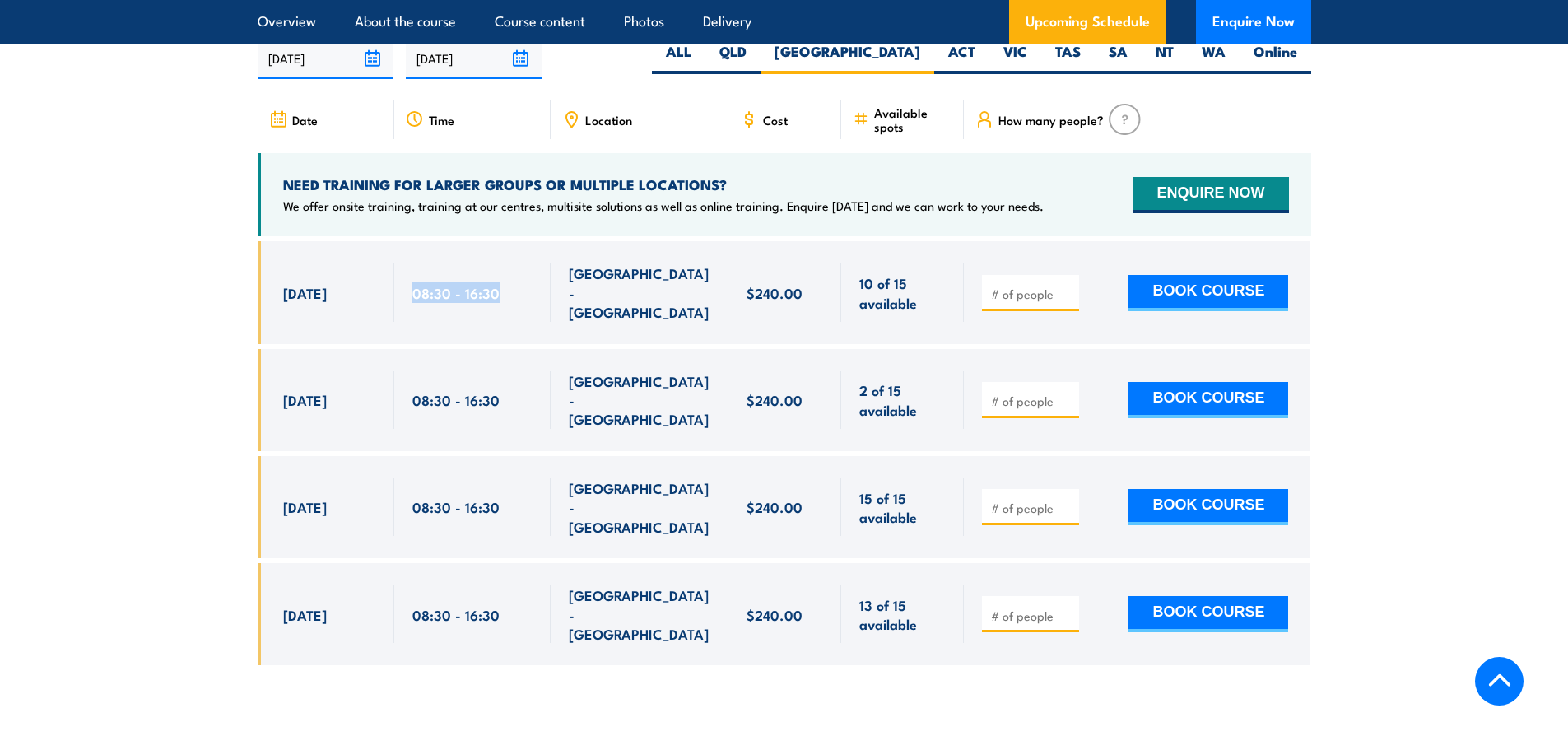
drag, startPoint x: 411, startPoint y: 303, endPoint x: 496, endPoint y: 301, distance: 85.0
click at [496, 301] on div "08:30 - 16:30" at bounding box center [472, 291] width 156 height 102
click at [494, 302] on span "08:30 - 16:30" at bounding box center [456, 292] width 87 height 19
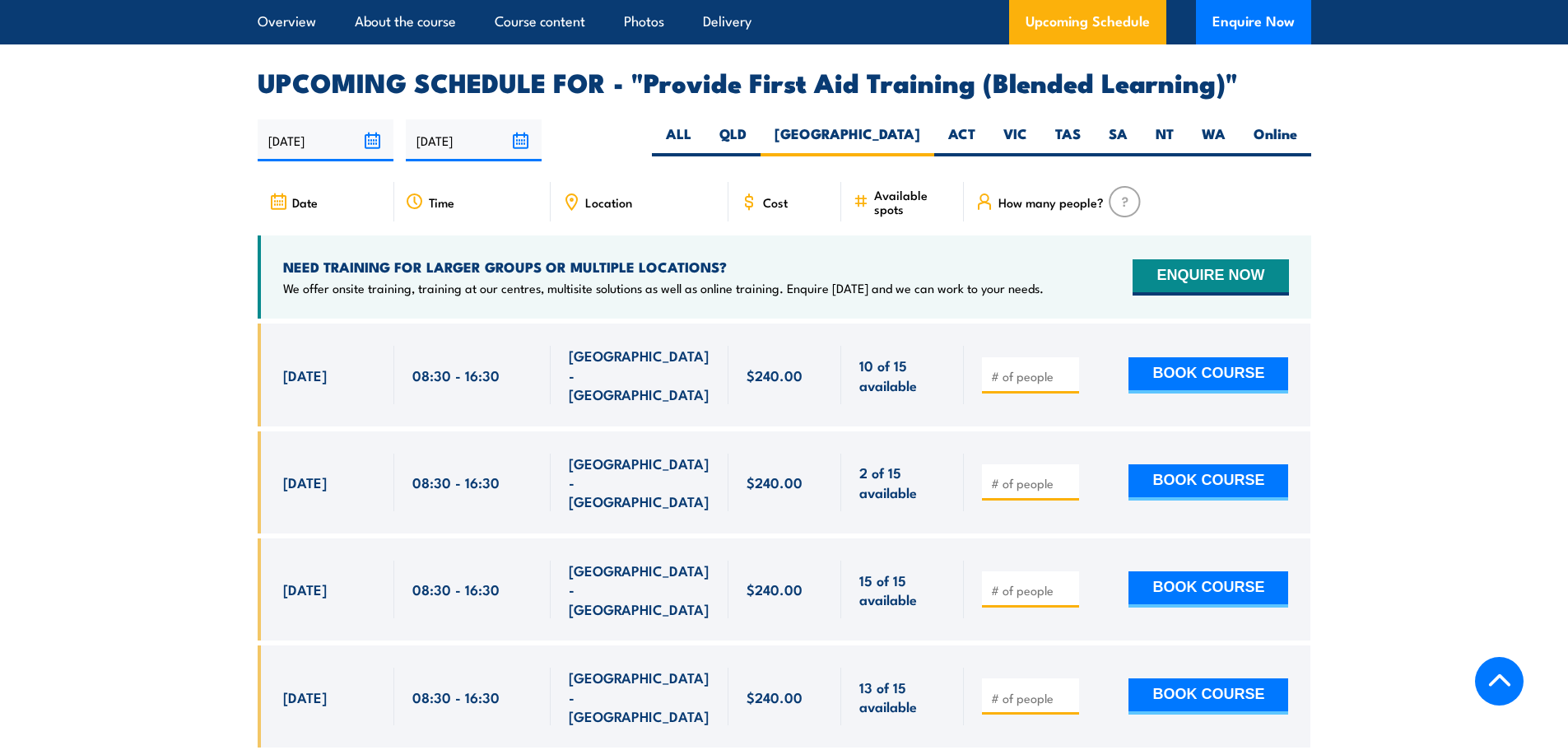
click at [1006, 378] on input "number" at bounding box center [1032, 376] width 83 height 17
type input "5"
click at [830, 413] on div "$240.00" at bounding box center [785, 374] width 114 height 102
click at [1210, 392] on button "BOOK COURSE" at bounding box center [1209, 375] width 160 height 36
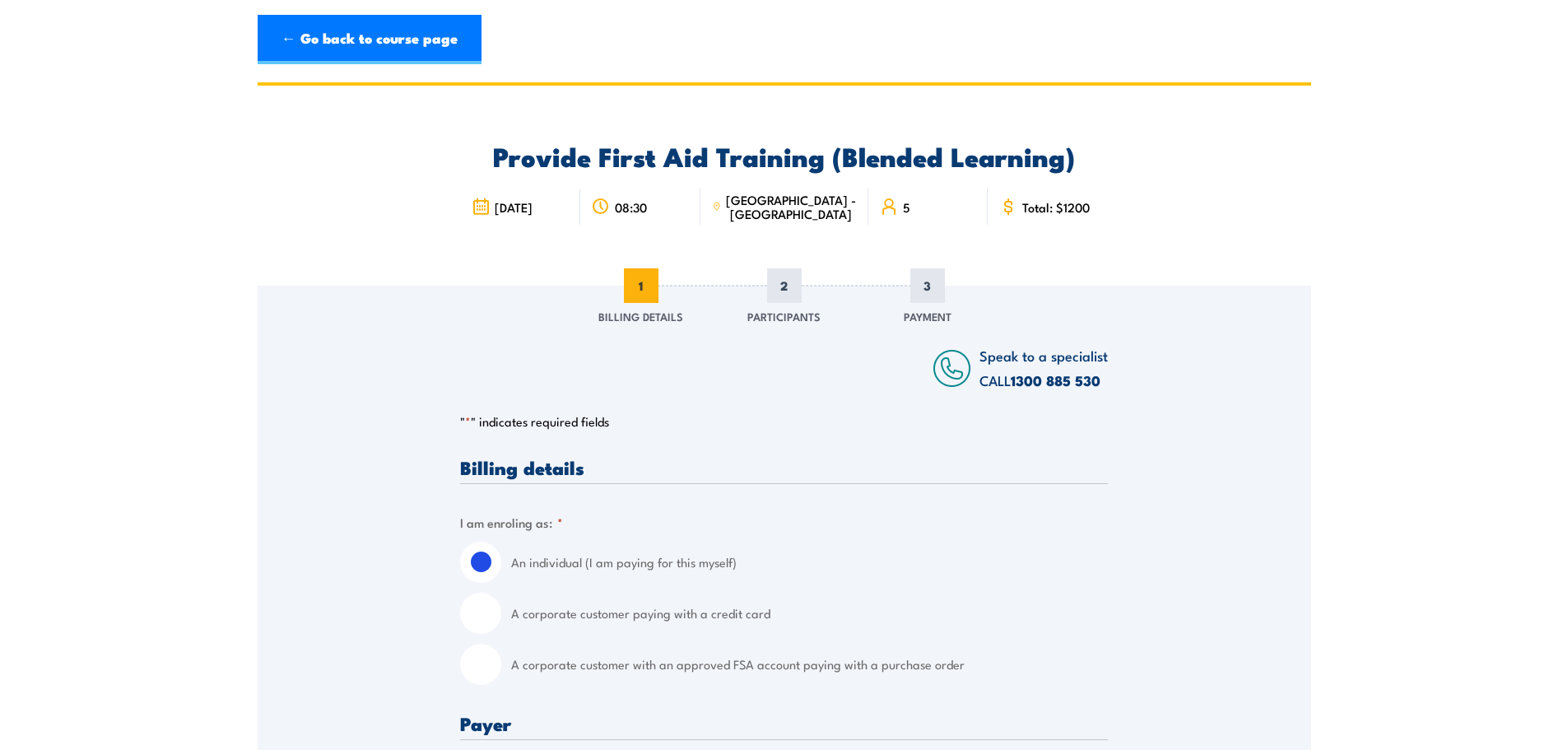
click at [791, 292] on span "2" at bounding box center [784, 286] width 35 height 35
click at [967, 278] on div "3" at bounding box center [926, 286] width 115 height 35
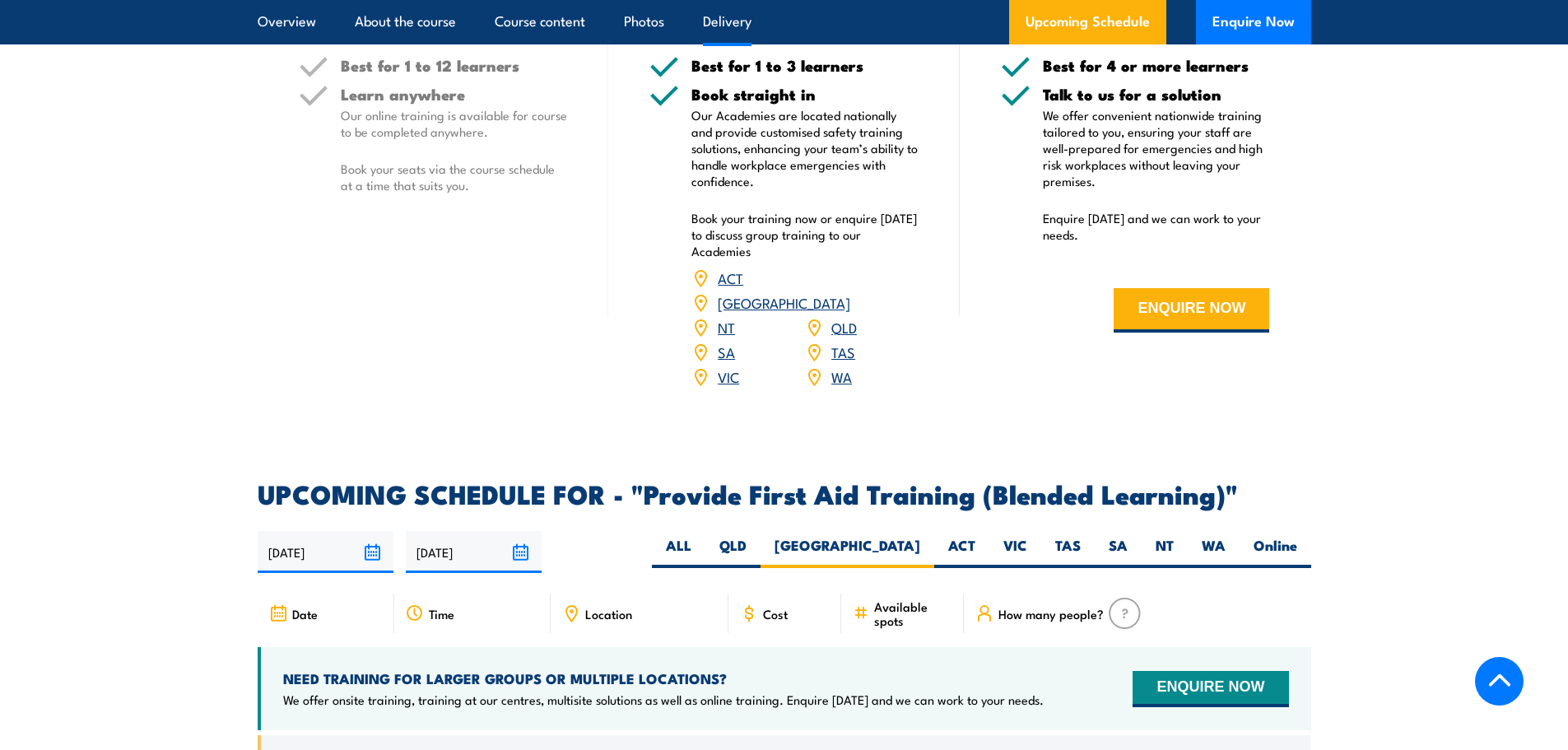
scroll to position [3179, 0]
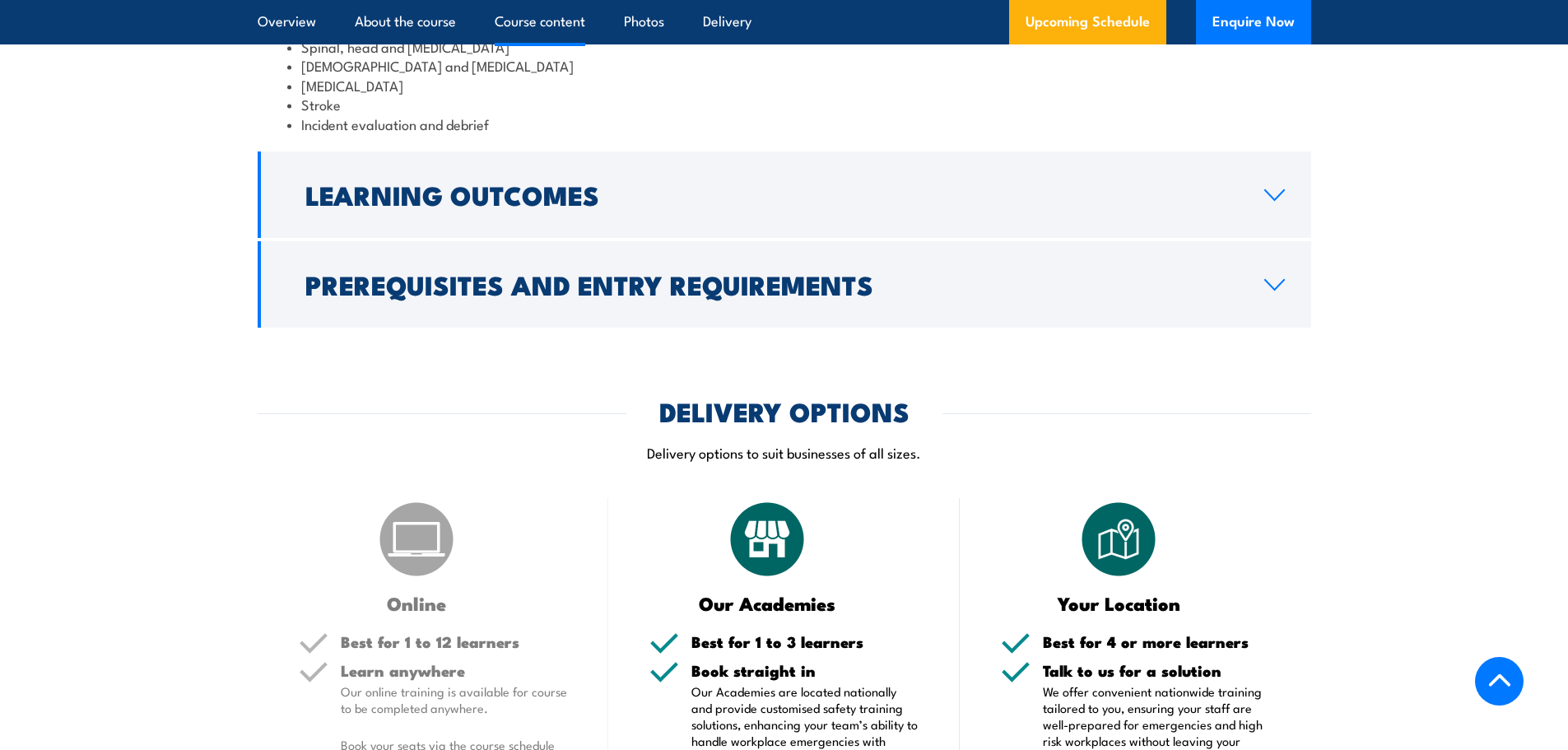
drag, startPoint x: 358, startPoint y: 319, endPoint x: 720, endPoint y: 326, distance: 362.1
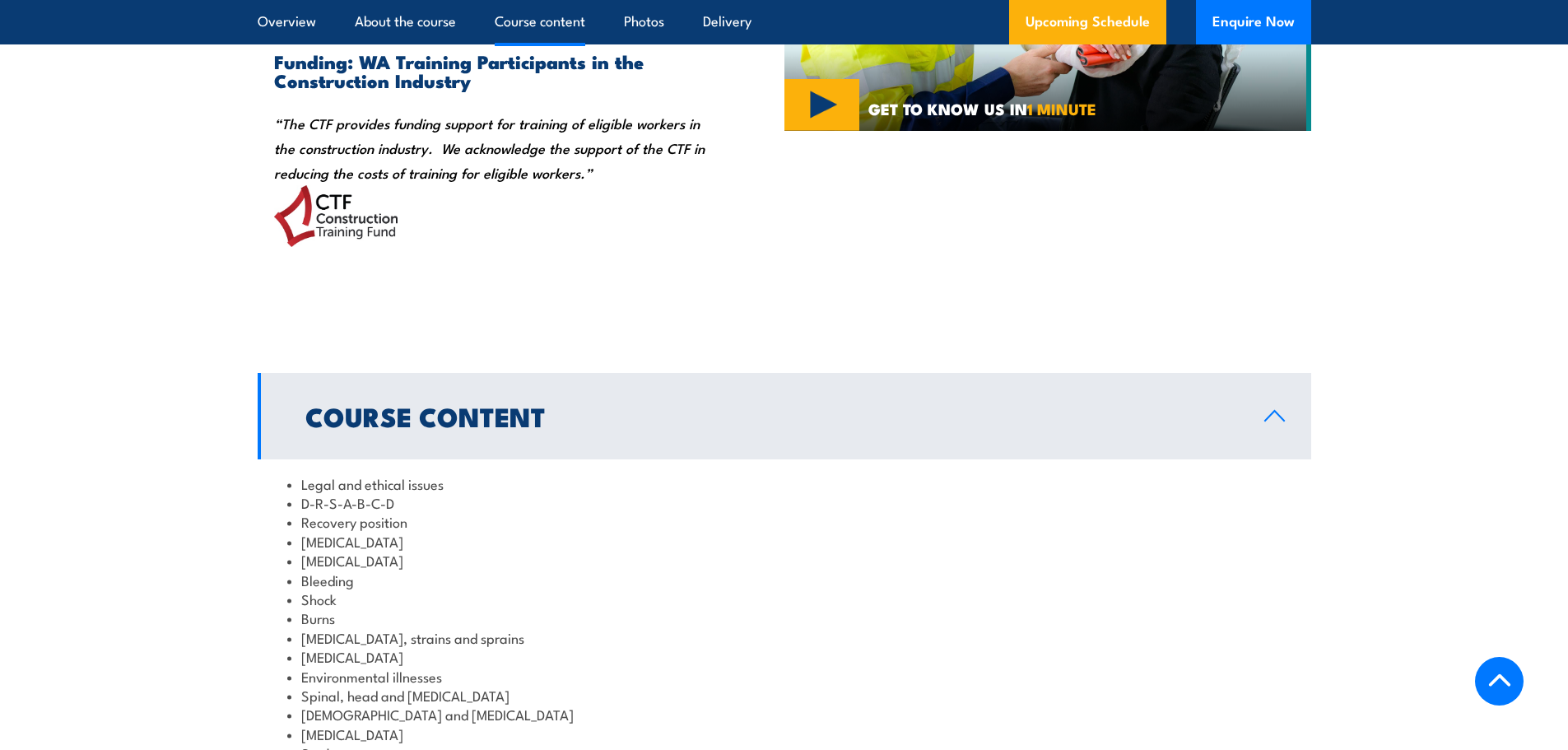
scroll to position [0, 0]
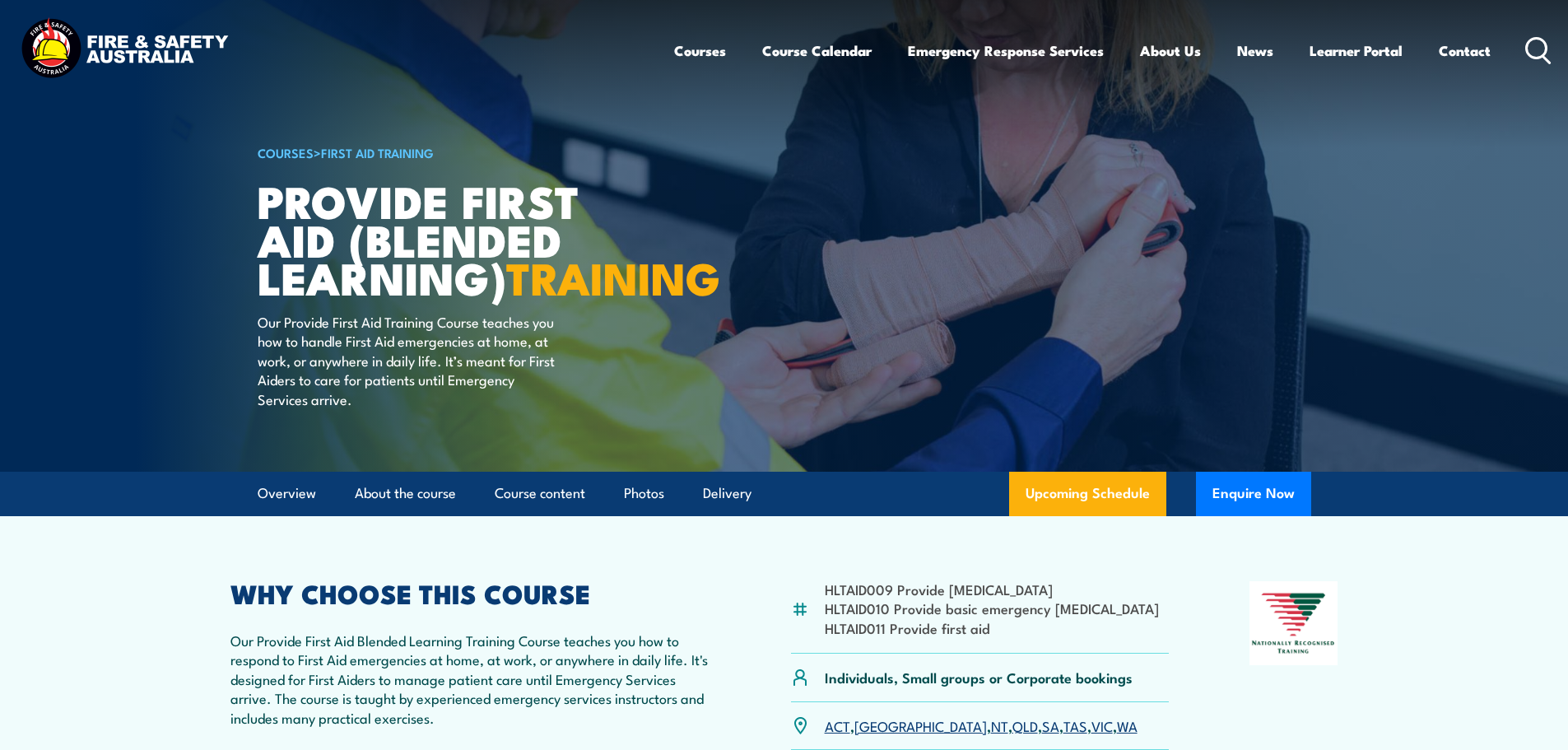
drag, startPoint x: 1372, startPoint y: 325, endPoint x: 1349, endPoint y: 193, distance: 134.0
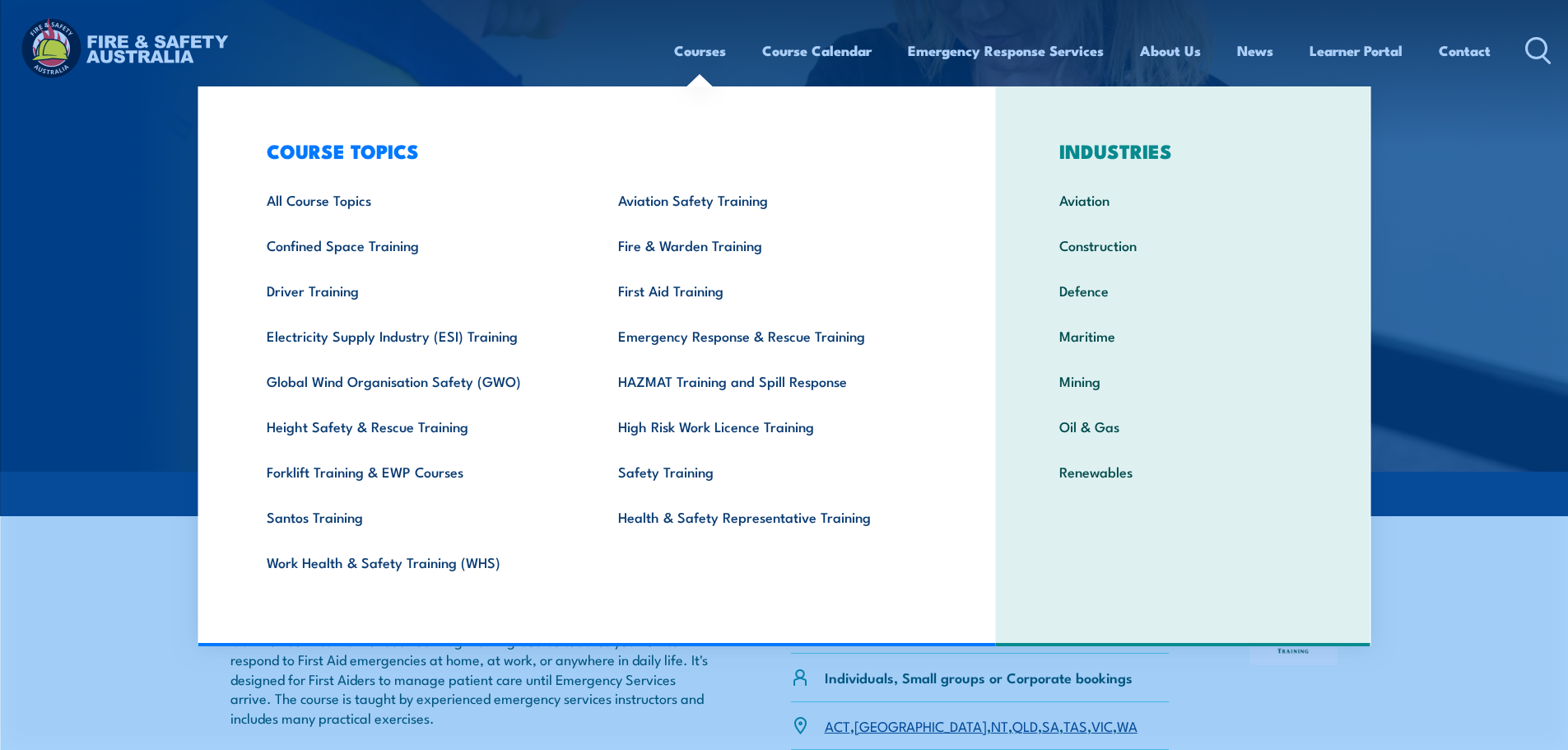
click at [711, 40] on link "Courses" at bounding box center [699, 50] width 51 height 43
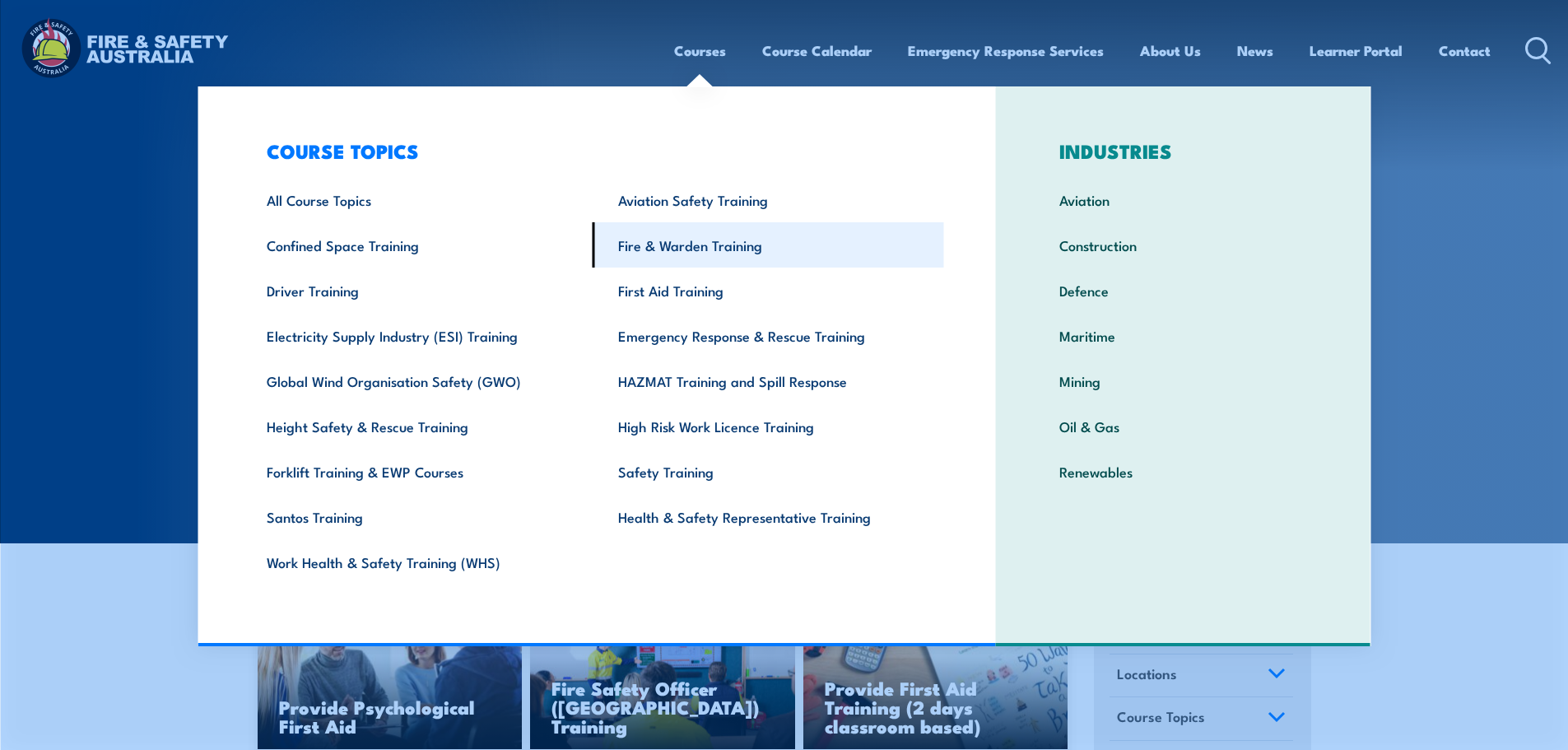
click at [741, 248] on link "Fire & Warden Training" at bounding box center [768, 244] width 351 height 45
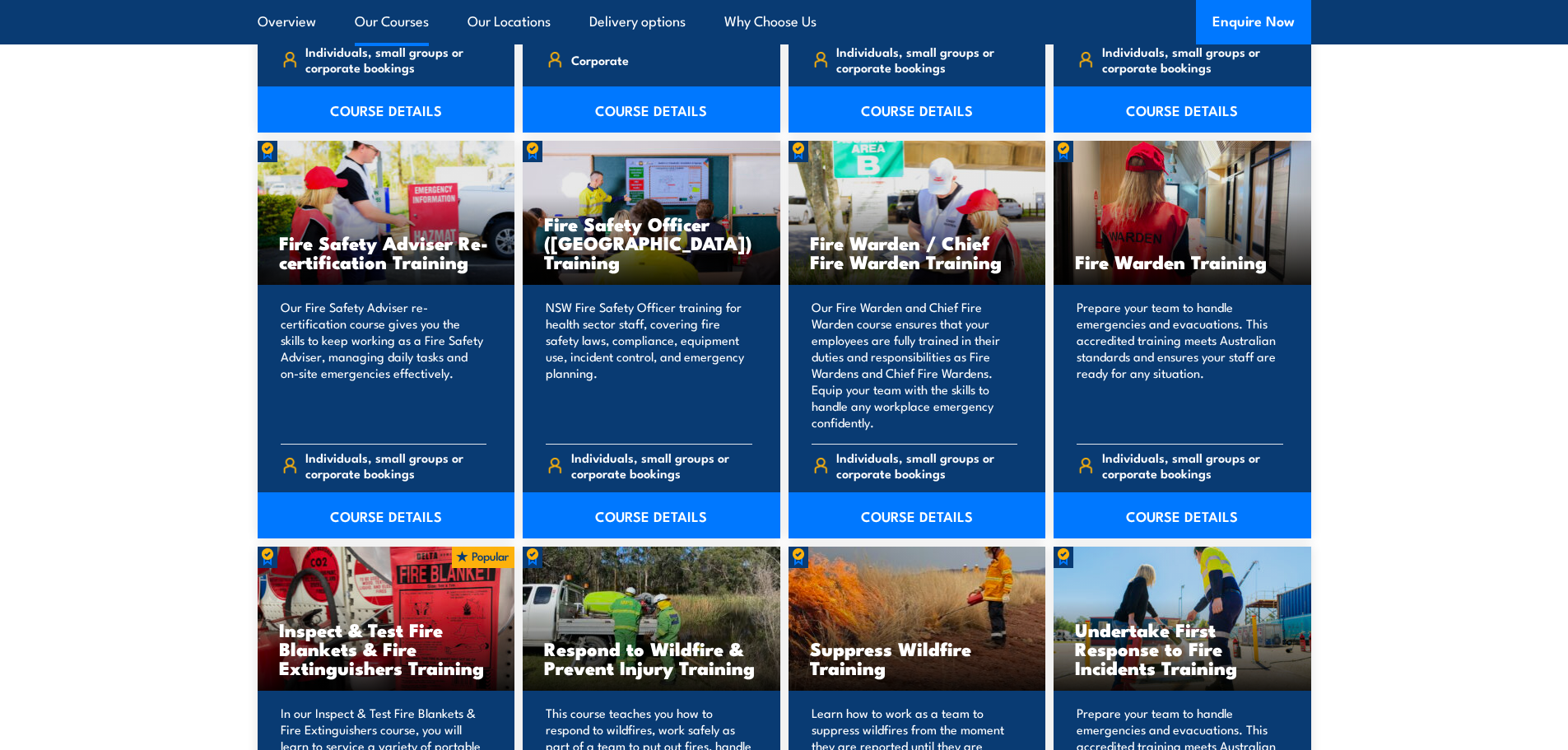
scroll to position [2140, 0]
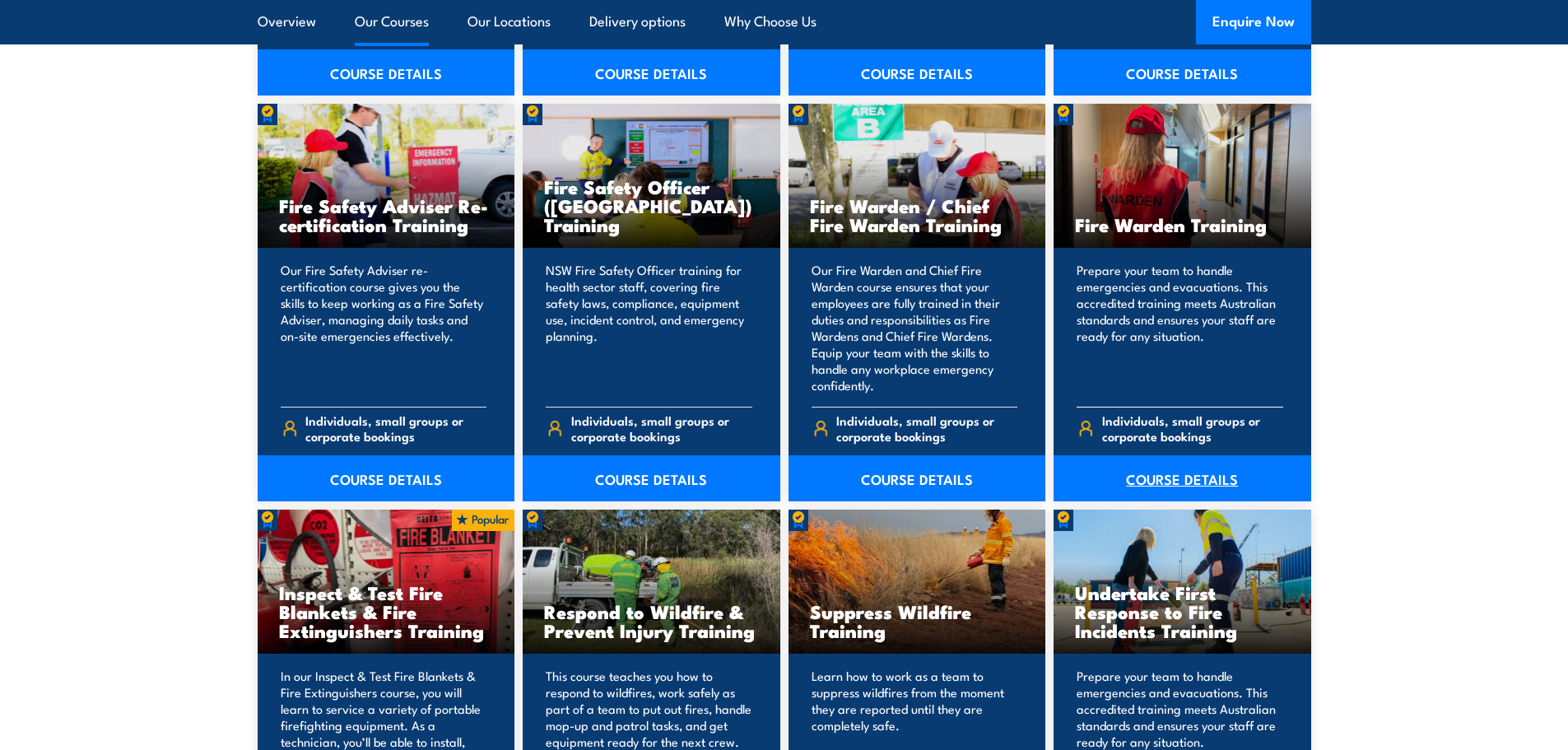
click at [1160, 458] on link "COURSE DETAILS" at bounding box center [1182, 478] width 257 height 46
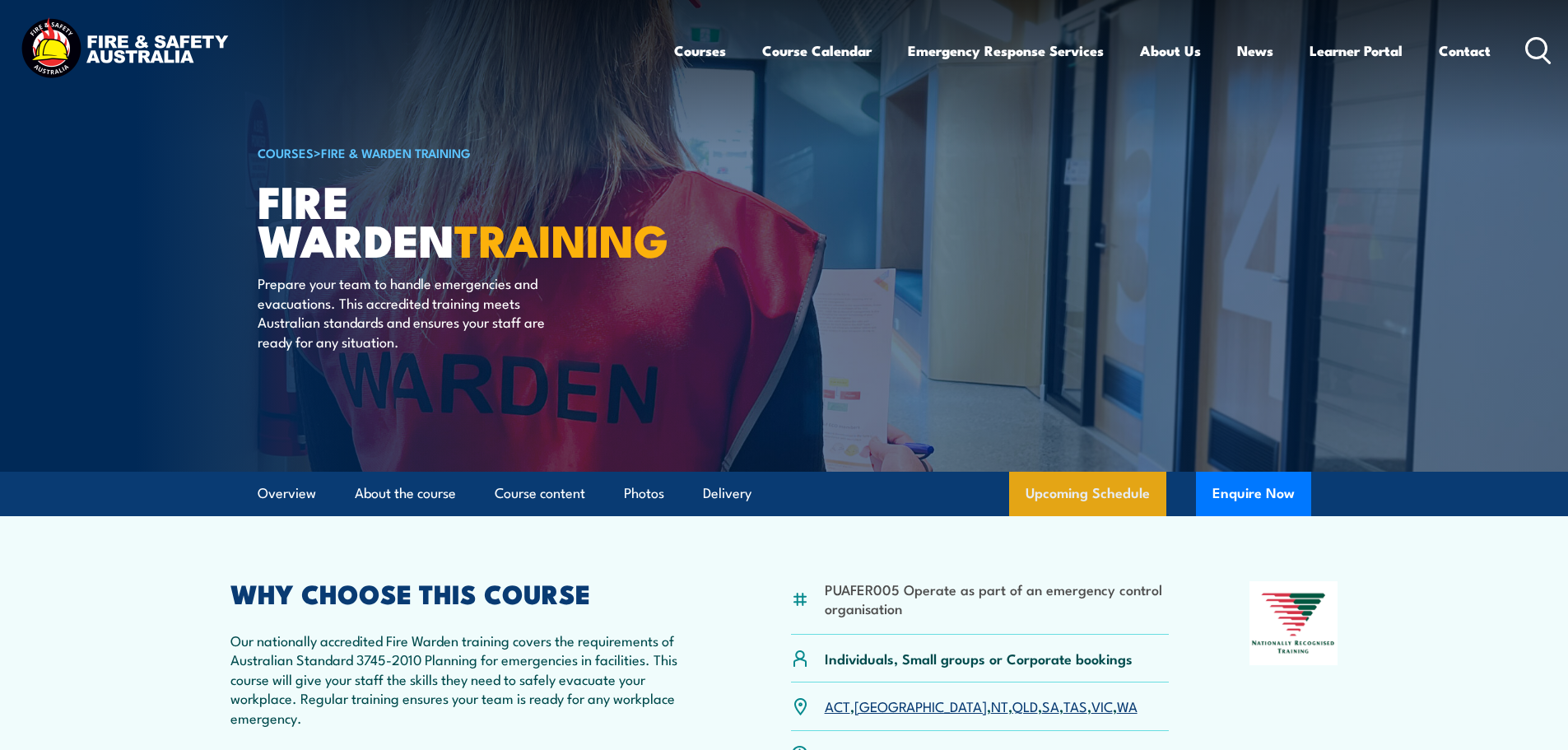
click at [1151, 497] on link "Upcoming Schedule" at bounding box center [1087, 494] width 157 height 44
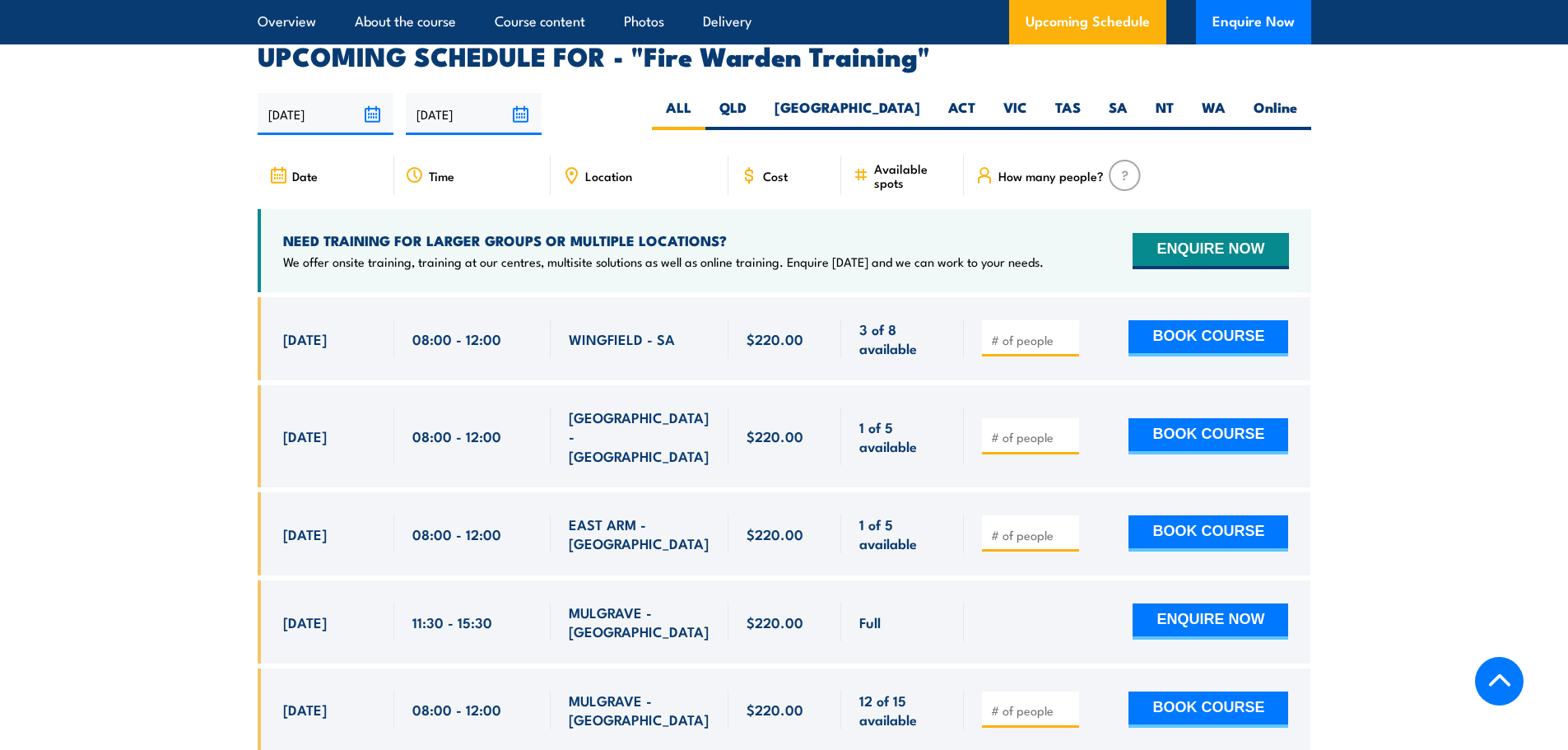
scroll to position [3061, 0]
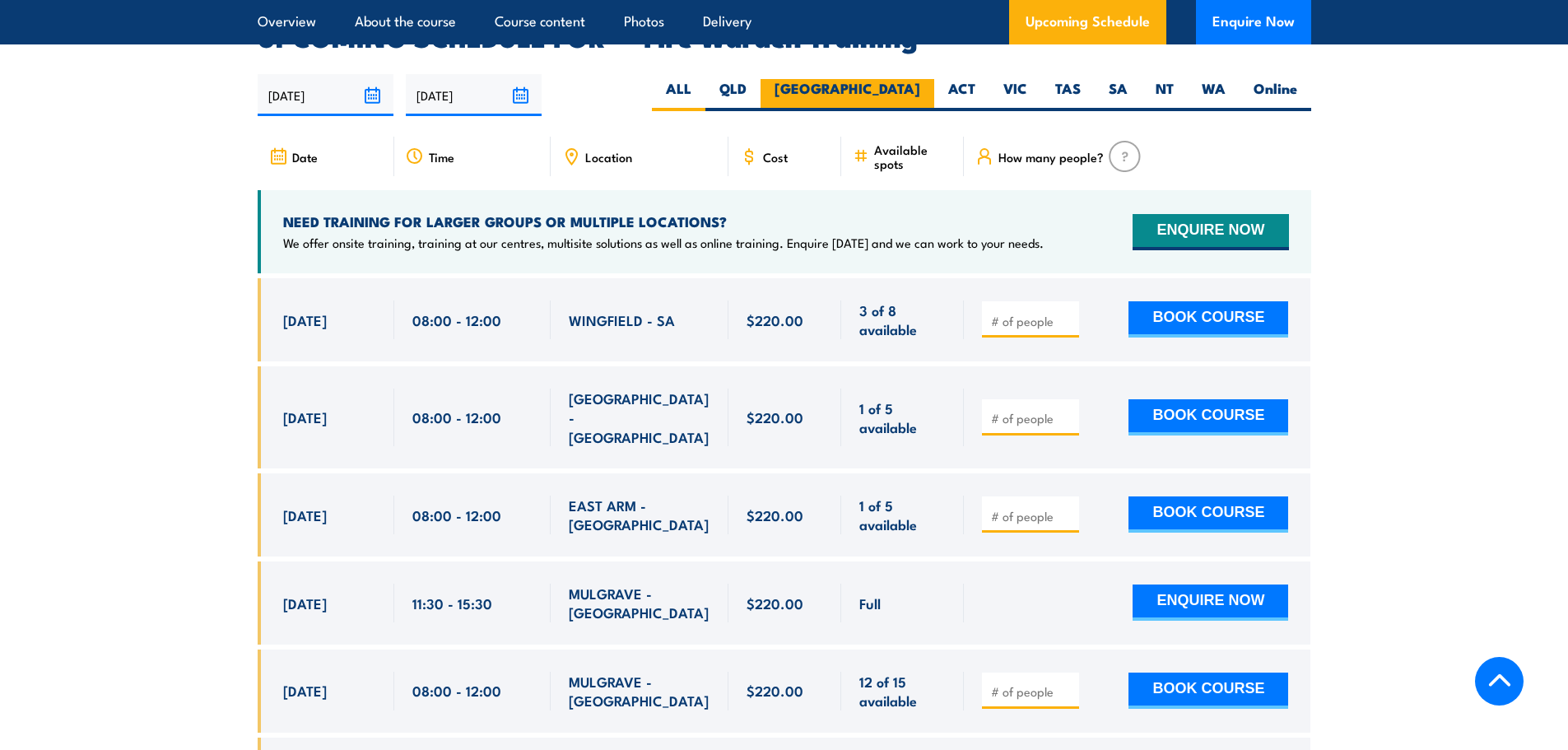
click at [907, 79] on label "[GEOGRAPHIC_DATA]" at bounding box center [846, 95] width 174 height 32
click at [920, 79] on input "[GEOGRAPHIC_DATA]" at bounding box center [926, 85] width 11 height 11
radio input "true"
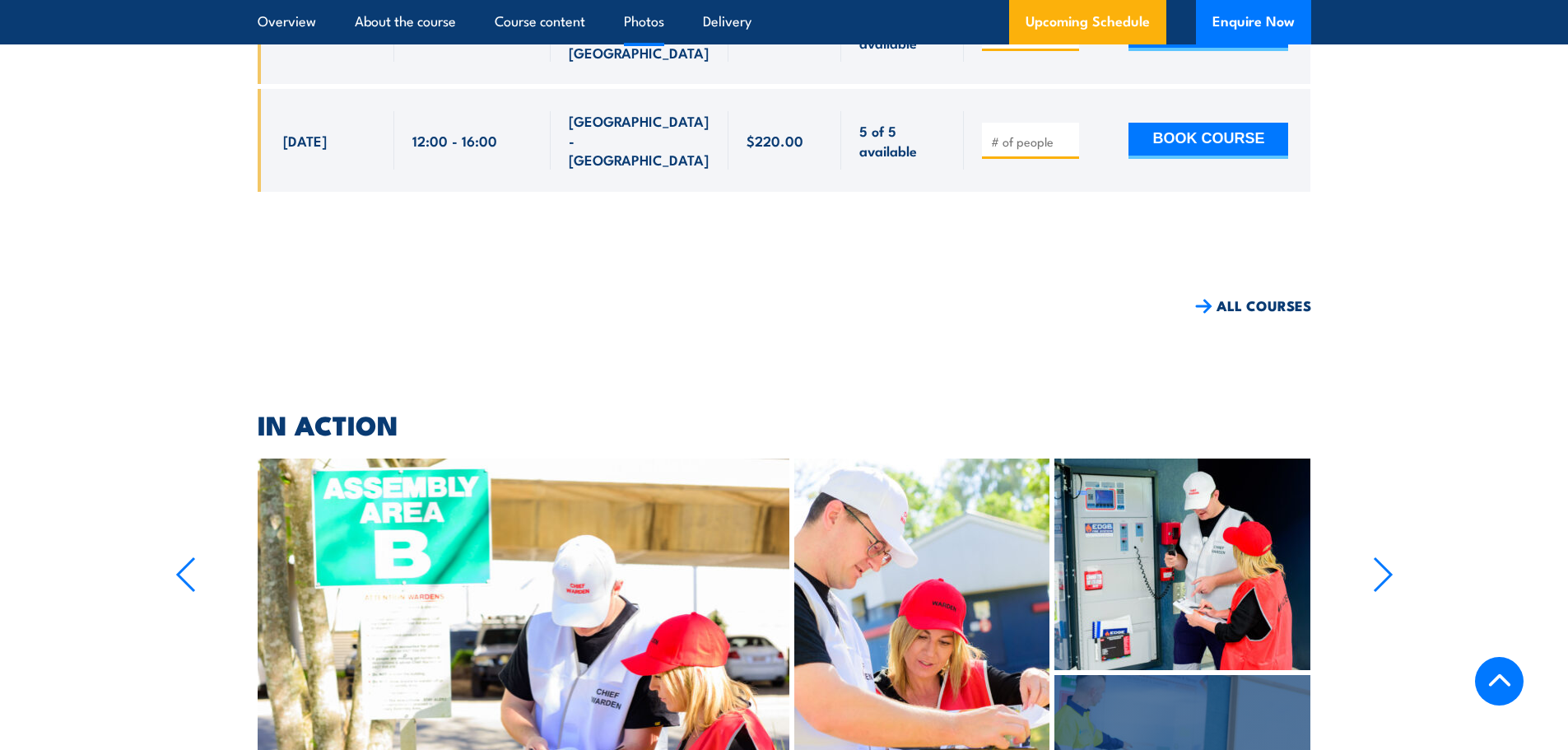
scroll to position [4351, 0]
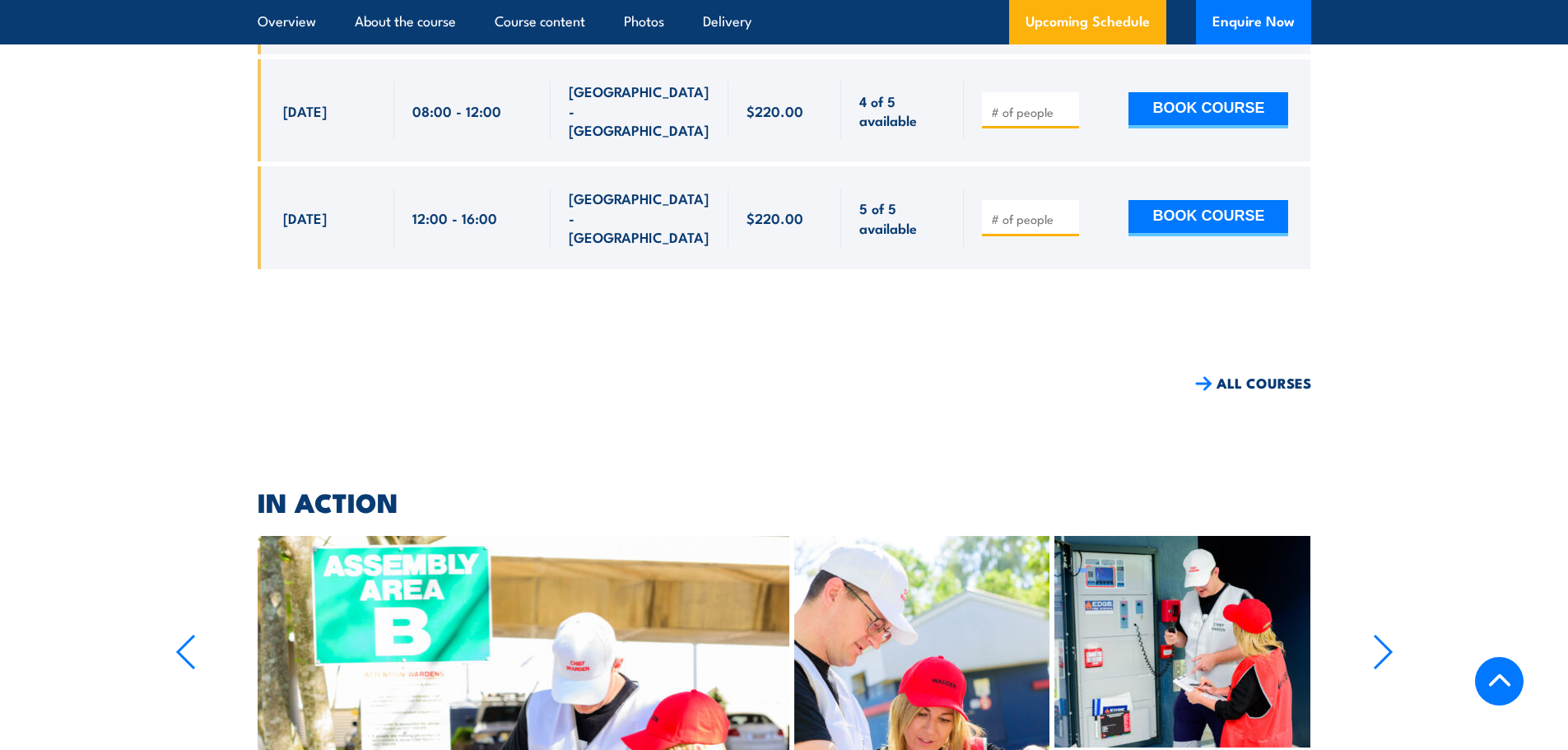
drag, startPoint x: 897, startPoint y: 437, endPoint x: 826, endPoint y: 77, distance: 366.9
